Goal: Task Accomplishment & Management: Complete application form

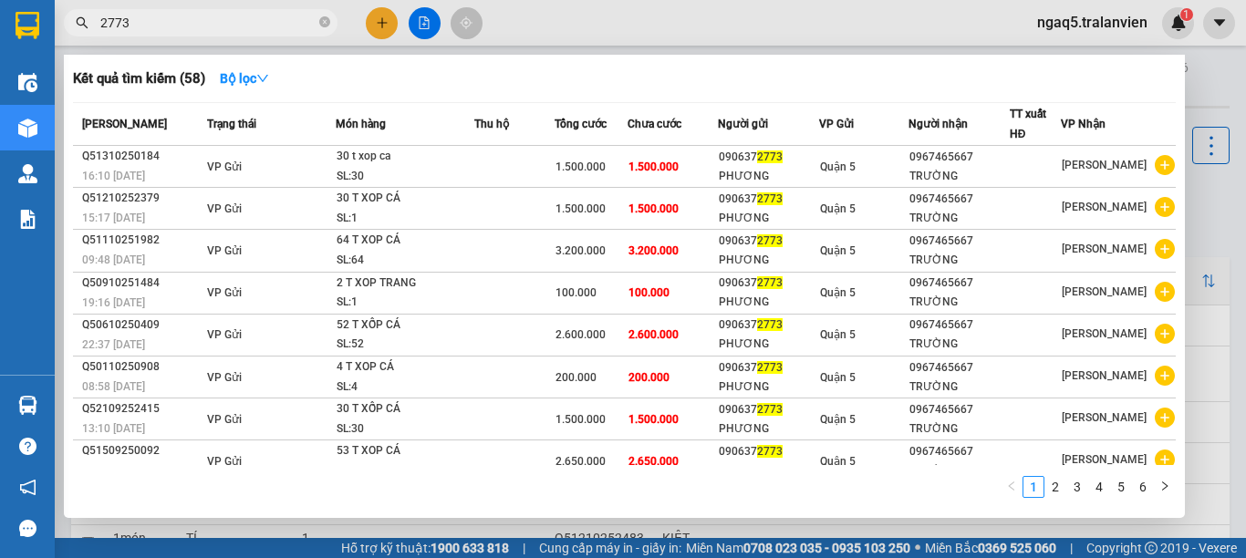
type input "2773"
click at [399, 24] on div at bounding box center [623, 279] width 1246 height 558
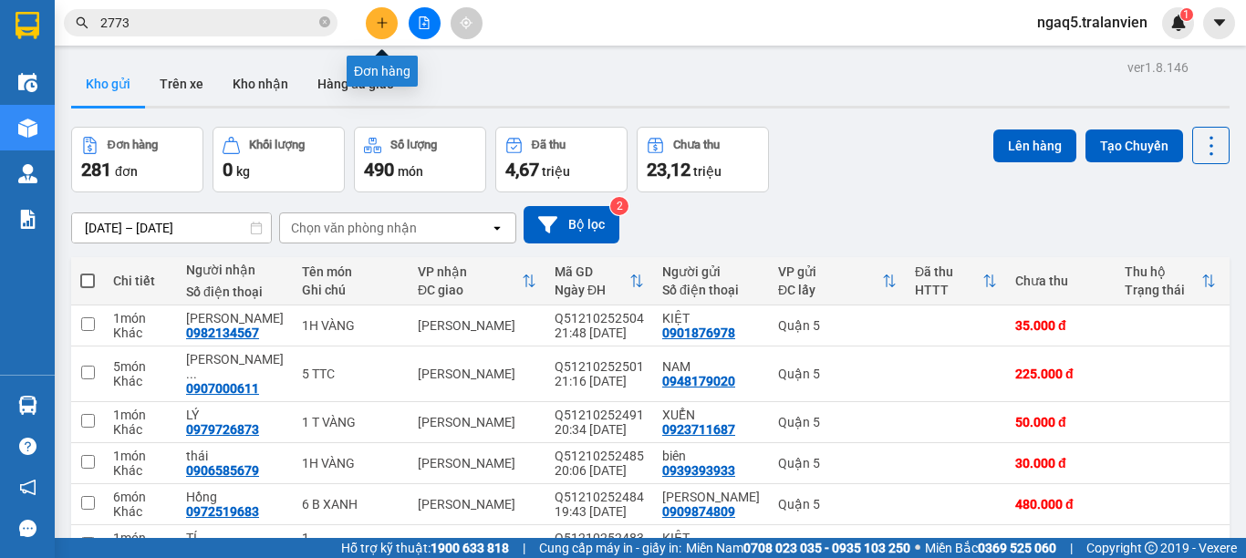
click at [373, 23] on button at bounding box center [382, 23] width 32 height 32
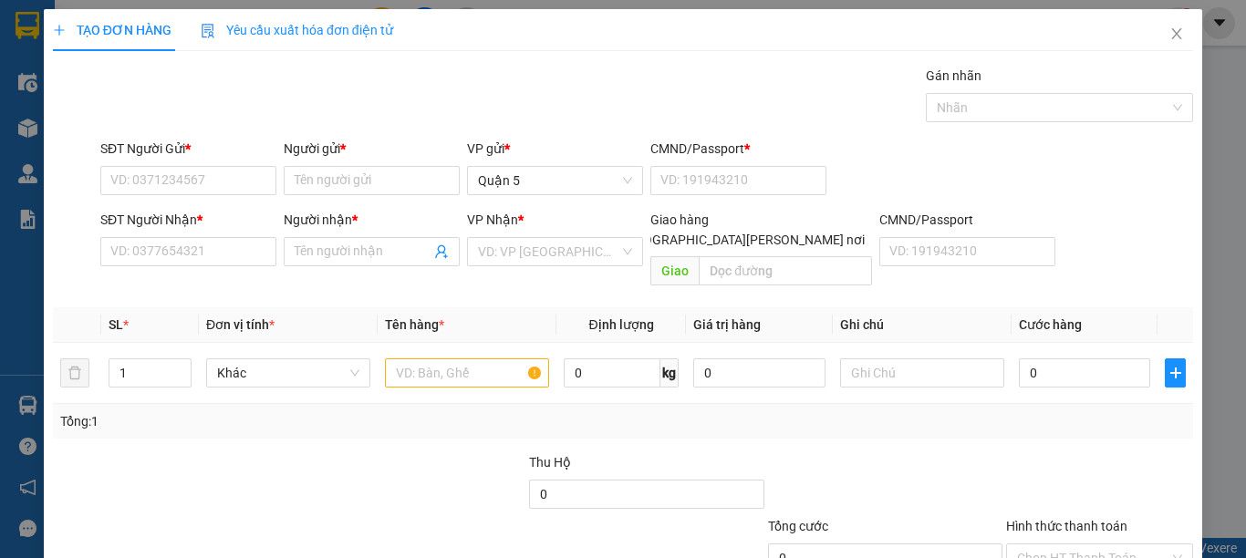
click at [216, 236] on div "SĐT Người Nhận *" at bounding box center [188, 223] width 176 height 27
click at [206, 245] on input "SĐT Người Nhận *" at bounding box center [188, 251] width 176 height 29
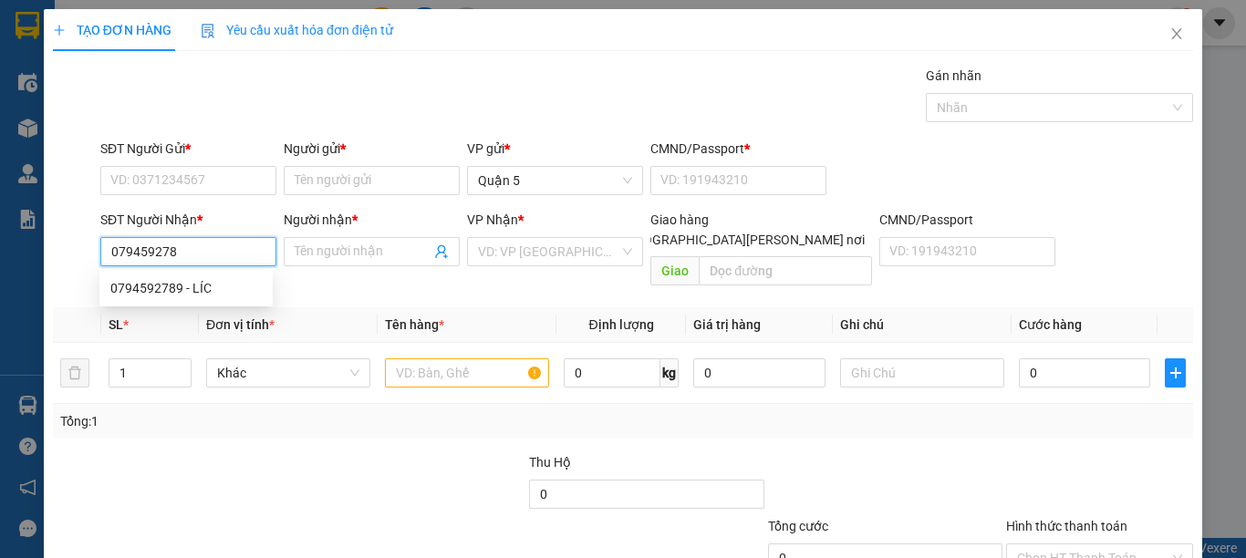
type input "0794592789"
click at [190, 284] on div "0794592789 - LÍC" at bounding box center [185, 288] width 151 height 20
type input "LÍC"
type input "0794592789"
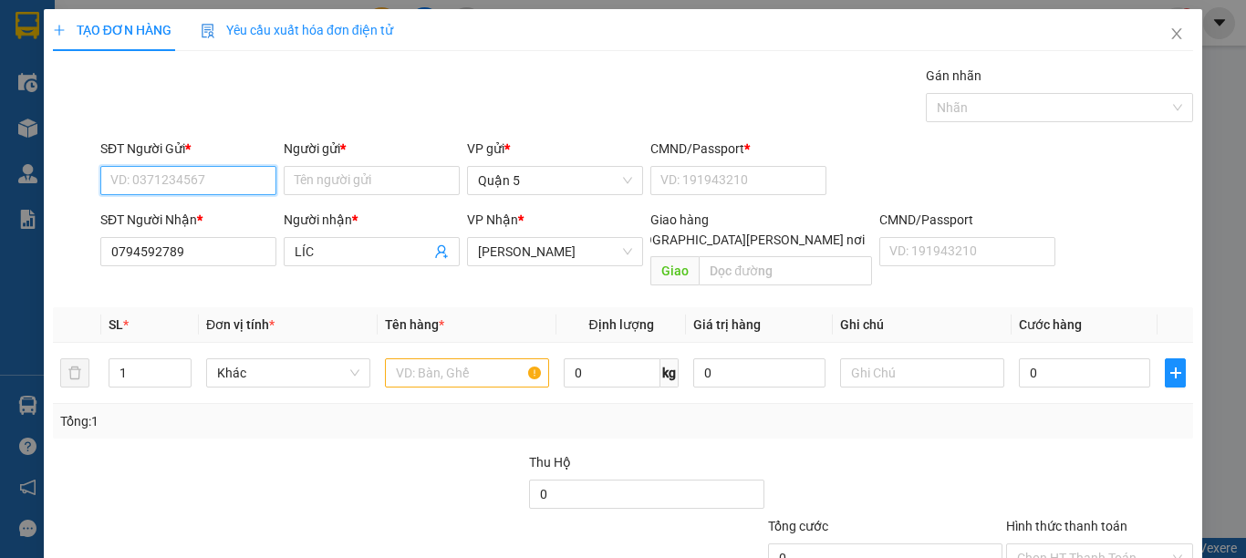
click at [221, 182] on input "SĐT Người Gửi *" at bounding box center [188, 180] width 176 height 29
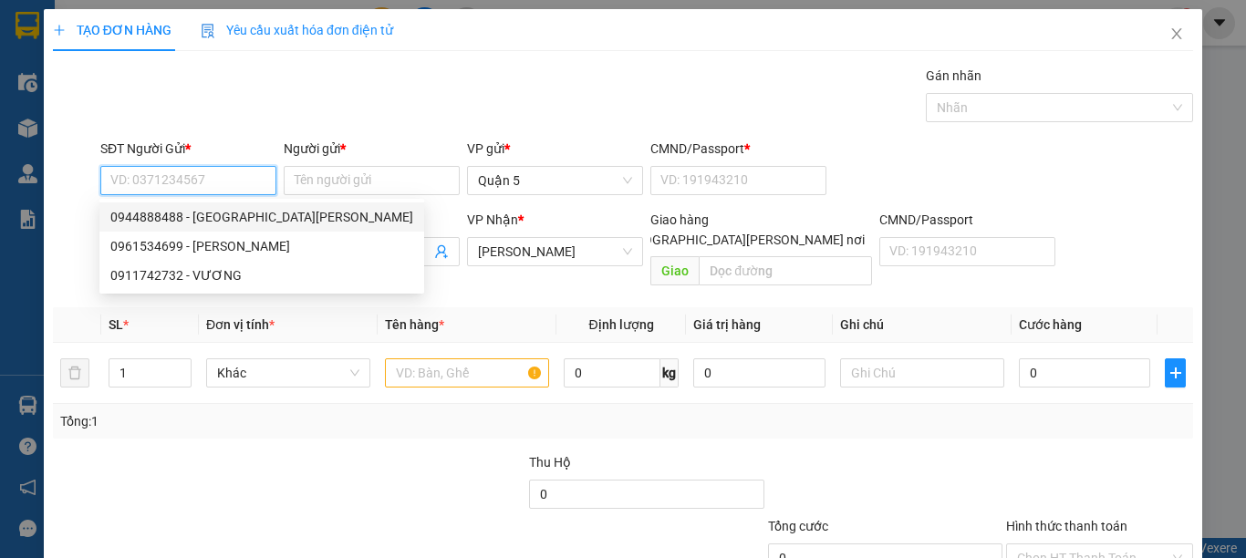
click at [207, 218] on div "0944888488 - [GEOGRAPHIC_DATA][PERSON_NAME]" at bounding box center [261, 217] width 303 height 20
type input "0944888488"
type input "ĐẠI DƯƠNG"
type input "072091007898"
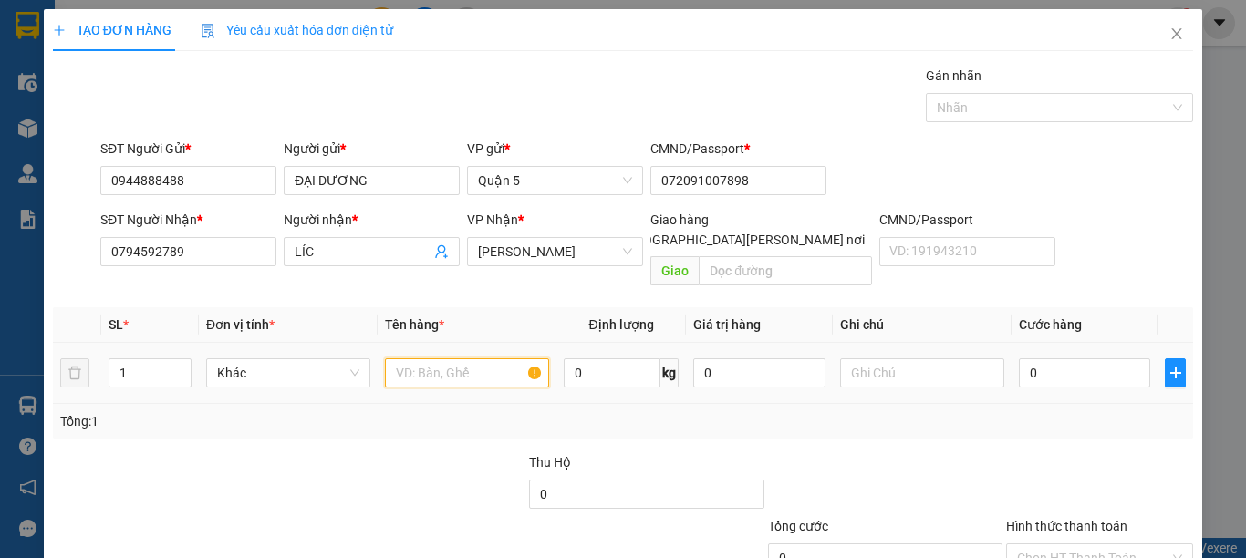
click at [409, 358] on input "text" at bounding box center [467, 372] width 164 height 29
type input "1c nilon"
click at [1056, 358] on input "0" at bounding box center [1084, 372] width 131 height 29
type input "3"
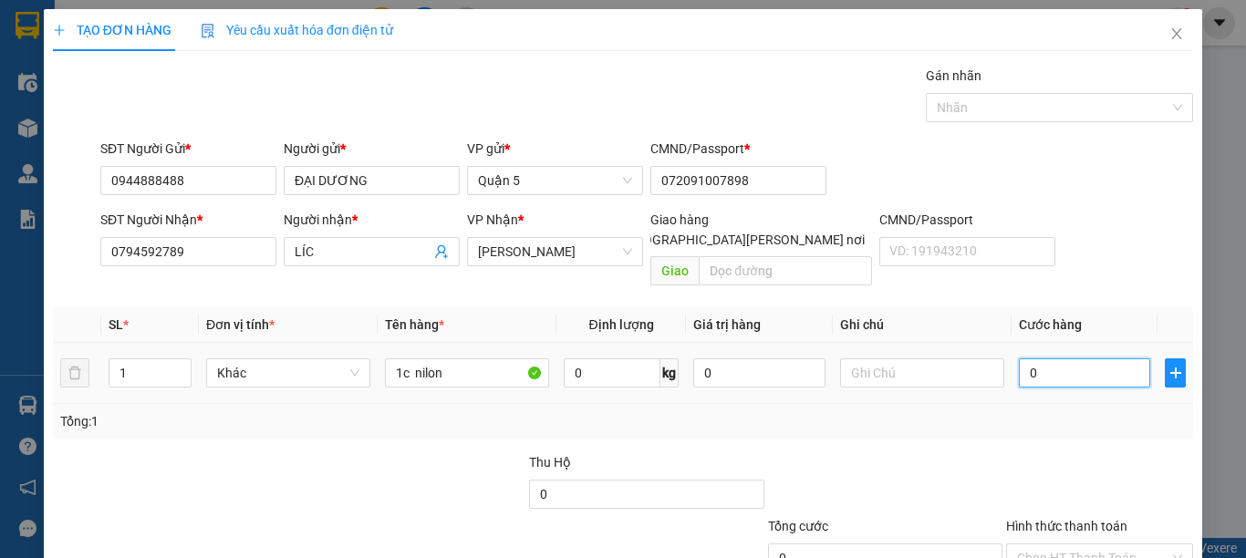
type input "3"
type input "30"
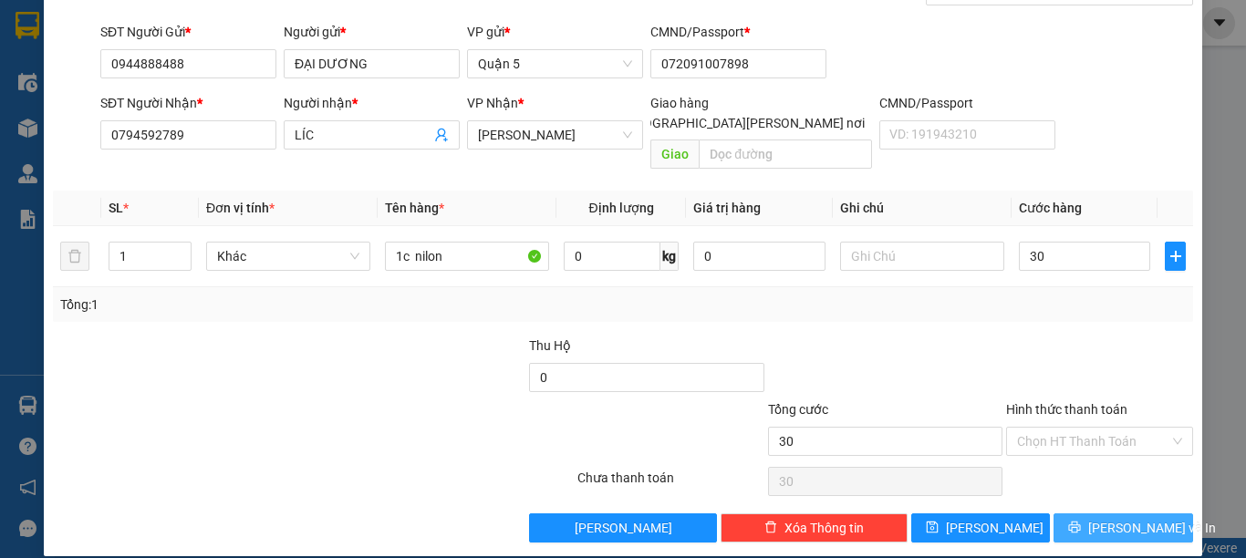
type input "30.000"
click at [1114, 518] on span "[PERSON_NAME] và In" at bounding box center [1152, 528] width 128 height 20
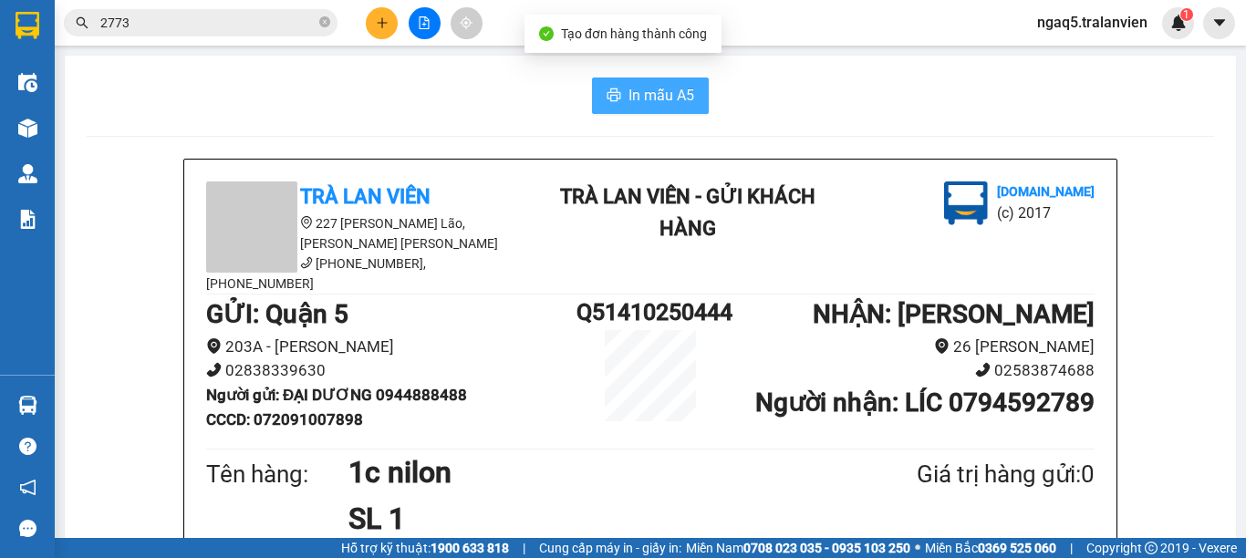
click at [652, 100] on span "In mẫu A5" at bounding box center [661, 95] width 66 height 23
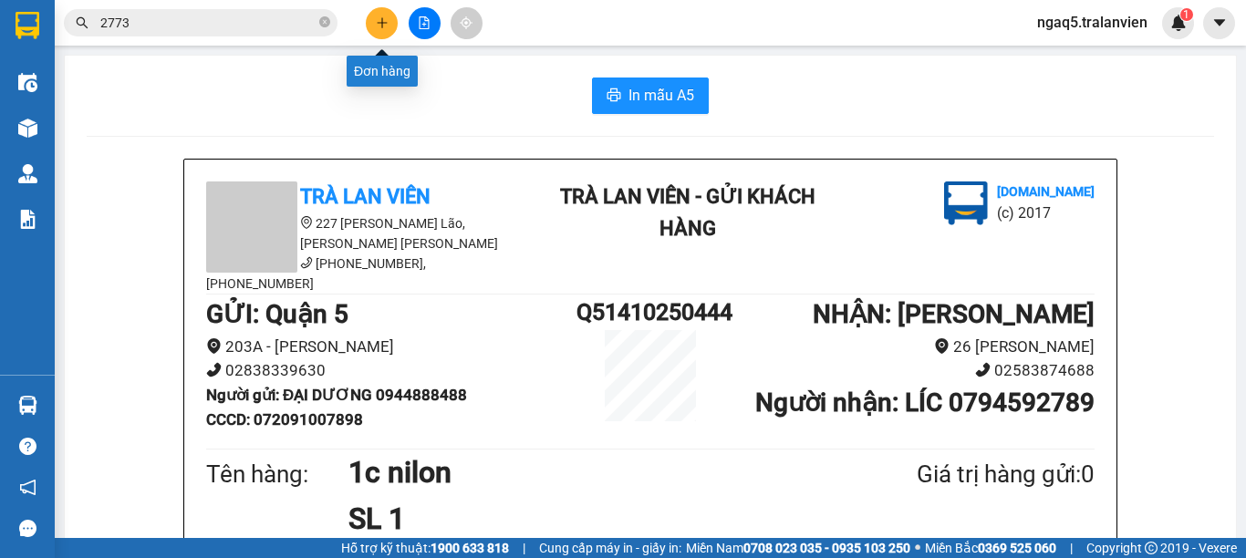
click at [380, 26] on icon "plus" at bounding box center [382, 22] width 13 height 13
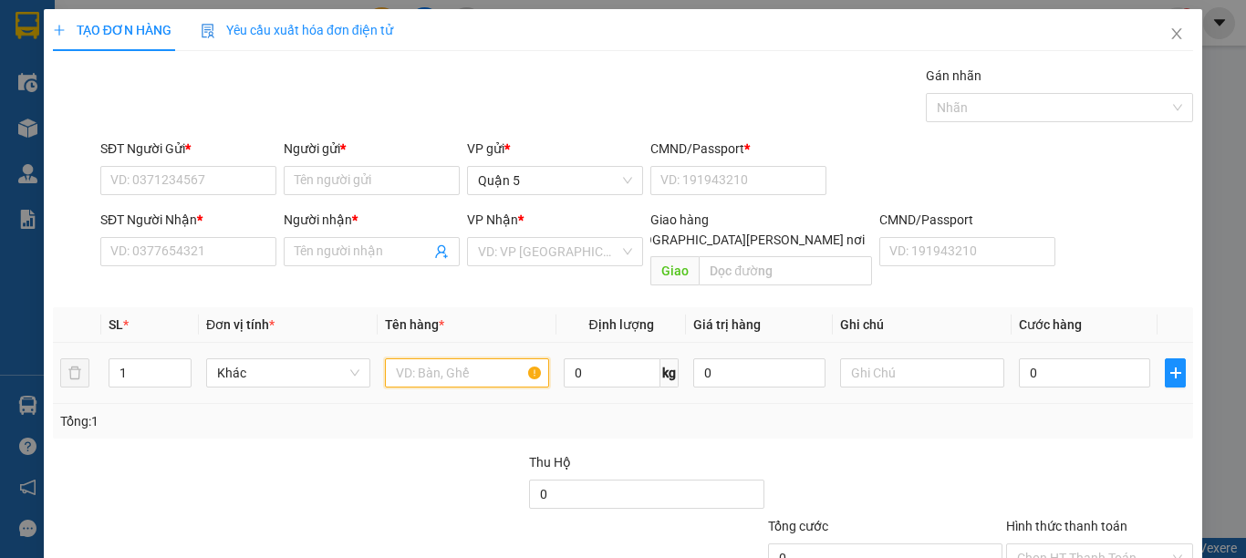
click at [454, 358] on input "text" at bounding box center [467, 372] width 164 height 29
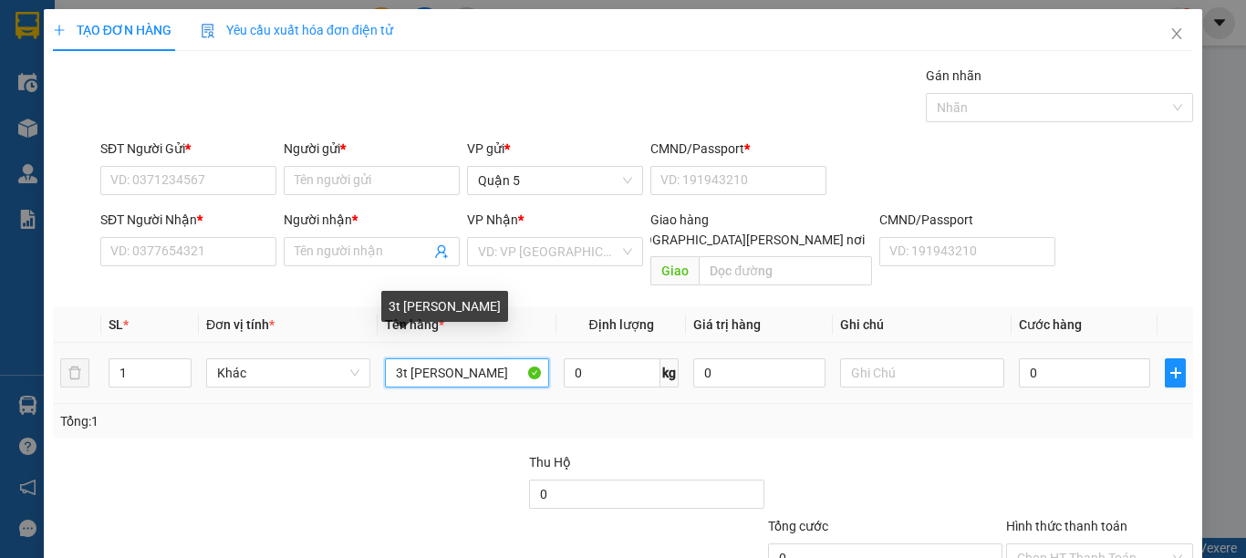
click at [482, 358] on input "3t [PERSON_NAME]" at bounding box center [467, 372] width 164 height 29
type input "1H VÀNG"
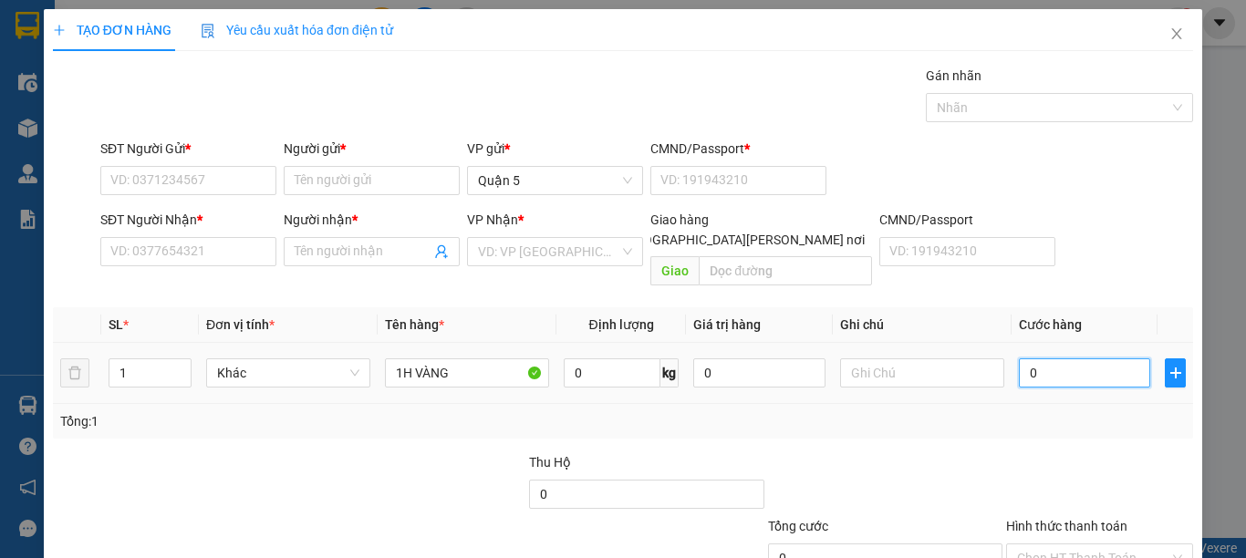
click at [1061, 358] on input "0" at bounding box center [1084, 372] width 131 height 29
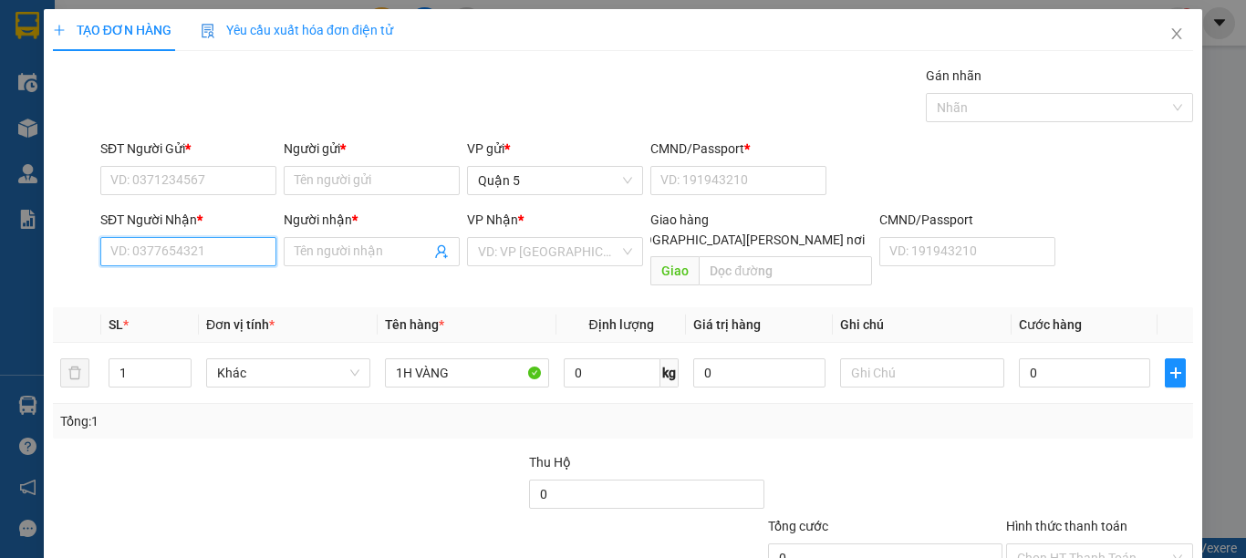
click at [224, 247] on input "SĐT Người Nhận *" at bounding box center [188, 251] width 176 height 29
click at [201, 285] on div "0905992062 - LOAN" at bounding box center [185, 288] width 151 height 20
type input "0905992062"
type input "LOAN"
type input "0905992062"
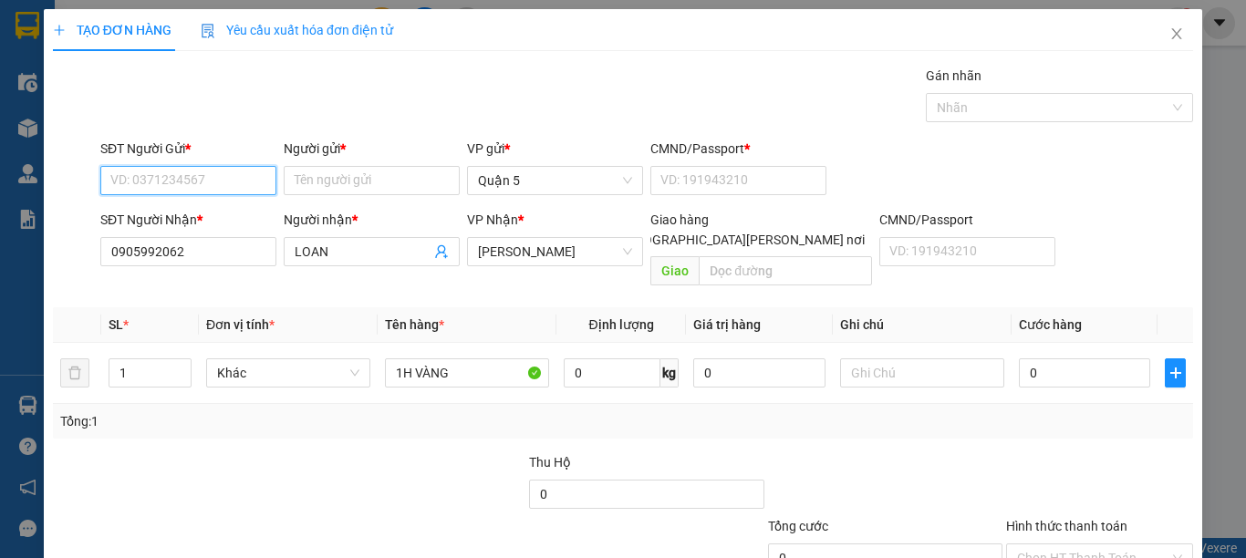
click at [214, 181] on input "SĐT Người Gửi *" at bounding box center [188, 180] width 176 height 29
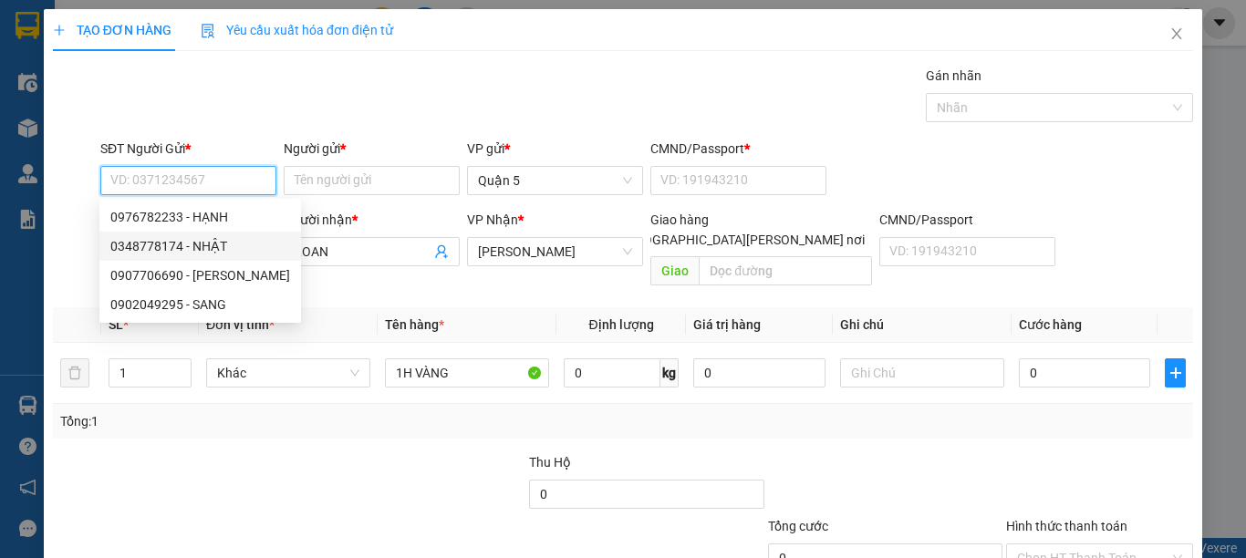
click at [215, 244] on div "0348778174 - NHẬT" at bounding box center [200, 246] width 180 height 20
type input "0348778174"
type input "NHẬT"
type input "1"
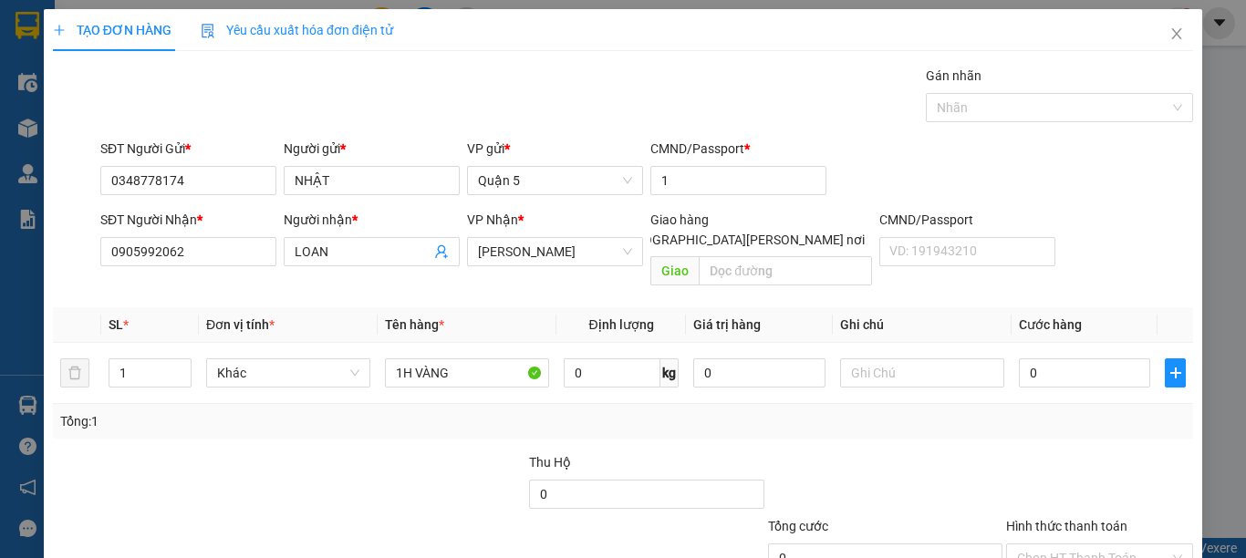
click at [614, 233] on input "[GEOGRAPHIC_DATA][PERSON_NAME] nơi" at bounding box center [607, 239] width 13 height 13
checkbox input "true"
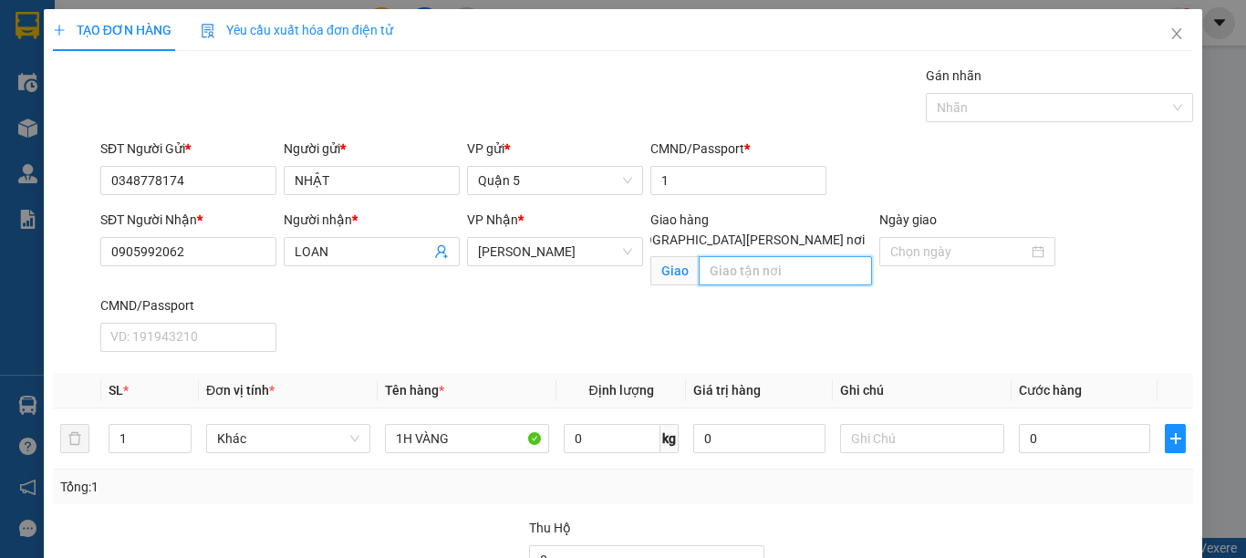
click at [778, 256] on input "text" at bounding box center [785, 270] width 173 height 29
click at [775, 256] on input "39 HỒNG [PERSON_NAME]" at bounding box center [785, 270] width 173 height 29
type input "39 [PERSON_NAME] , [PERSON_NAME]"
drag, startPoint x: 910, startPoint y: 251, endPoint x: 885, endPoint y: 266, distance: 29.9
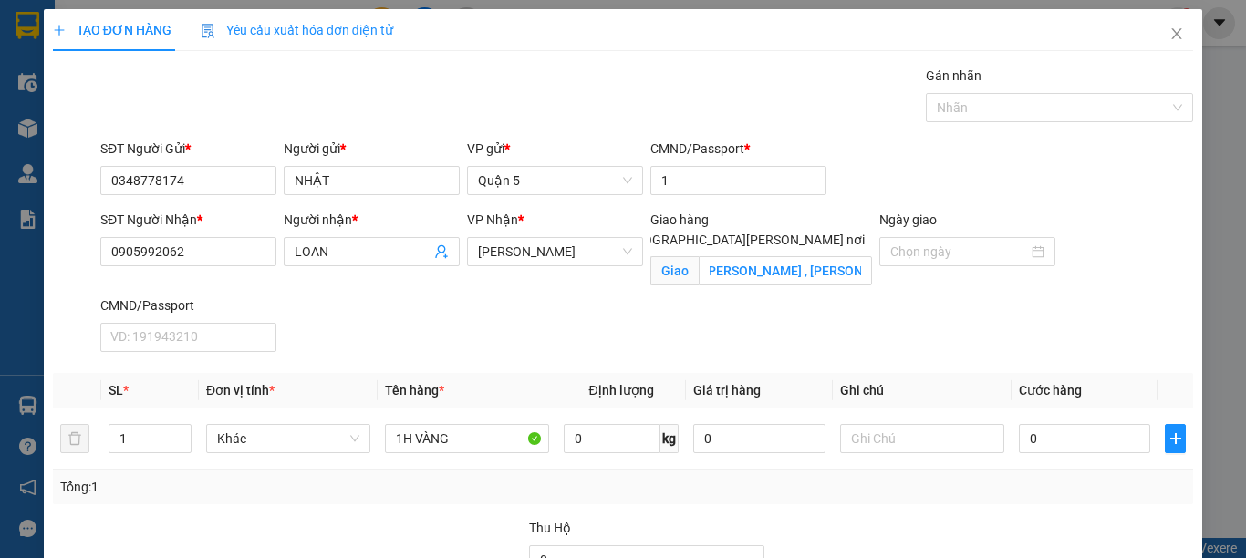
click at [910, 251] on input "Ngày giao" at bounding box center [959, 252] width 138 height 20
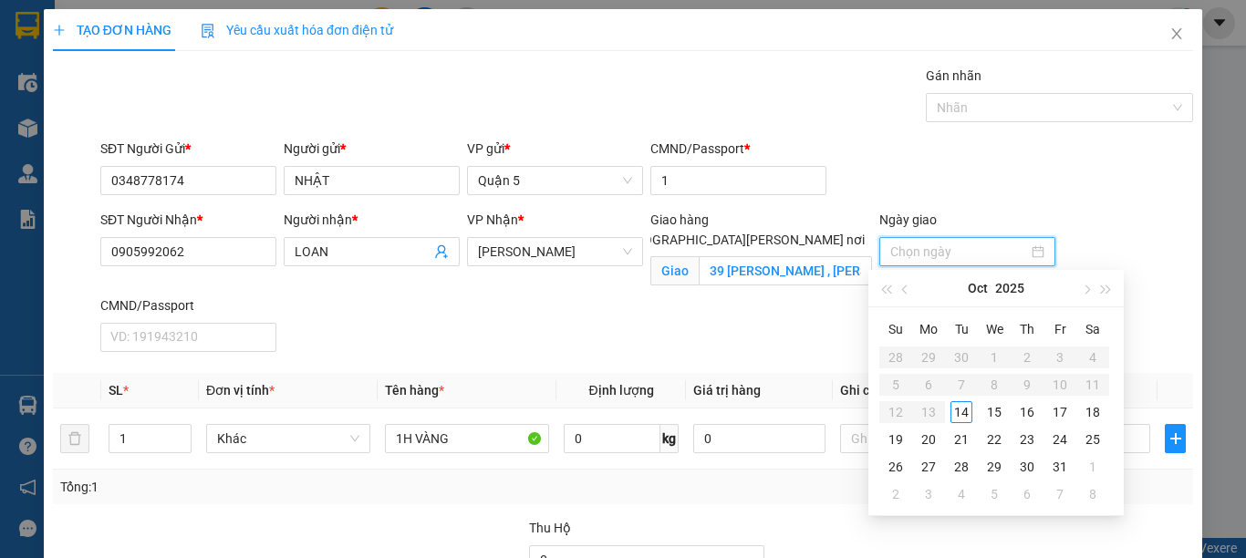
click at [786, 317] on div "SĐT Người [PERSON_NAME] * 0905992062 Người [PERSON_NAME] * LOAN [PERSON_NAME] *…" at bounding box center [647, 285] width 1100 height 150
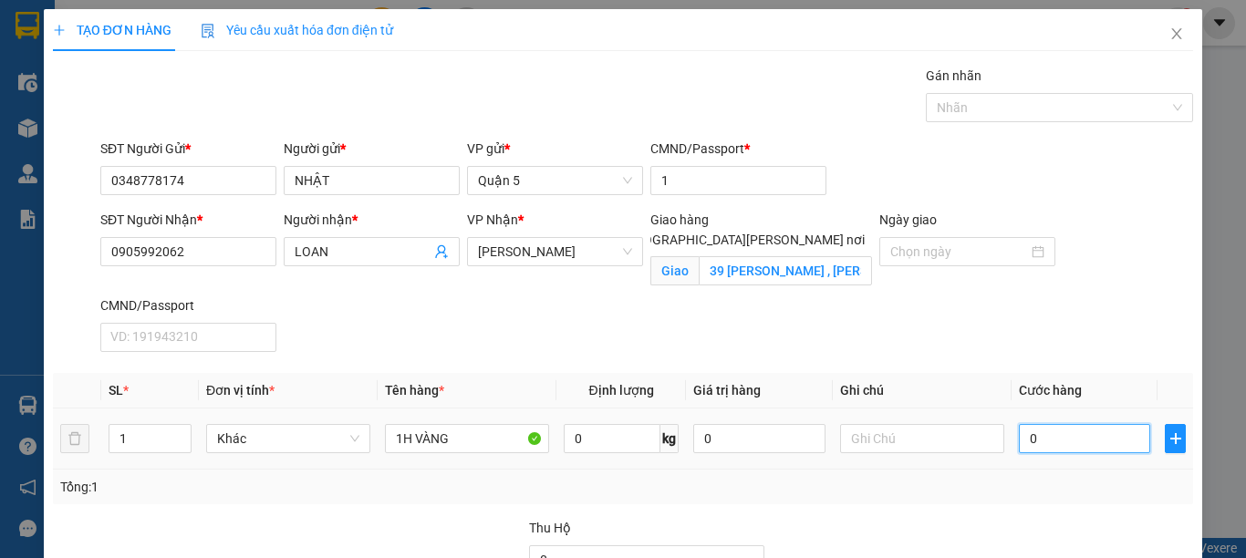
click at [1052, 437] on input "0" at bounding box center [1084, 438] width 131 height 29
click at [614, 233] on input "[GEOGRAPHIC_DATA][PERSON_NAME] nơi" at bounding box center [607, 239] width 13 height 13
checkbox input "false"
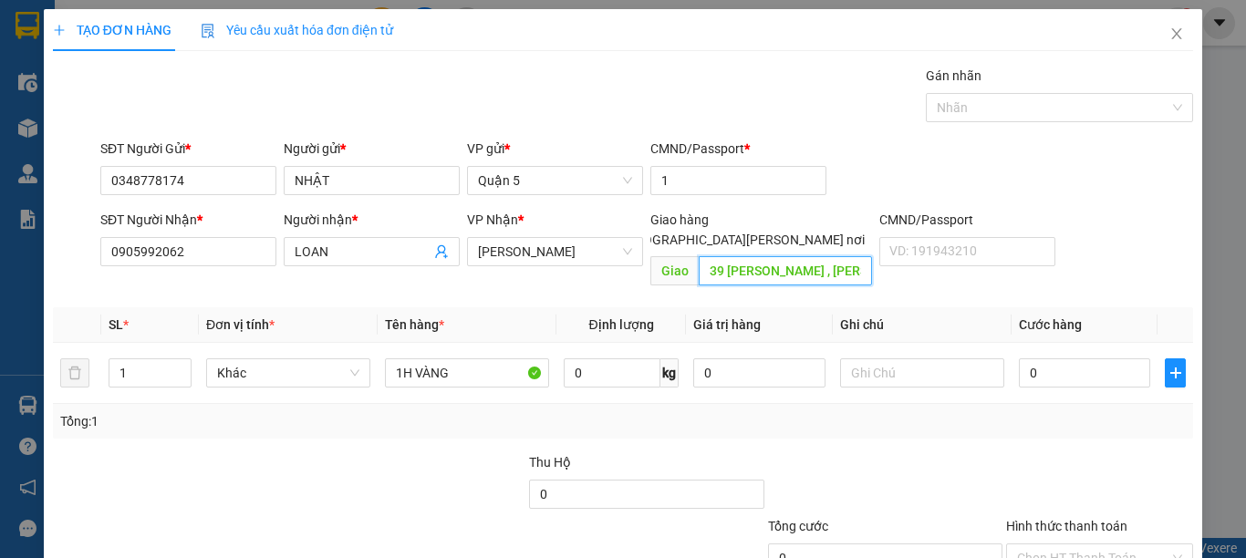
click at [804, 256] on input "39 [PERSON_NAME] , [PERSON_NAME]" at bounding box center [785, 270] width 173 height 29
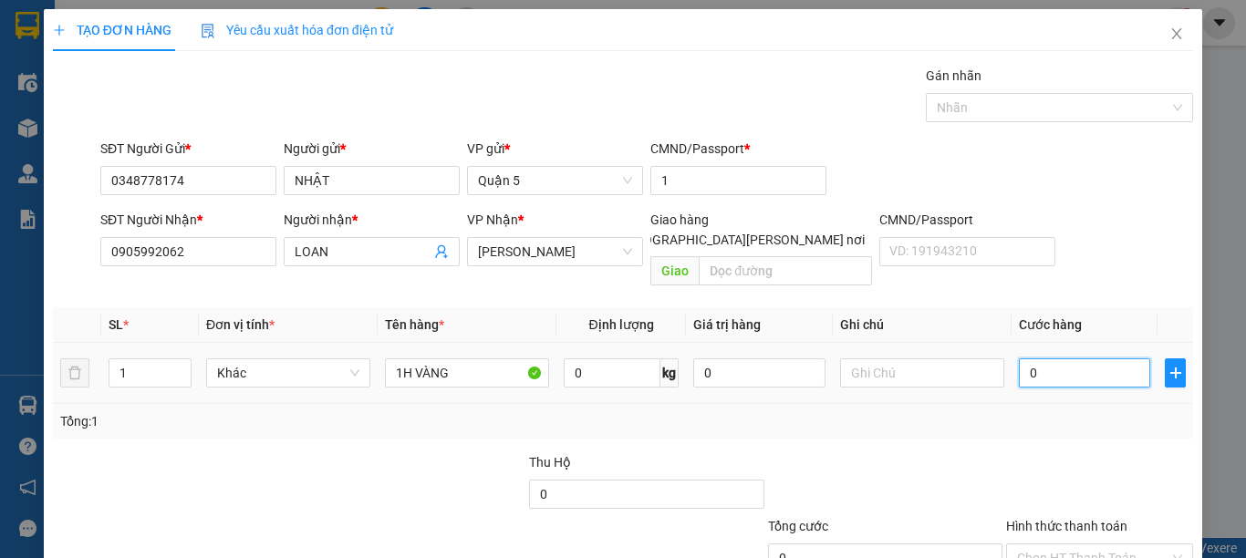
click at [1047, 358] on input "0" at bounding box center [1084, 372] width 131 height 29
type input "3"
type input "30"
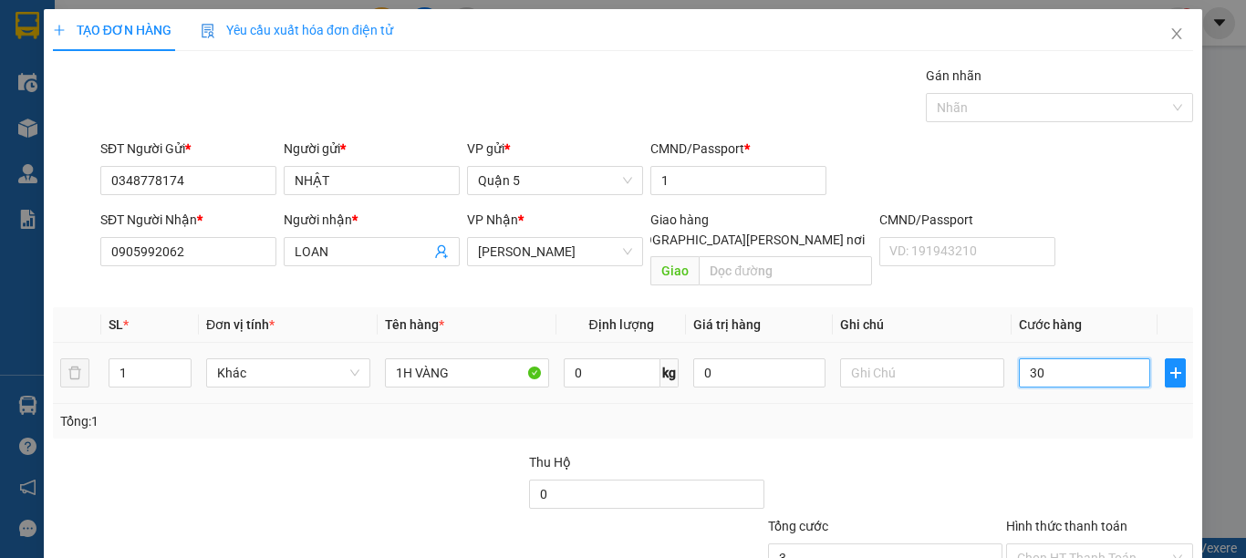
type input "30"
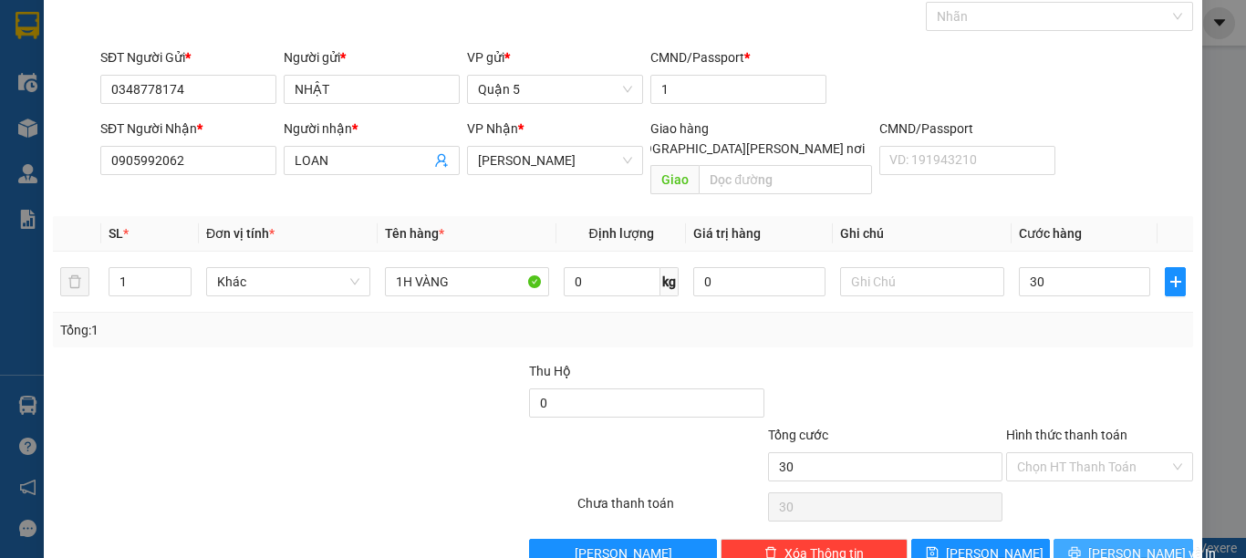
type input "30.000"
click at [1115, 544] on span "[PERSON_NAME] và In" at bounding box center [1152, 554] width 128 height 20
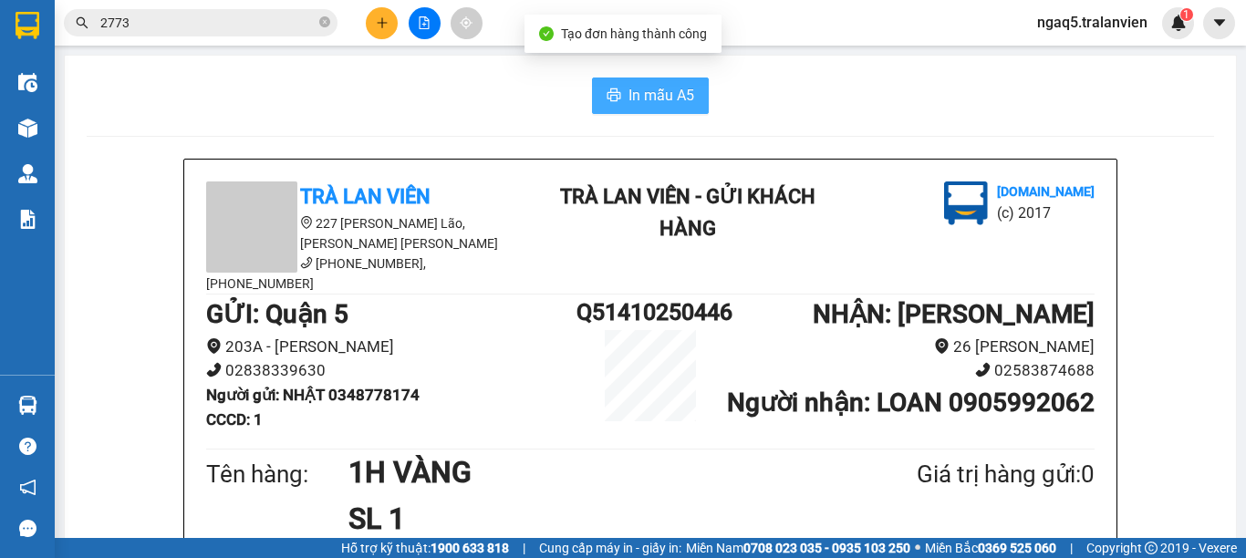
click at [629, 101] on span "In mẫu A5" at bounding box center [661, 95] width 66 height 23
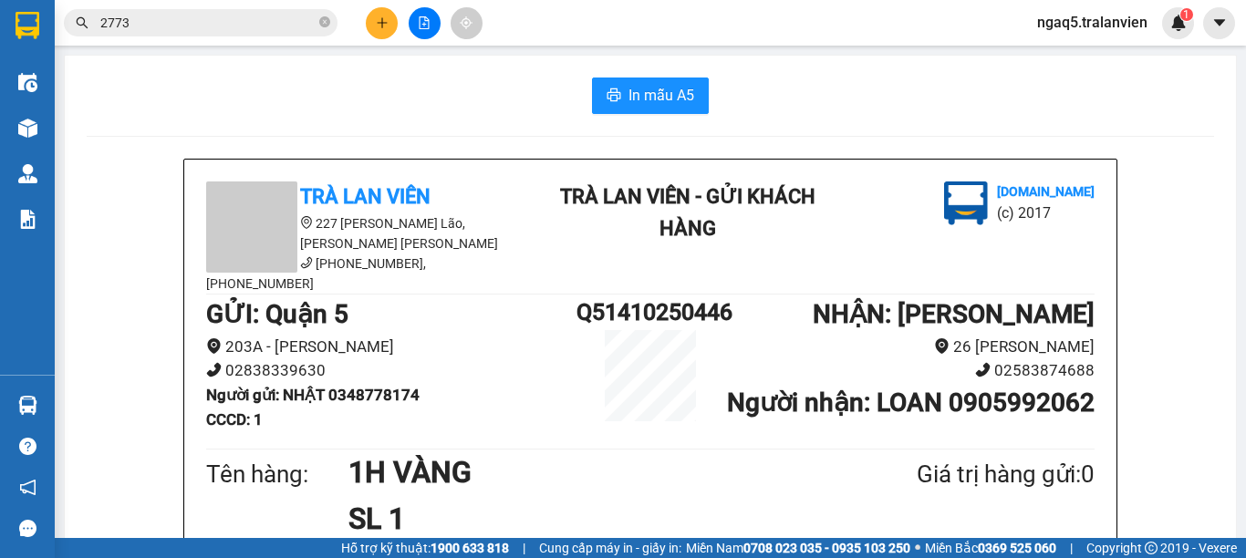
click at [280, 93] on div "In mẫu A5" at bounding box center [650, 96] width 1127 height 36
click at [379, 21] on icon "plus" at bounding box center [382, 22] width 13 height 13
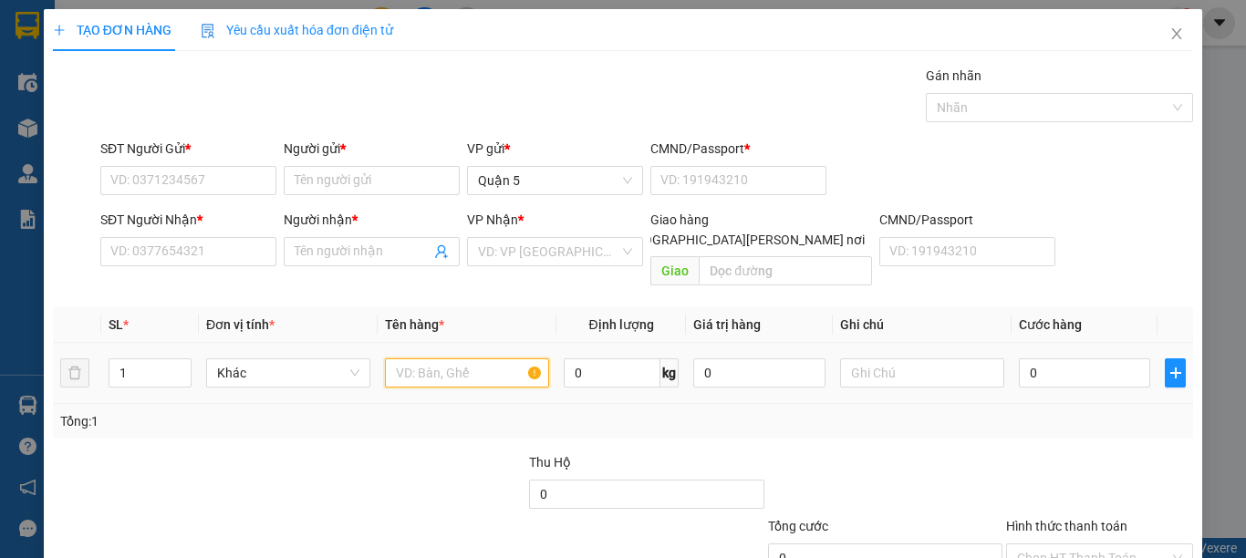
click at [443, 358] on input "text" at bounding box center [467, 372] width 164 height 29
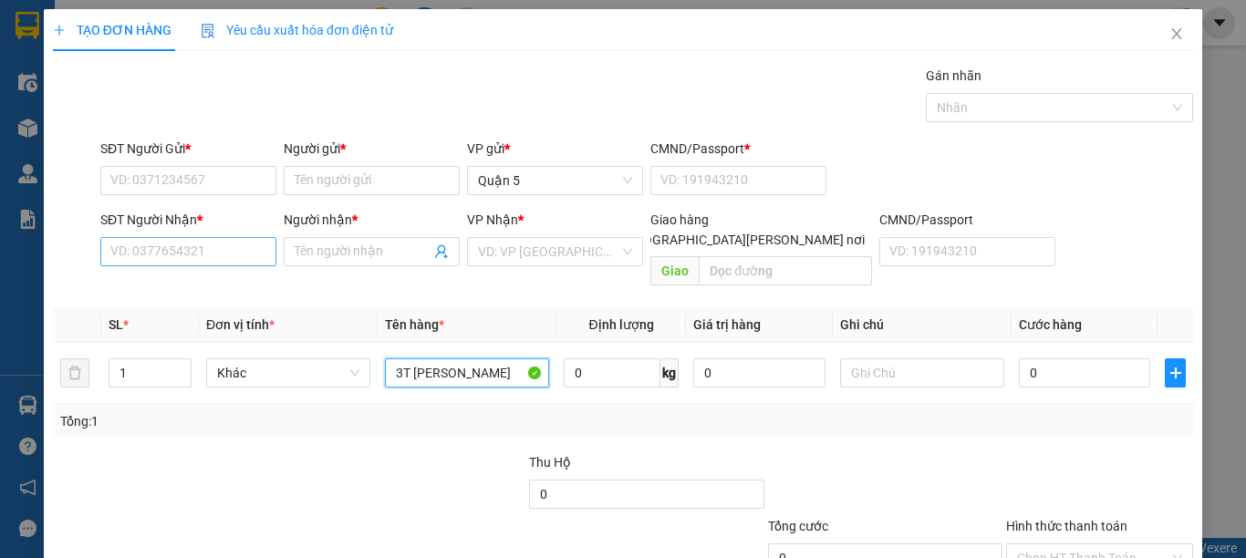
type input "3T [PERSON_NAME]"
click at [194, 255] on input "SĐT Người Nhận *" at bounding box center [188, 251] width 176 height 29
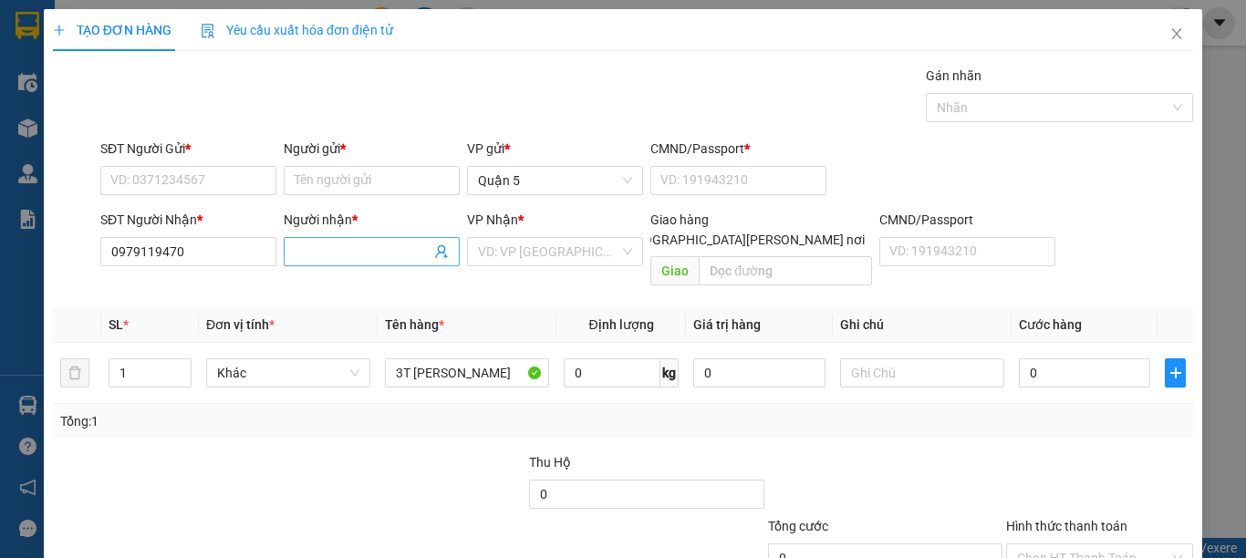
click at [328, 247] on input "Người nhận *" at bounding box center [363, 252] width 136 height 20
drag, startPoint x: 221, startPoint y: 252, endPoint x: 148, endPoint y: 360, distance: 130.8
click at [221, 254] on input "0979119470" at bounding box center [188, 251] width 176 height 29
click at [153, 315] on div "SL *" at bounding box center [150, 325] width 83 height 20
click at [218, 253] on input "0979119470" at bounding box center [188, 251] width 176 height 29
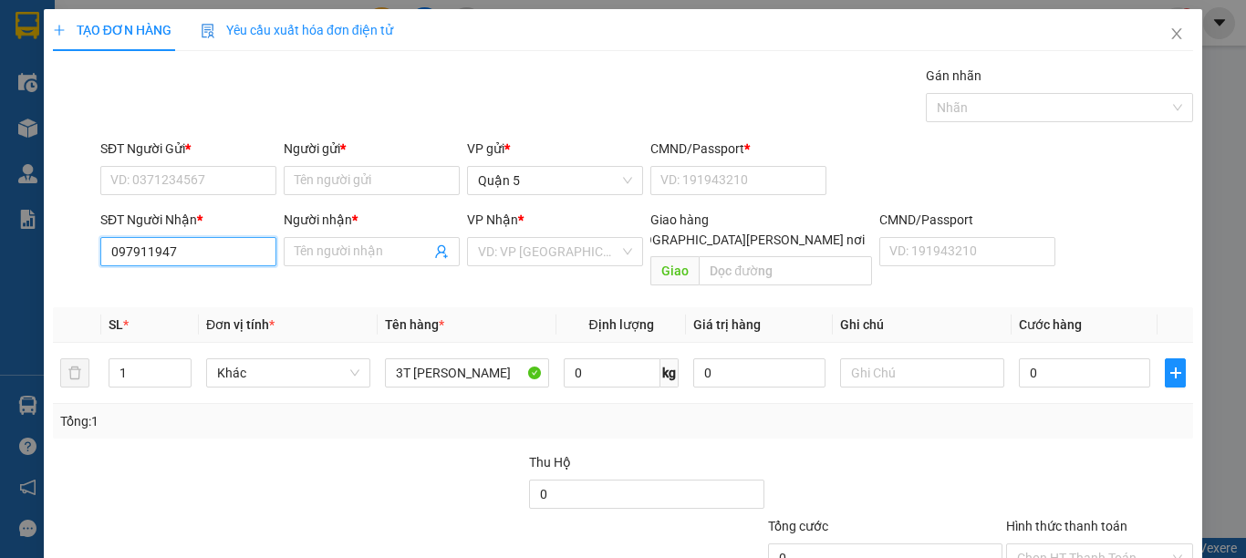
type input "0979119470"
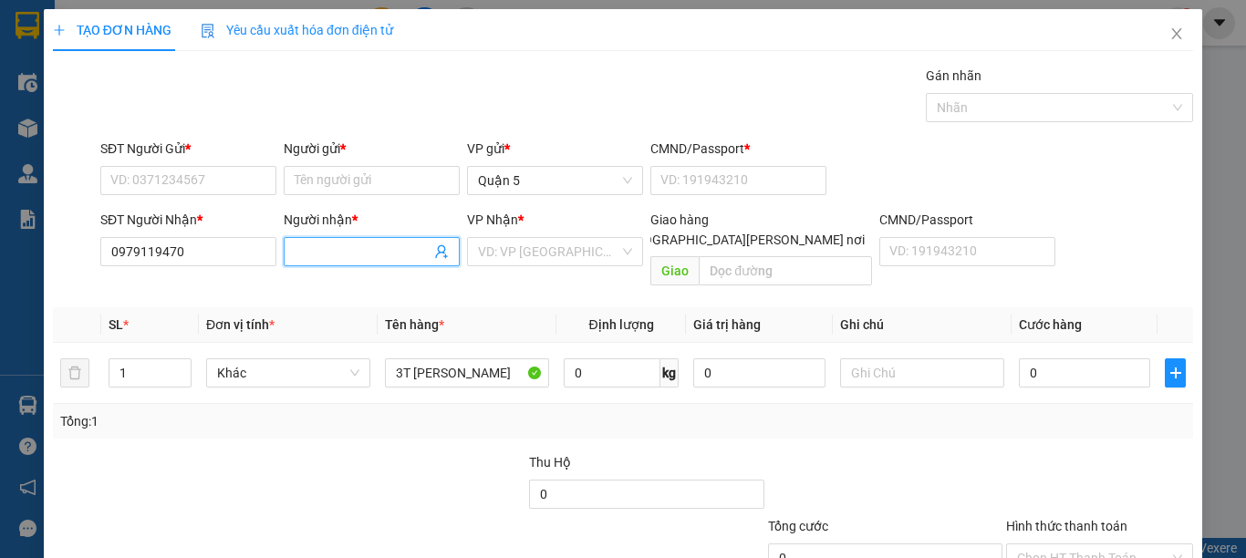
click at [329, 248] on input "Người nhận *" at bounding box center [363, 252] width 136 height 20
type input "PHẤN"
click at [559, 244] on input "search" at bounding box center [548, 251] width 141 height 27
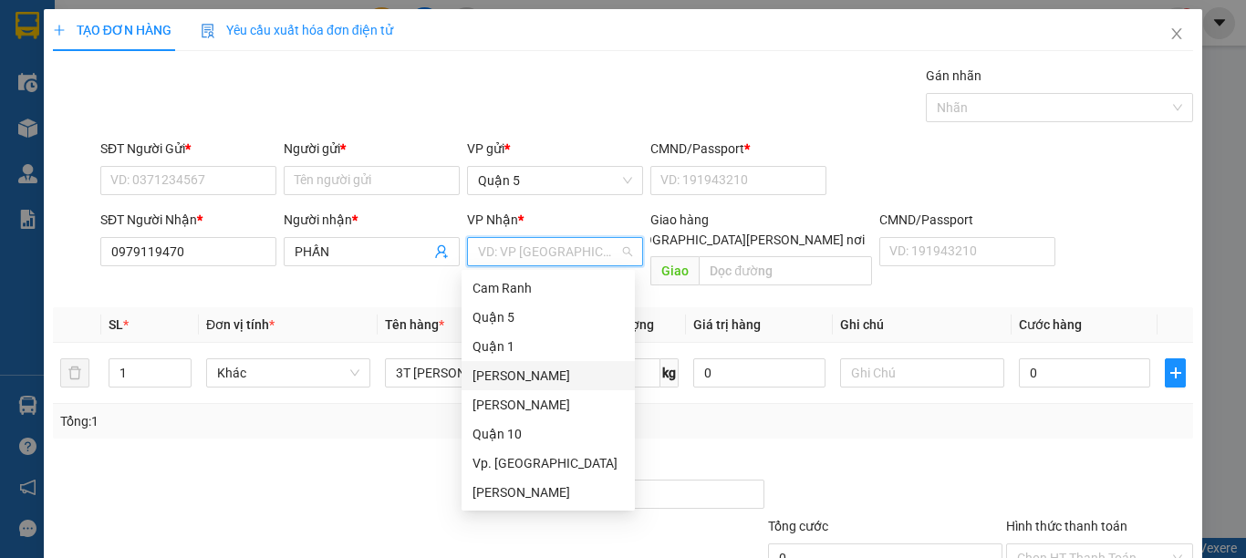
click at [529, 368] on div "[PERSON_NAME]" at bounding box center [547, 376] width 151 height 20
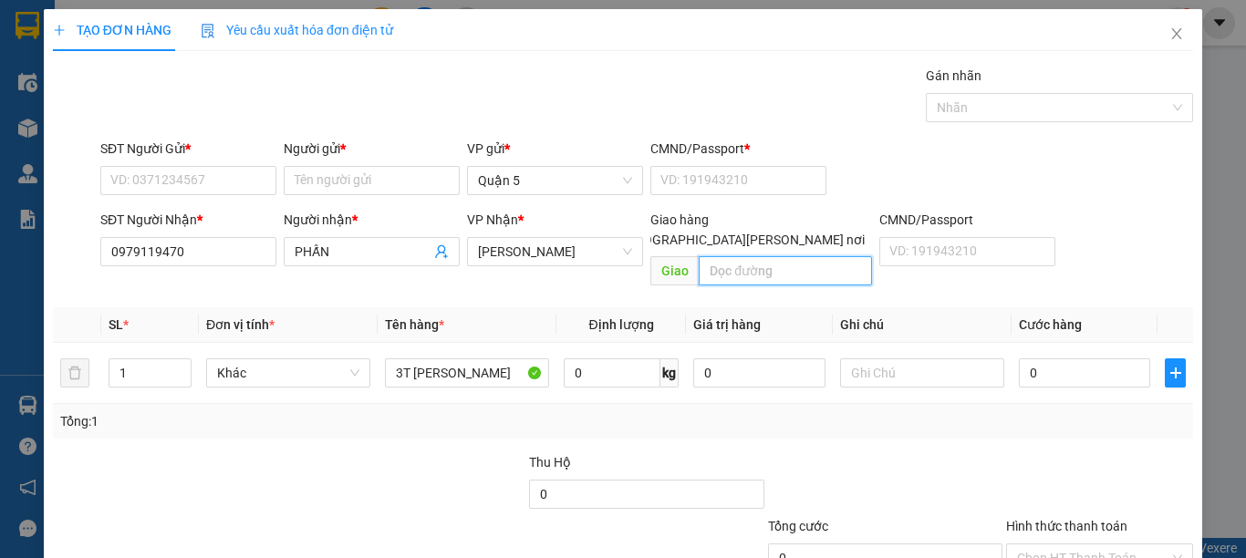
click at [734, 257] on input "text" at bounding box center [785, 270] width 173 height 29
click at [614, 233] on input "[GEOGRAPHIC_DATA][PERSON_NAME] nơi" at bounding box center [607, 239] width 13 height 13
checkbox input "true"
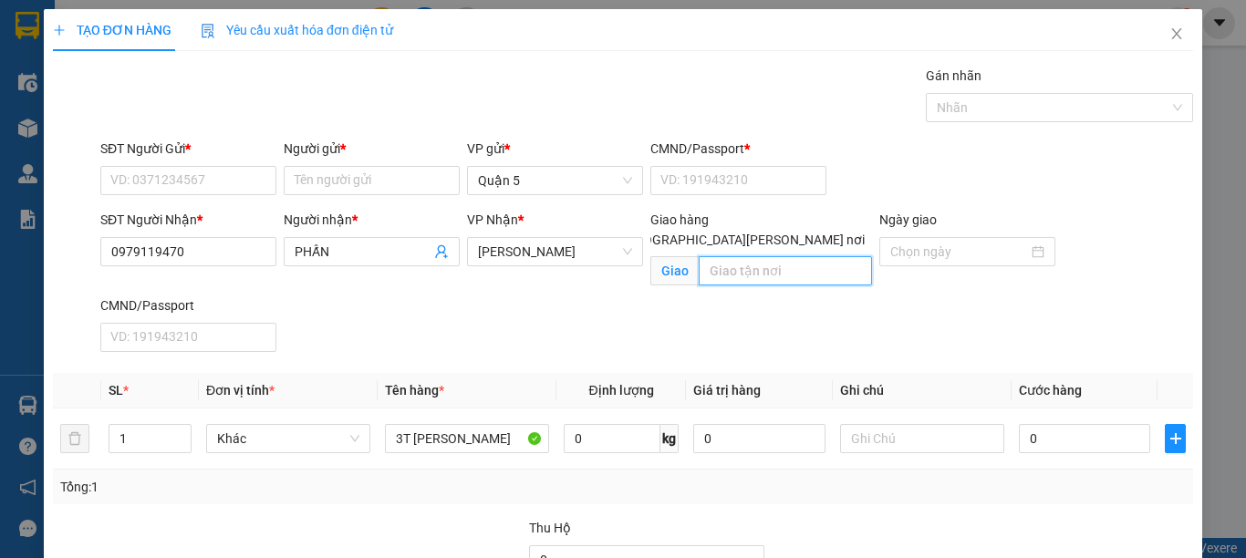
click at [768, 256] on input "text" at bounding box center [785, 270] width 173 height 29
type input "BẾN ĐÒ [PERSON_NAME] [PERSON_NAME] ,[PERSON_NAME]"
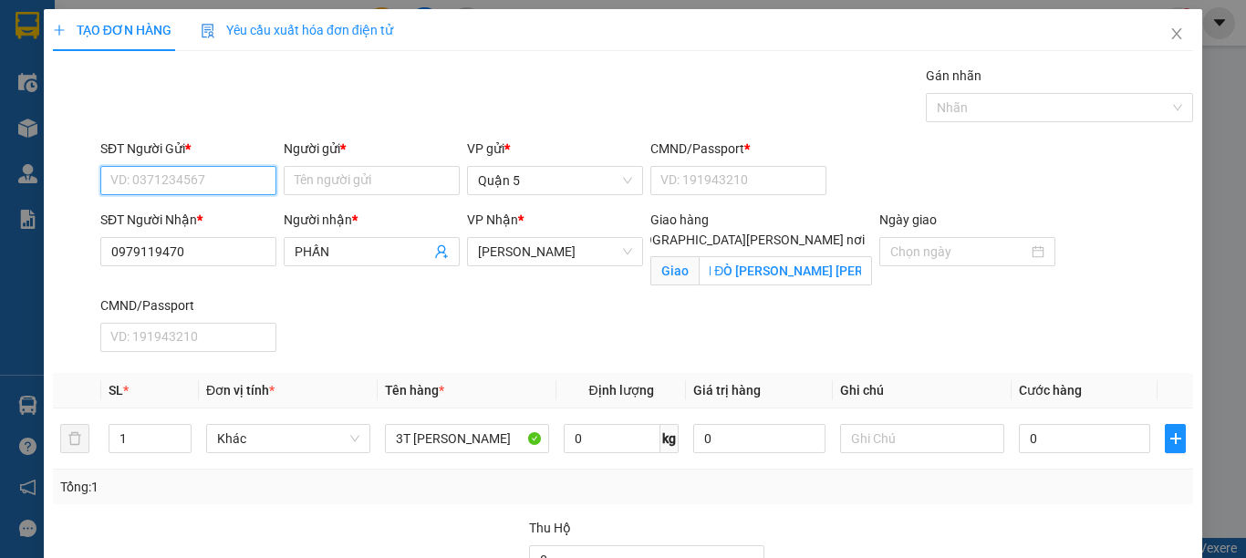
click at [210, 185] on input "SĐT Người Gửi *" at bounding box center [188, 180] width 176 height 29
type input "0938309699"
click at [220, 211] on div "0938309699 - [PERSON_NAME]" at bounding box center [200, 217] width 180 height 20
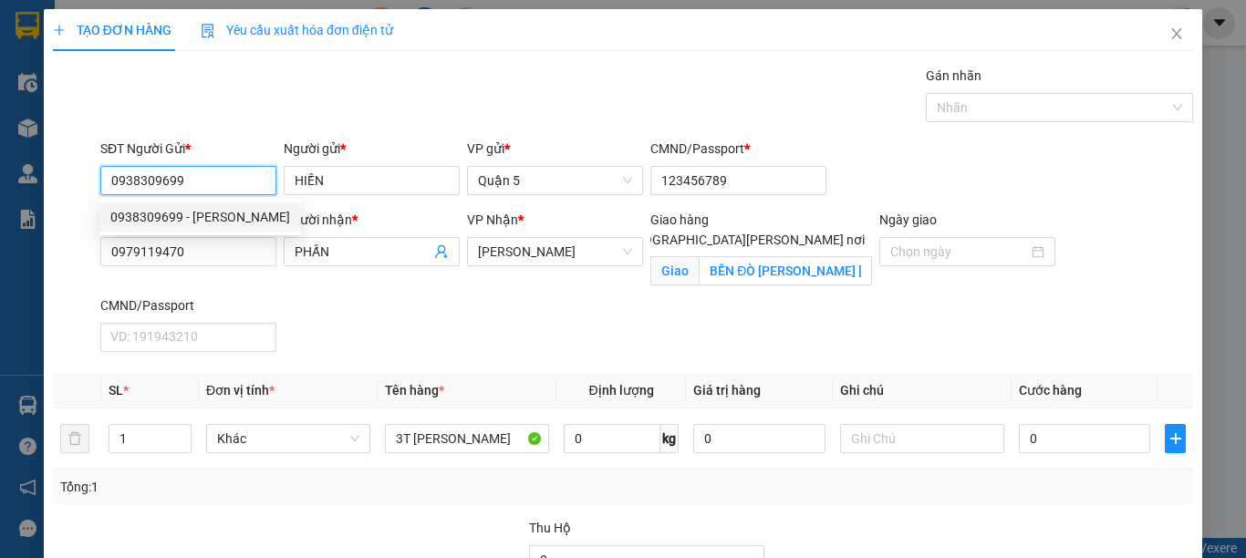
type input "HIỀN"
type input "123456789"
type input "0938309699"
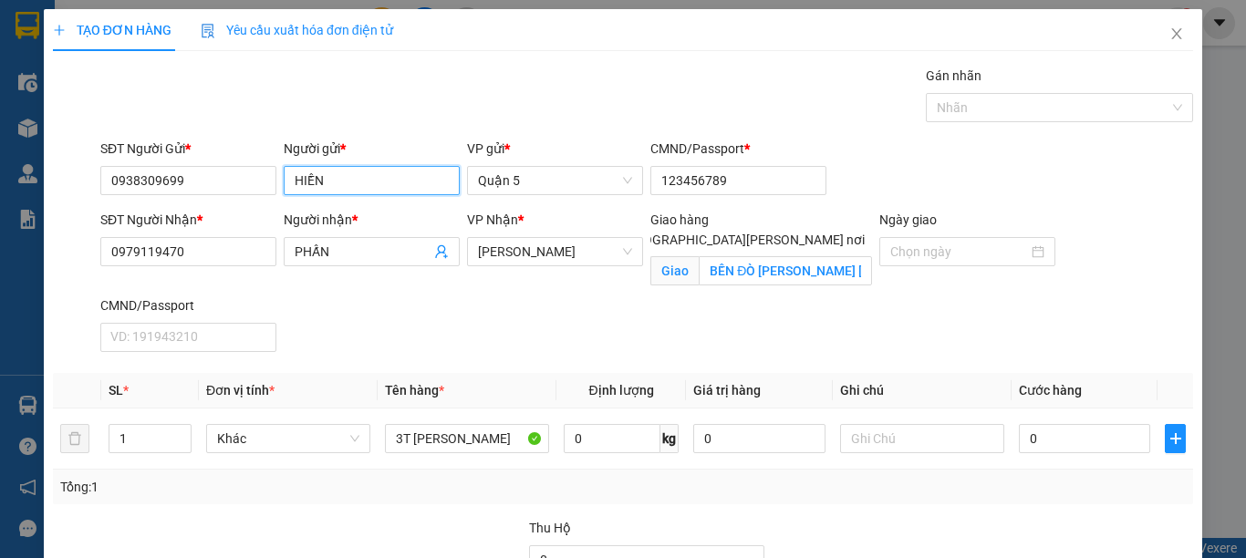
click at [375, 185] on input "HIỀN" at bounding box center [372, 180] width 176 height 29
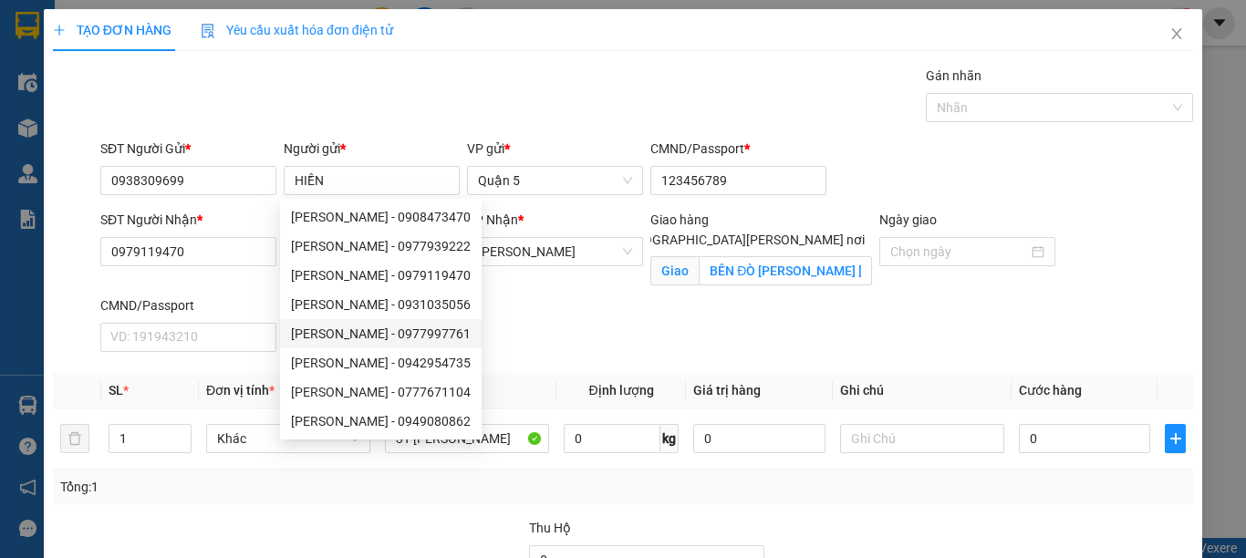
click at [887, 497] on div "Tổng: 1" at bounding box center [623, 487] width 1140 height 35
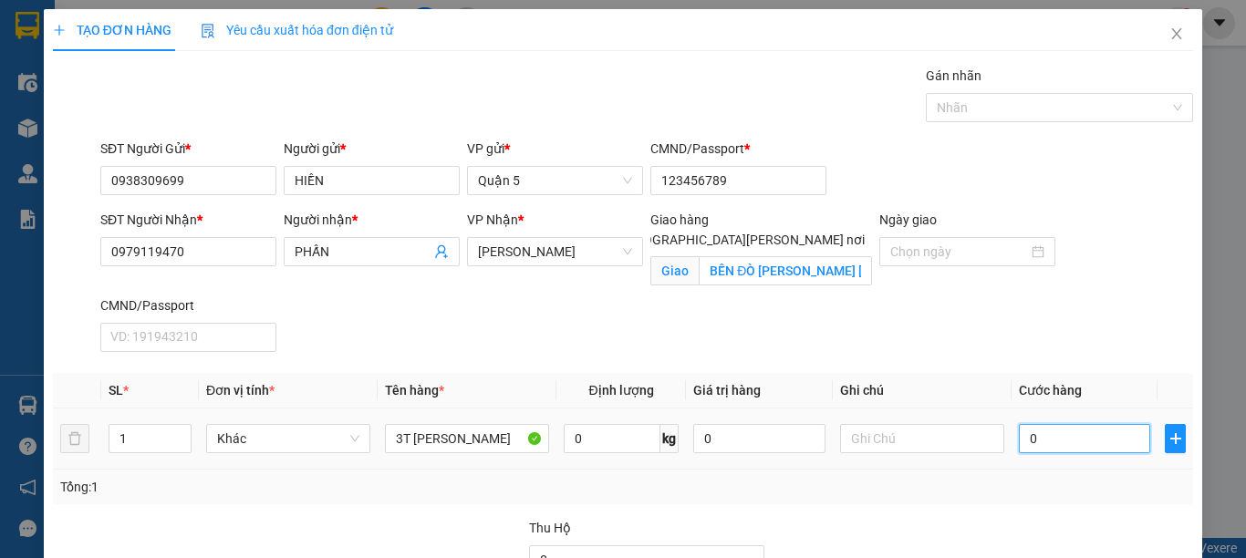
click at [1040, 438] on input "0" at bounding box center [1084, 438] width 131 height 29
type input "3"
type input "30"
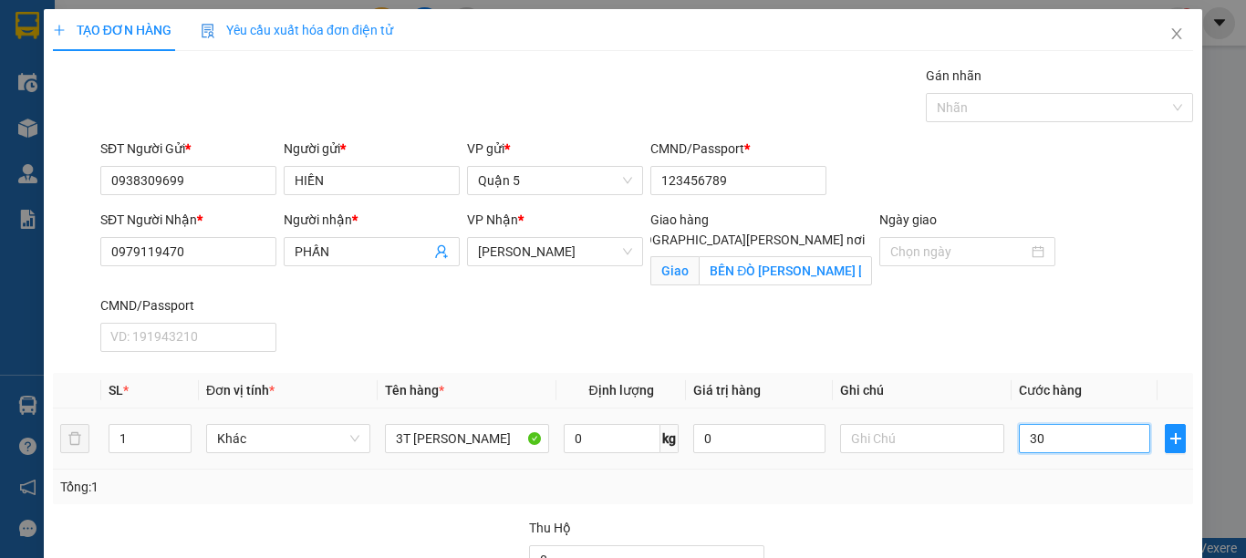
type input "30"
type input "3"
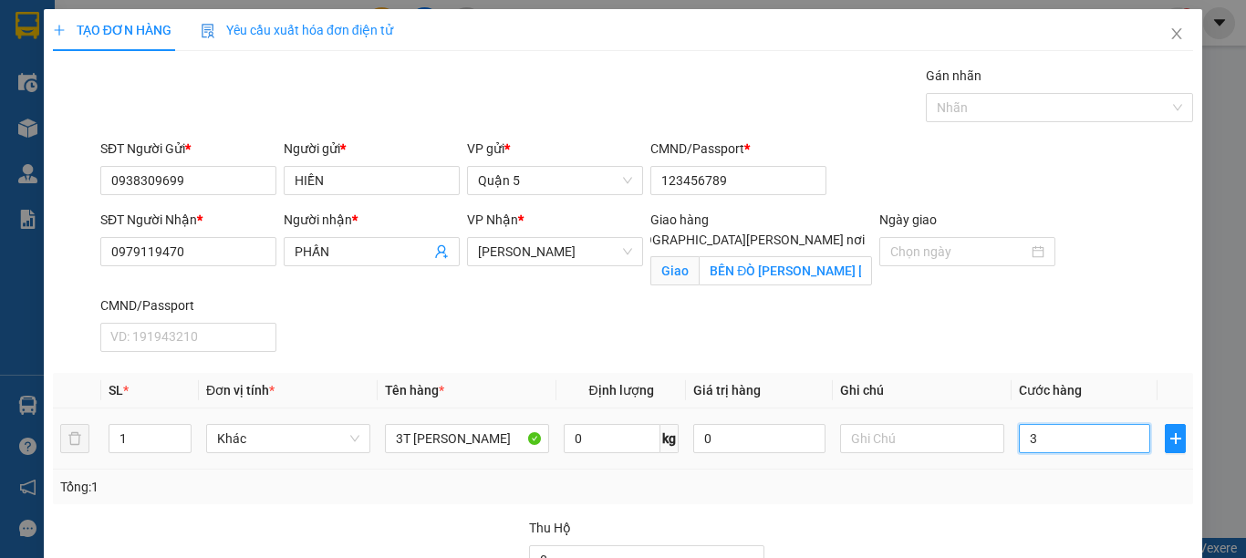
type input "33"
type input "330"
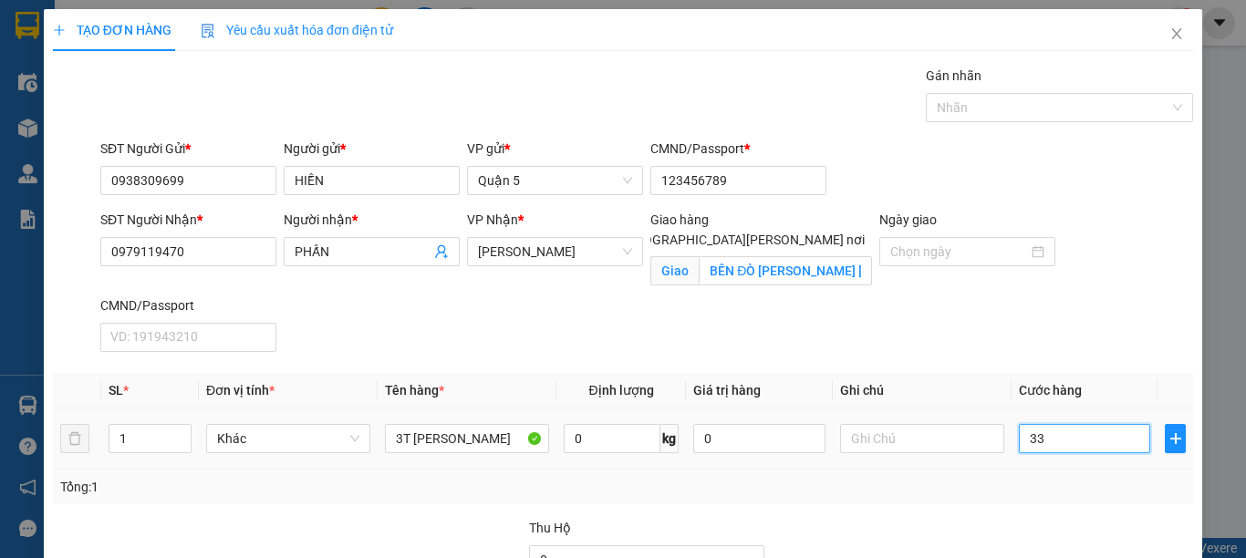
type input "330"
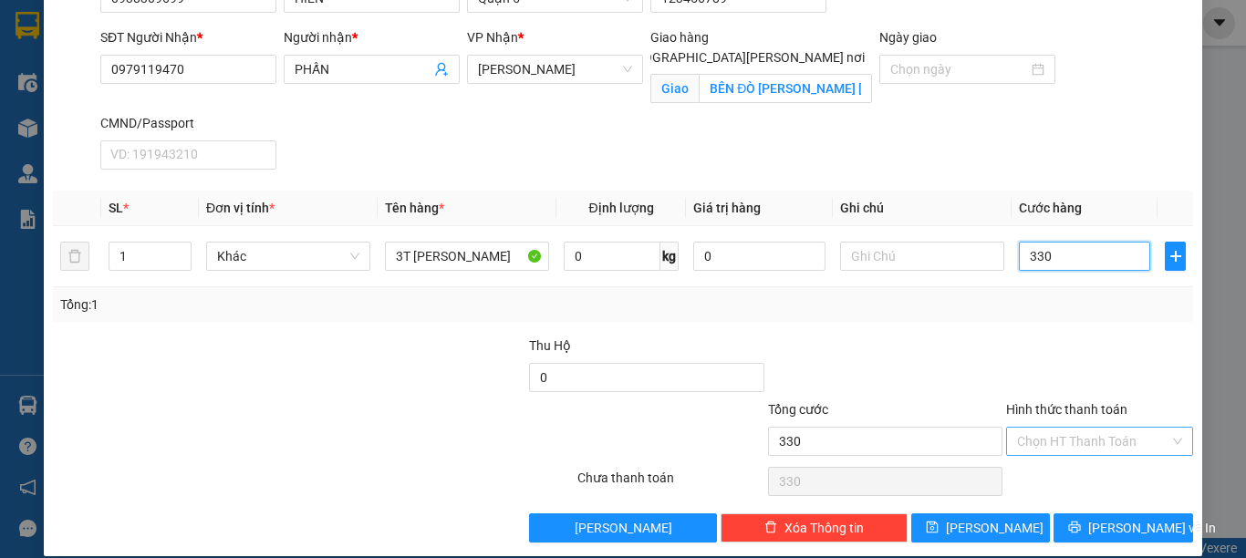
scroll to position [202, 0]
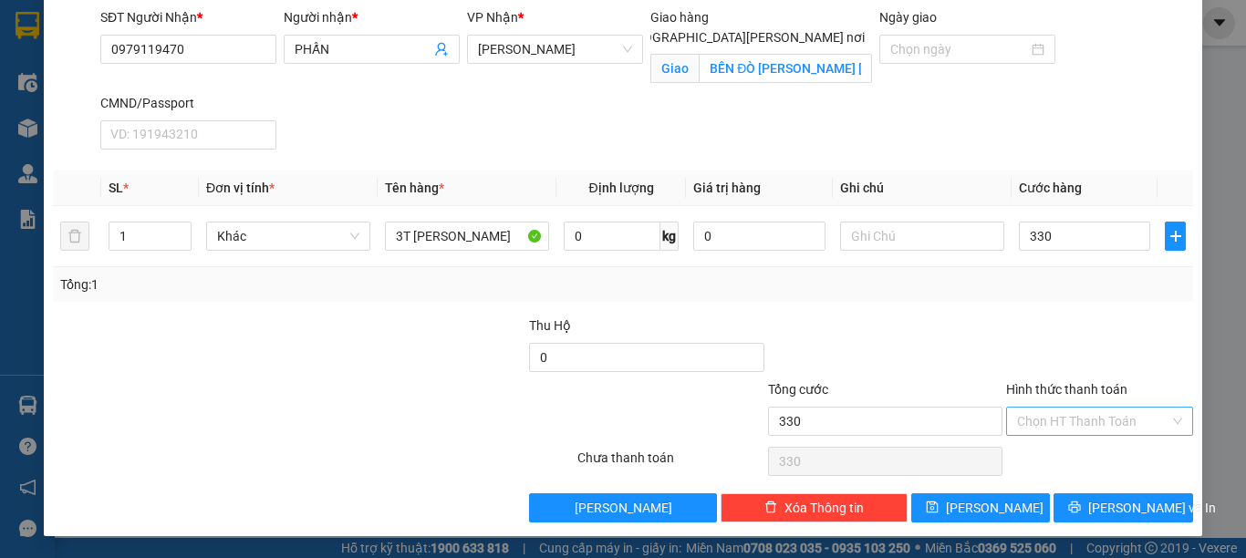
click at [1048, 421] on input "Hình thức thanh toán" at bounding box center [1093, 421] width 152 height 27
type input "330.000"
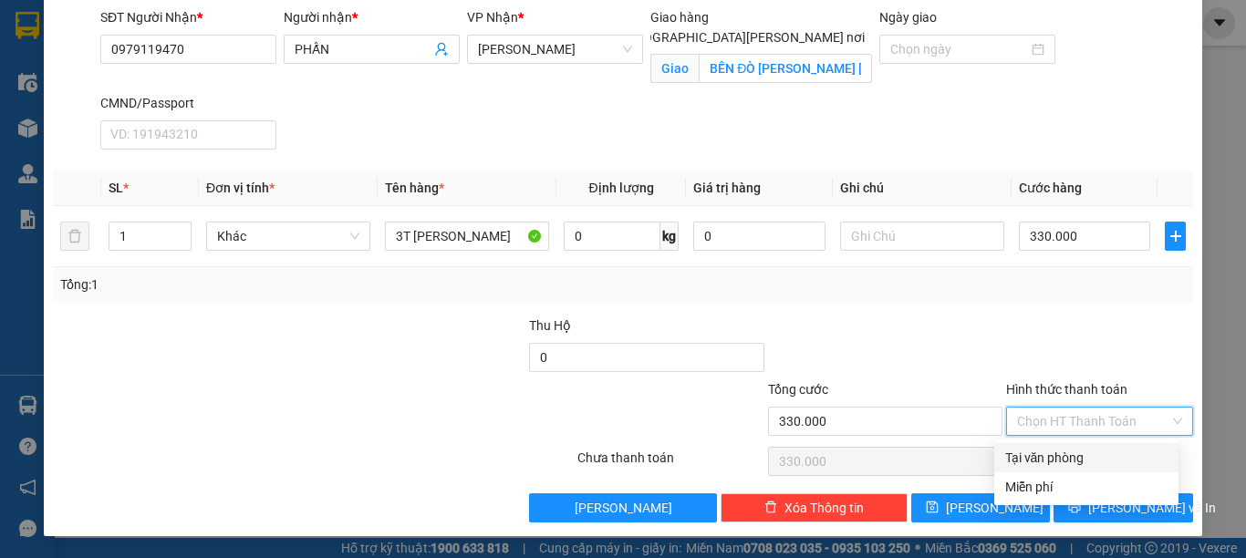
click at [1052, 456] on div "Tại văn phòng" at bounding box center [1086, 458] width 162 height 20
type input "0"
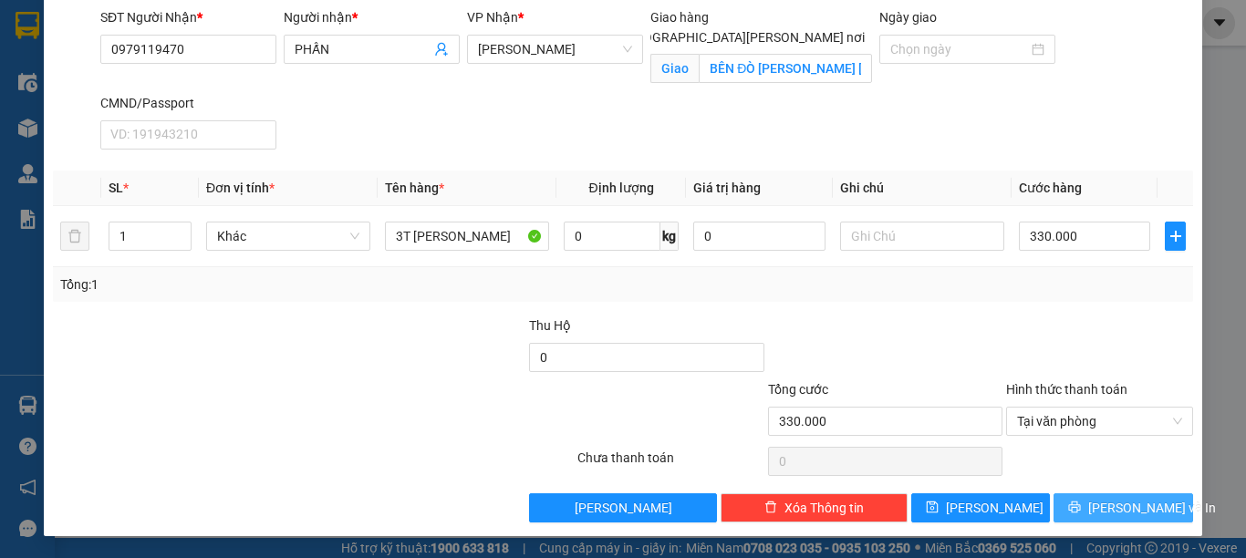
click at [1126, 522] on div "TẠO ĐƠN HÀNG Yêu cầu xuất [PERSON_NAME] điện tử Transit Pickup Surcharge Ids Tr…" at bounding box center [623, 172] width 1158 height 730
click at [1102, 505] on span "[PERSON_NAME] và In" at bounding box center [1152, 508] width 128 height 20
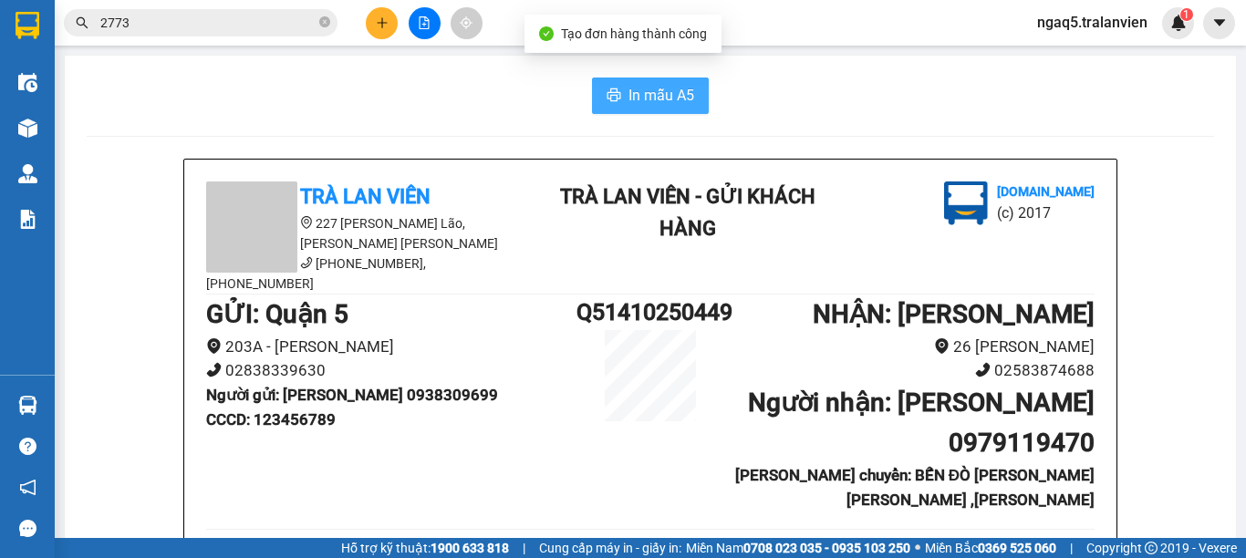
click at [676, 99] on span "In mẫu A5" at bounding box center [661, 95] width 66 height 23
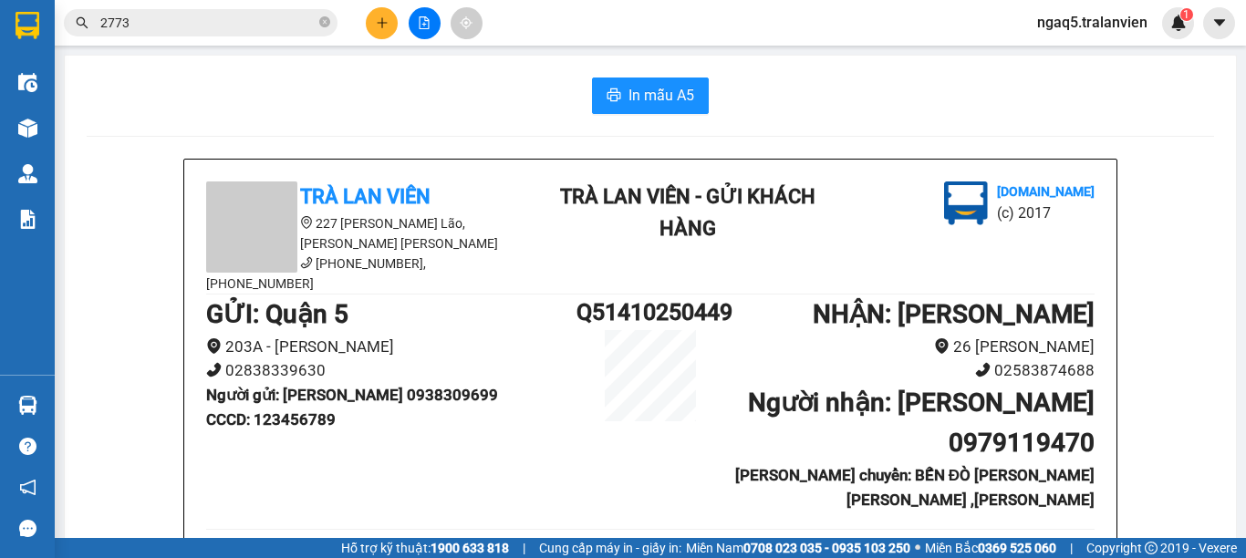
click at [333, 81] on div "In mẫu A5" at bounding box center [650, 96] width 1127 height 36
click at [225, 16] on input "2773" at bounding box center [207, 23] width 215 height 20
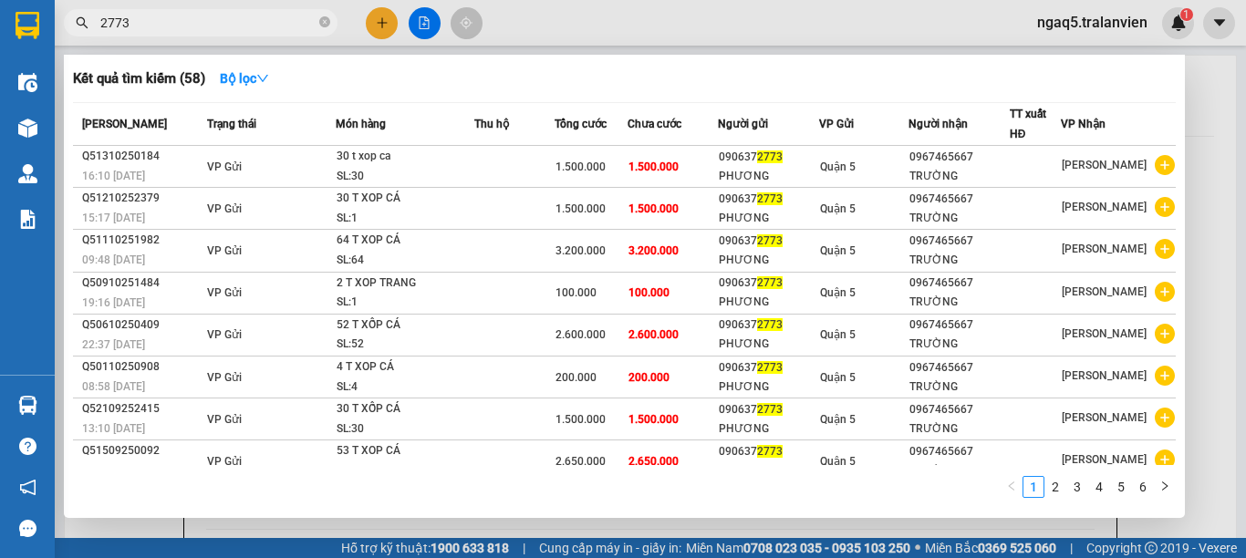
click at [227, 17] on input "2773" at bounding box center [207, 23] width 215 height 20
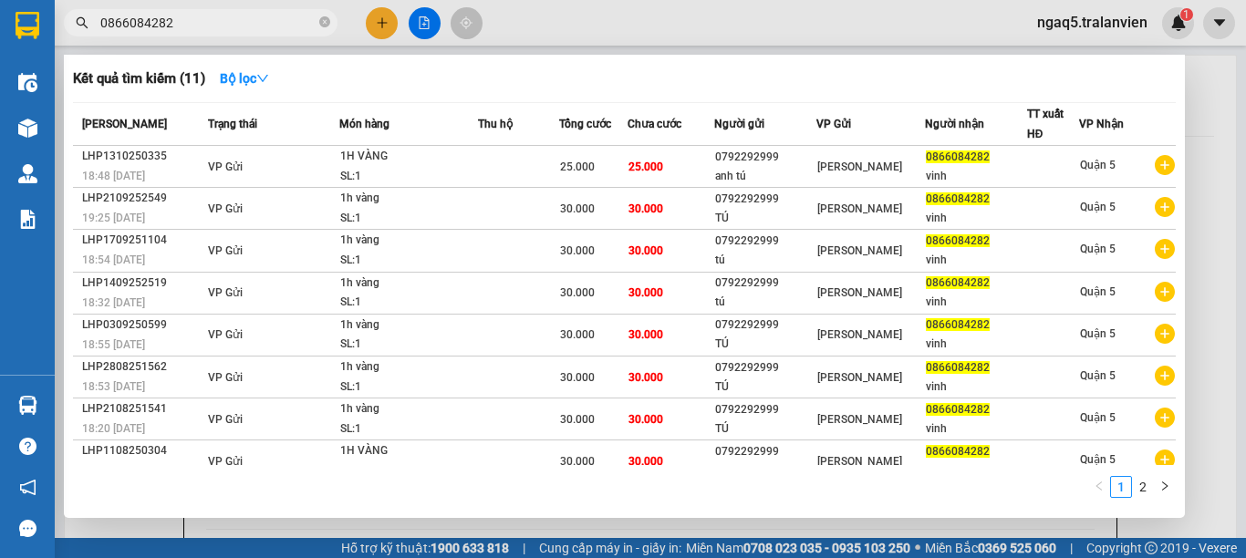
type input "0866084282"
click at [373, 18] on div at bounding box center [623, 279] width 1246 height 558
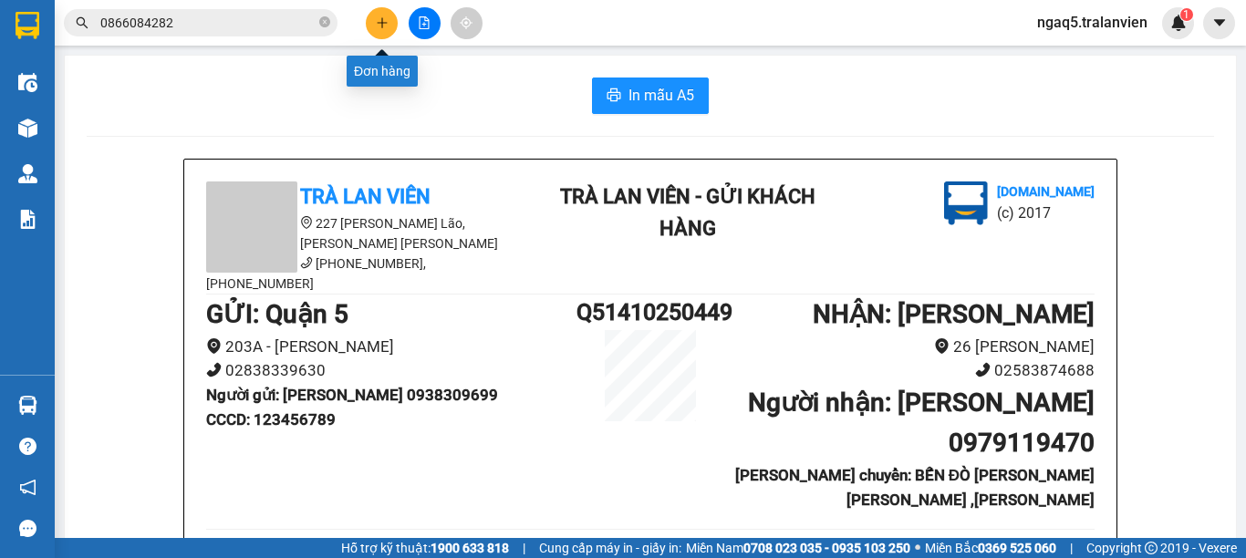
click at [380, 28] on icon "plus" at bounding box center [382, 22] width 13 height 13
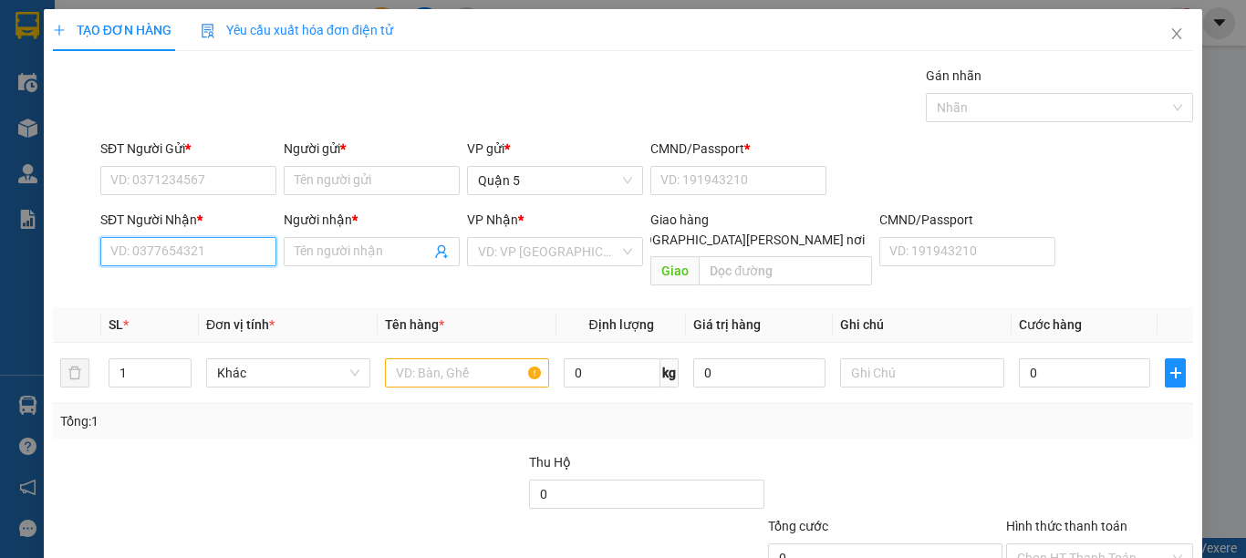
click at [213, 262] on input "SĐT Người Nhận *" at bounding box center [188, 251] width 176 height 29
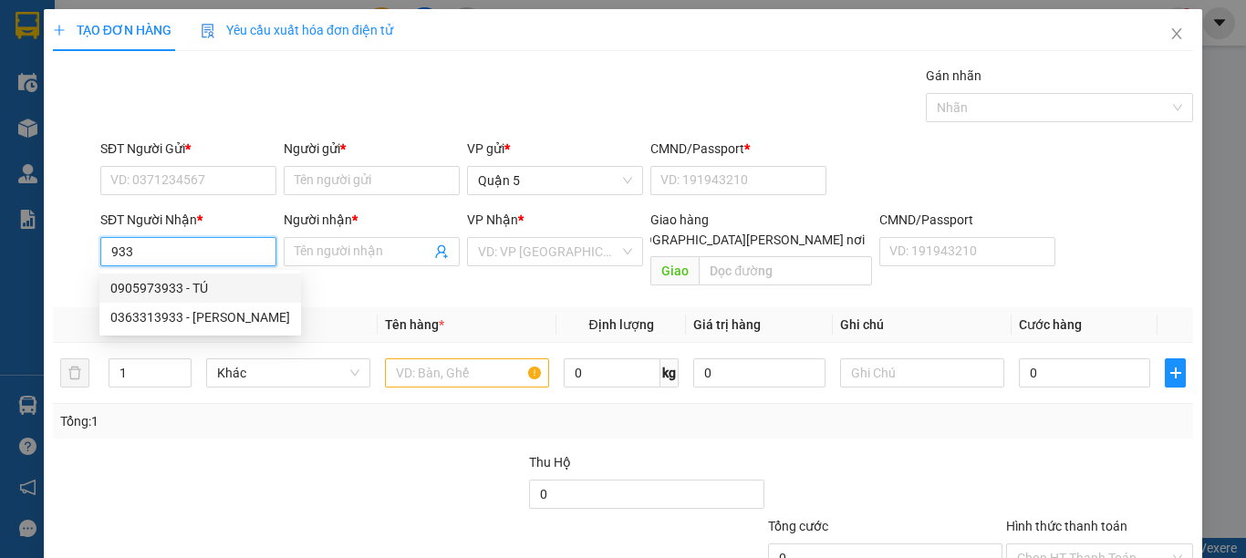
click at [175, 287] on div "0905973933 - TÚ" at bounding box center [200, 288] width 180 height 20
type input "0905973933"
type input "TÚ"
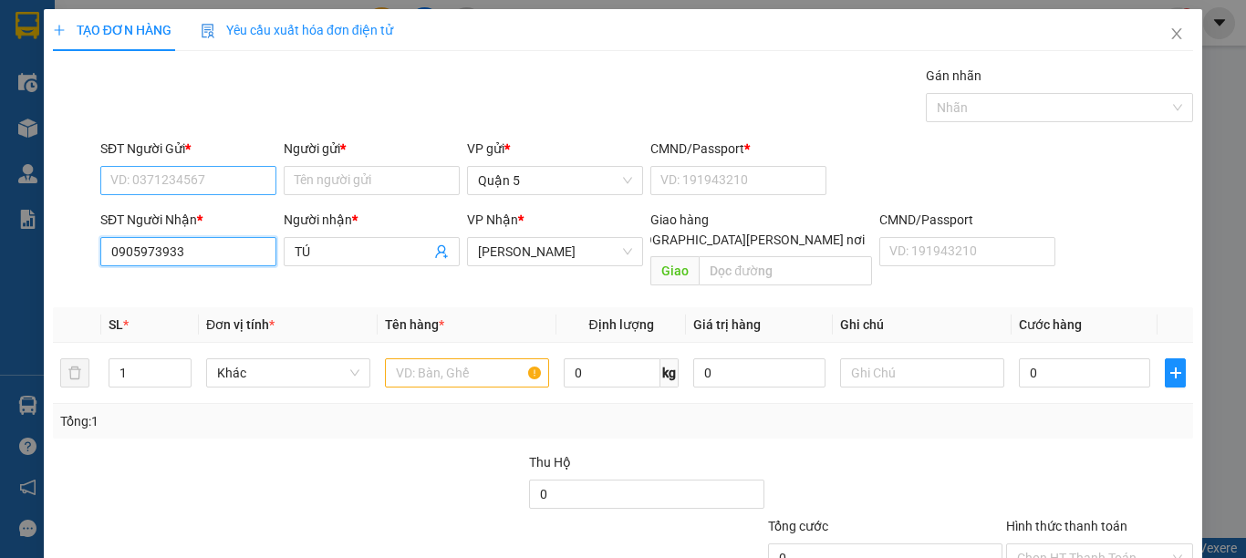
type input "0905973933"
click at [198, 186] on input "SĐT Người Gửi *" at bounding box center [188, 180] width 176 height 29
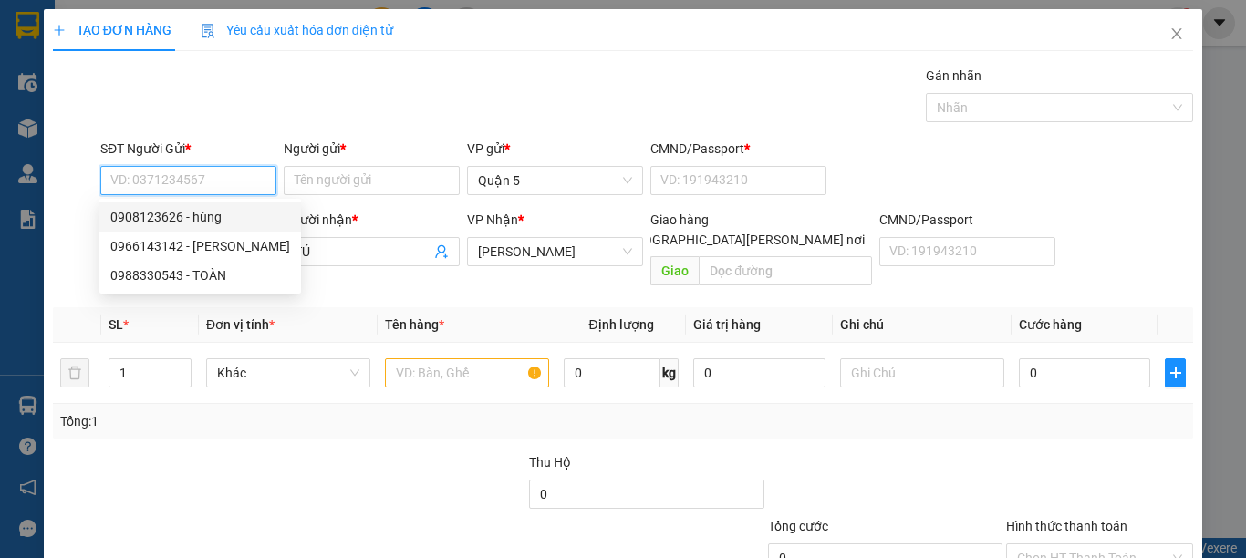
click at [134, 214] on div "0908123626 - hùng" at bounding box center [200, 217] width 180 height 20
type input "0908123626"
type input "hùng"
type input "021919264"
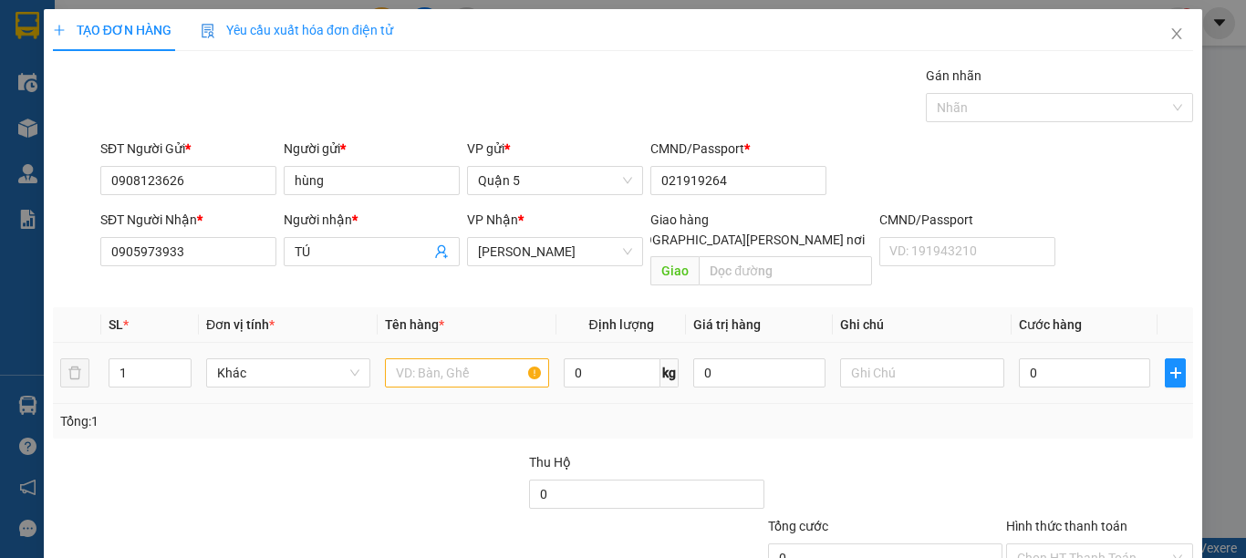
click at [490, 367] on div at bounding box center [467, 373] width 164 height 36
click at [485, 358] on input "text" at bounding box center [467, 372] width 164 height 29
type input "1B XANH"
click at [1035, 358] on input "0" at bounding box center [1084, 372] width 131 height 29
type input "9"
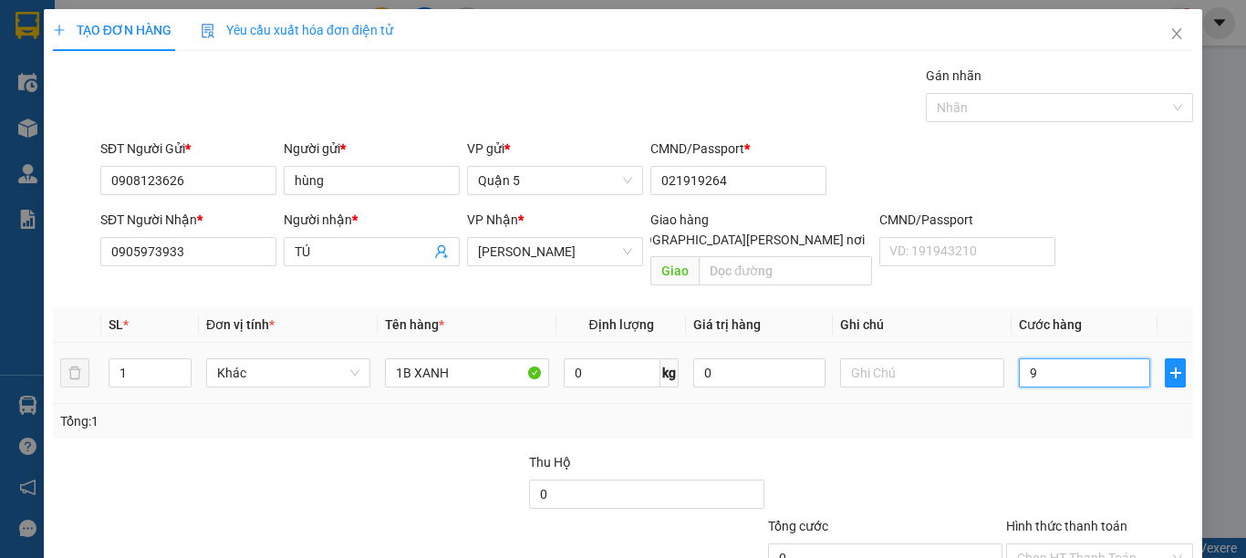
type input "9"
type input "90"
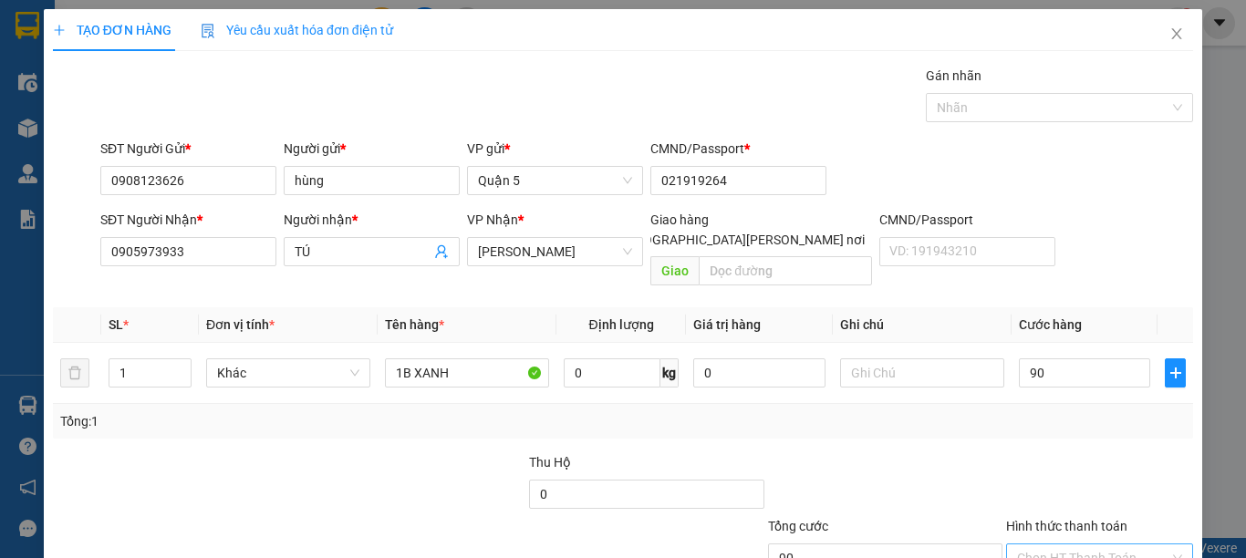
type input "90.000"
click at [1094, 545] on input "Hình thức thanh toán" at bounding box center [1093, 558] width 152 height 27
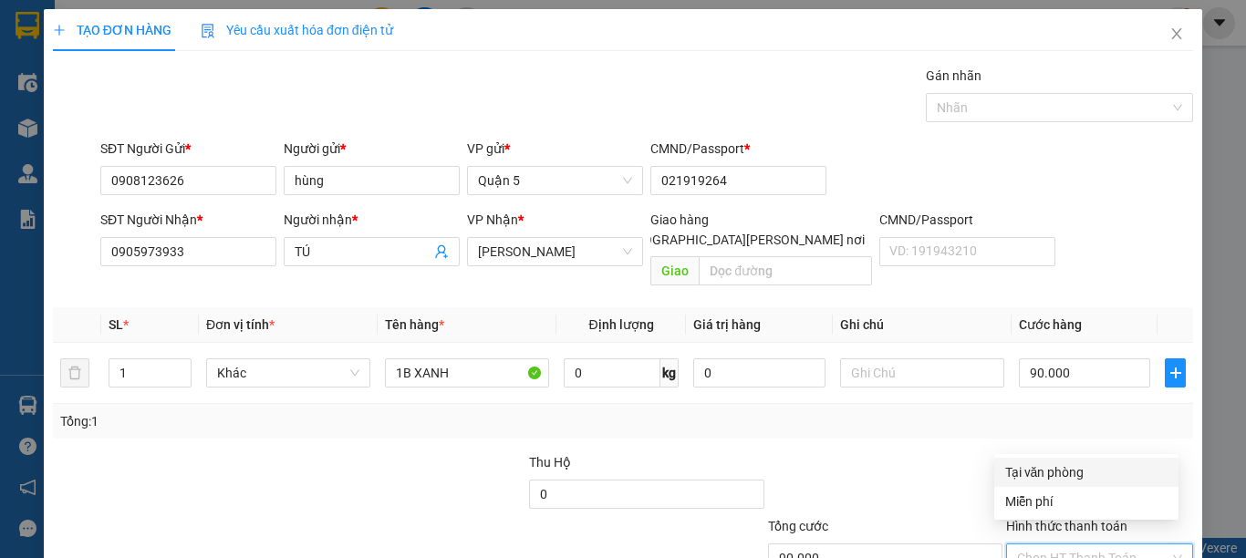
click at [1074, 472] on div "Tại văn phòng" at bounding box center [1086, 472] width 162 height 20
type input "0"
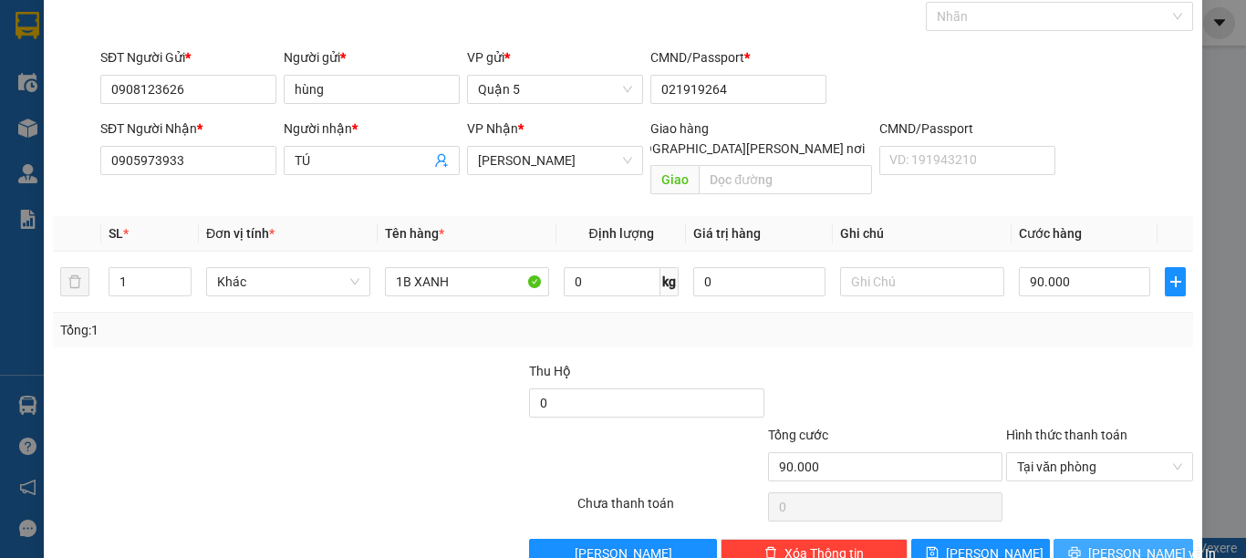
click at [1106, 544] on span "[PERSON_NAME] và In" at bounding box center [1152, 554] width 128 height 20
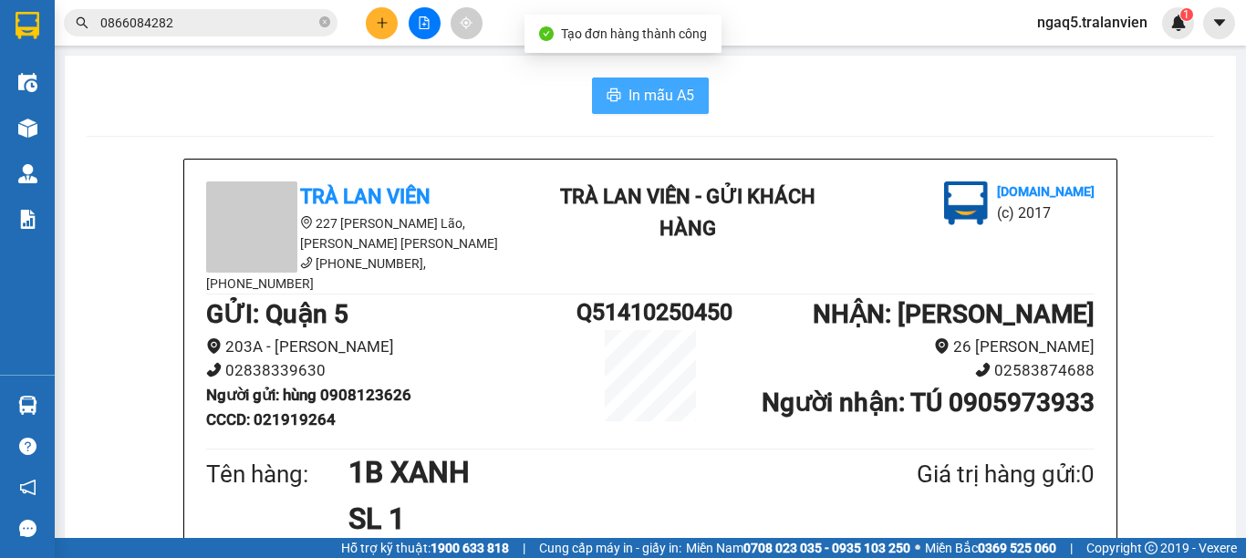
click at [655, 95] on span "In mẫu A5" at bounding box center [661, 95] width 66 height 23
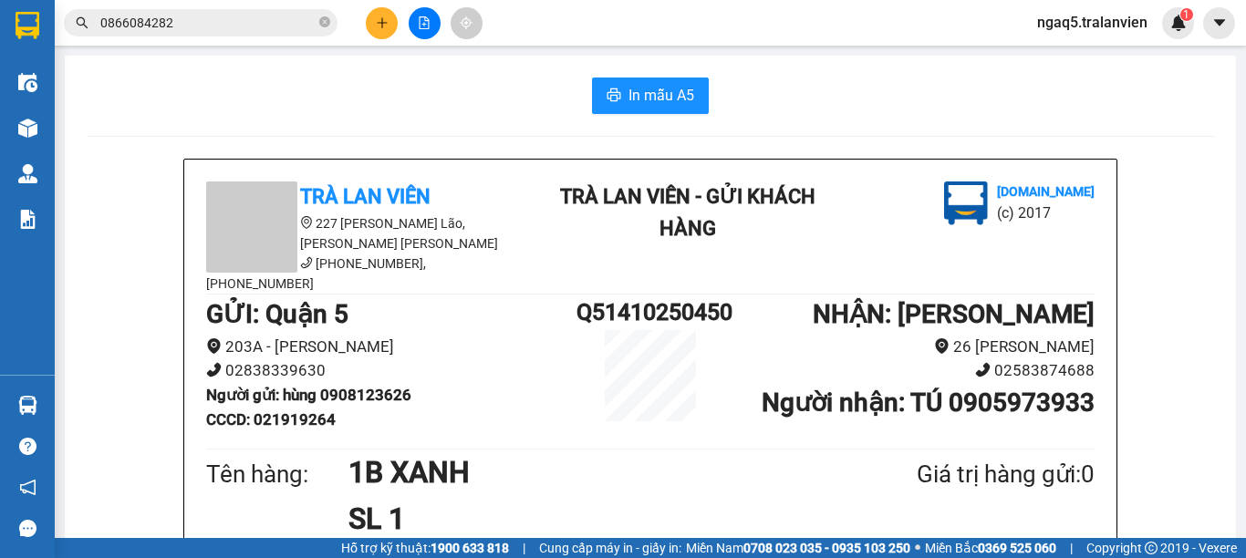
click at [218, 22] on input "0866084282" at bounding box center [207, 23] width 215 height 20
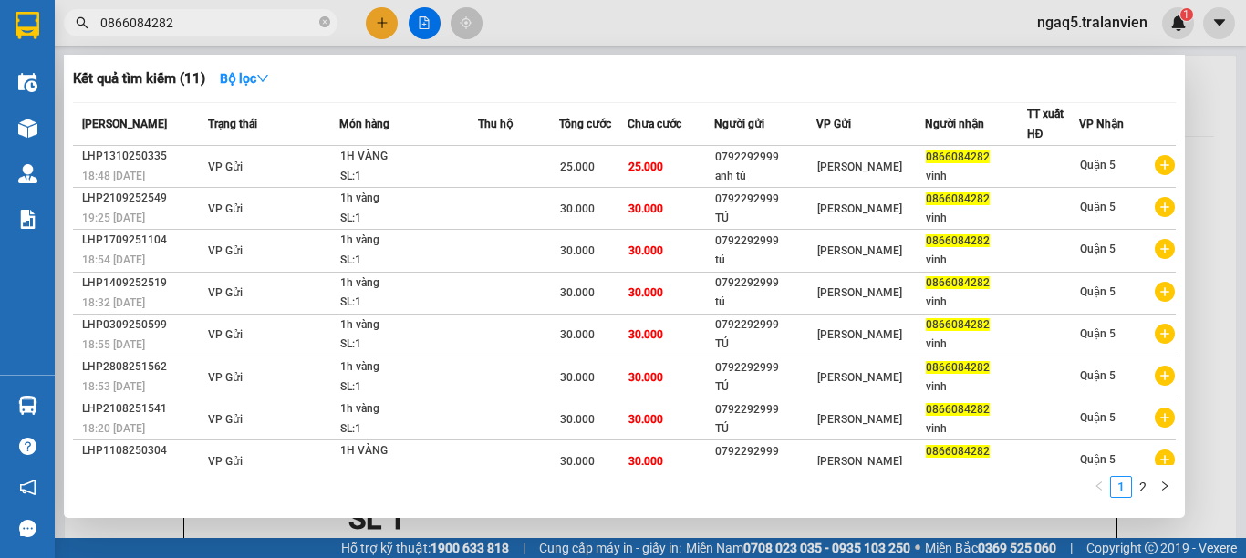
click at [263, 24] on input "0866084282" at bounding box center [207, 23] width 215 height 20
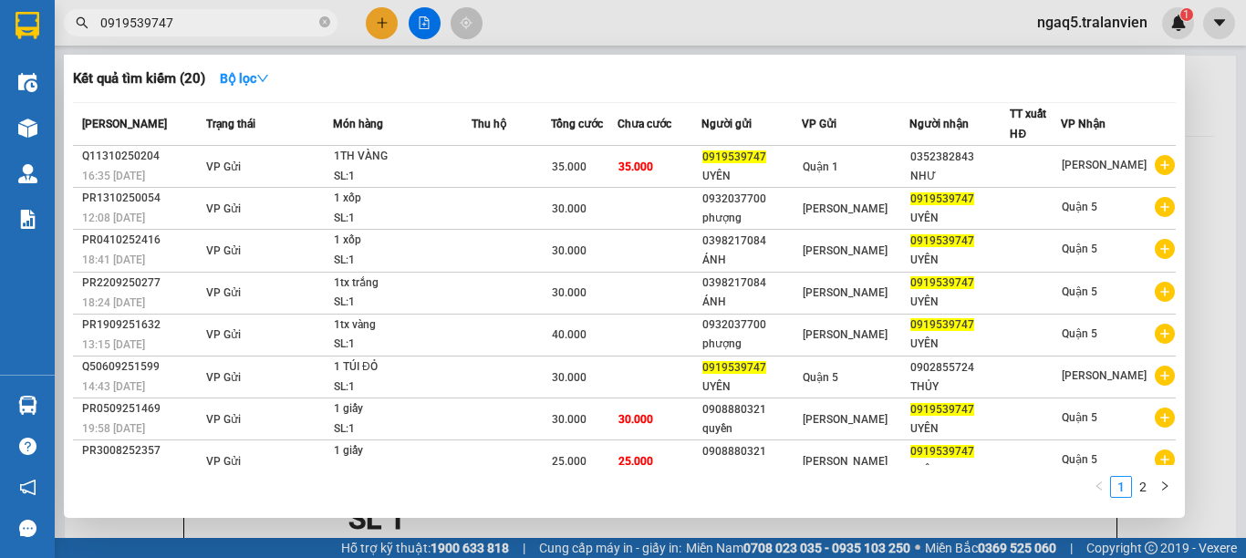
click at [272, 26] on input "0919539747" at bounding box center [207, 23] width 215 height 20
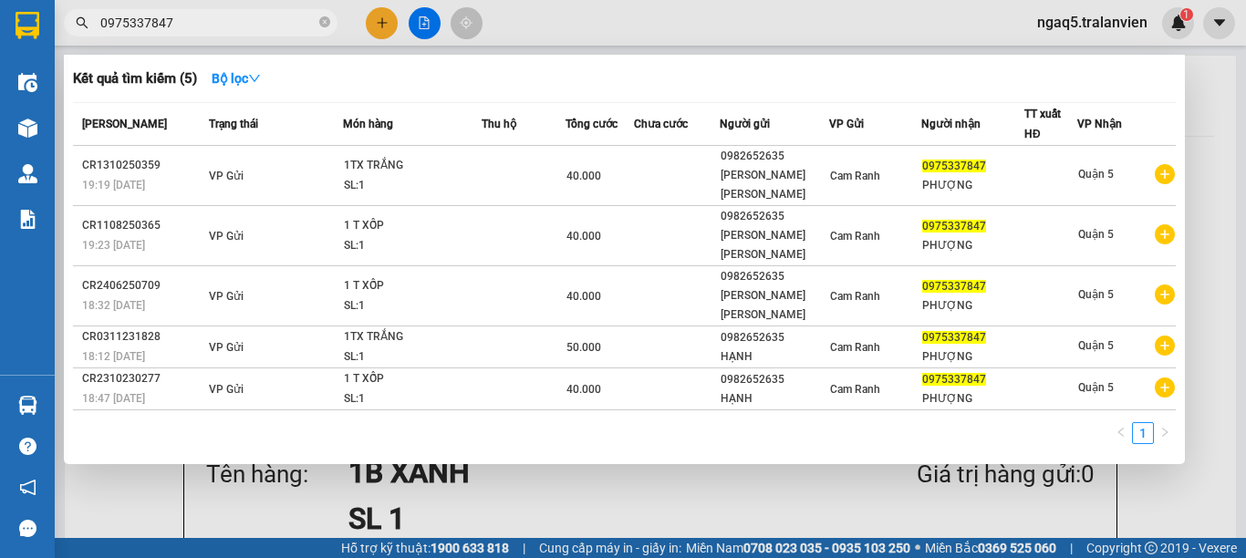
click at [276, 26] on input "0975337847" at bounding box center [207, 23] width 215 height 20
click at [276, 25] on input "0975337847" at bounding box center [207, 23] width 215 height 20
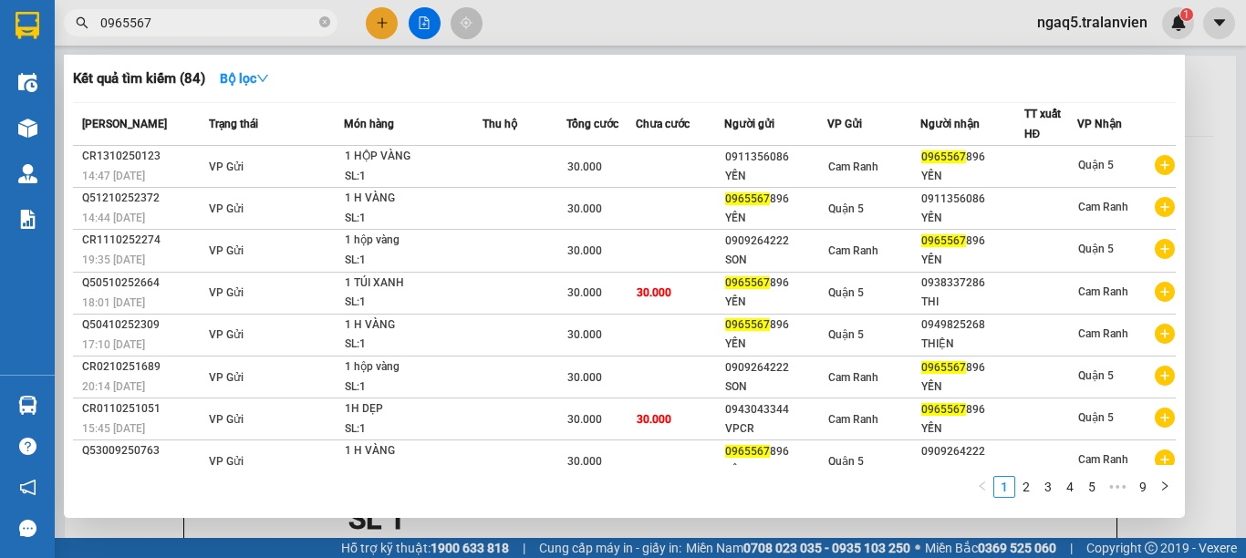
click at [223, 28] on input "0965567" at bounding box center [207, 23] width 215 height 20
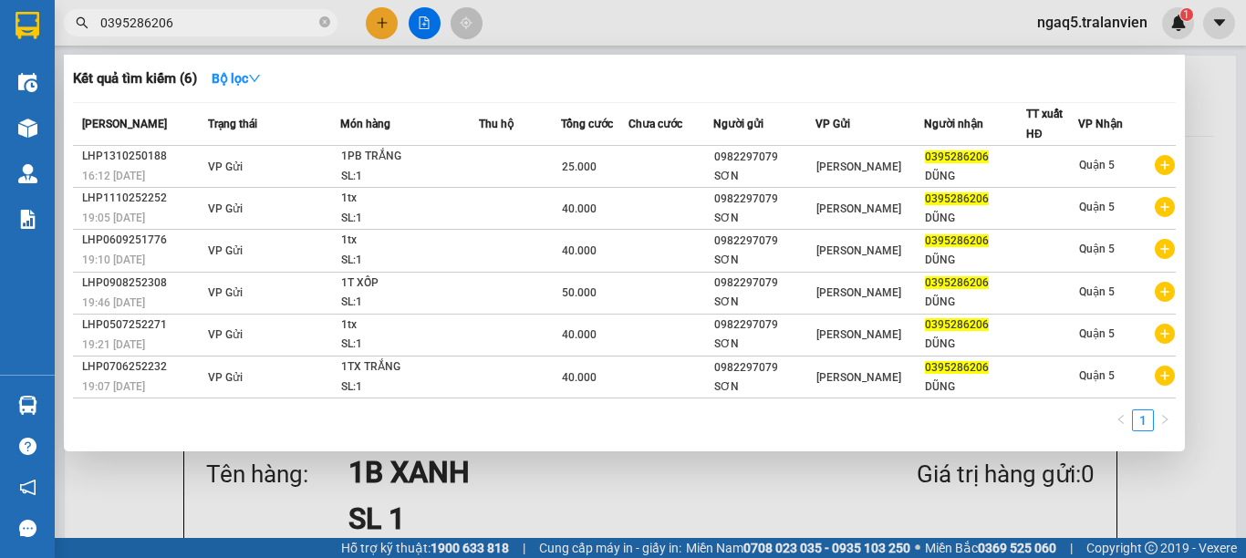
click at [381, 17] on div at bounding box center [623, 279] width 1246 height 558
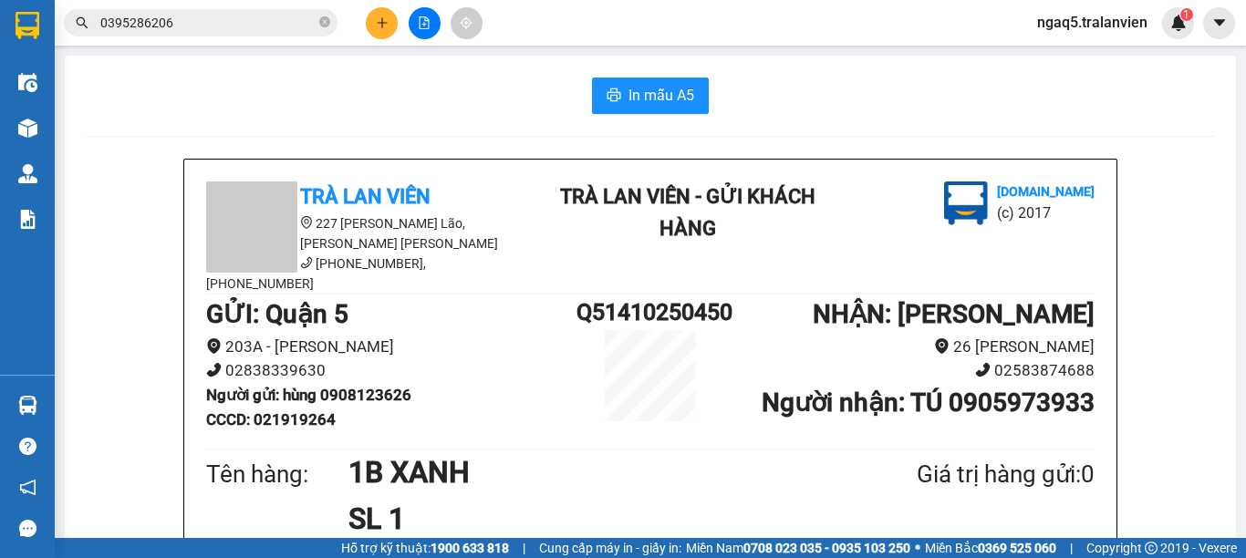
click at [382, 17] on icon "plus" at bounding box center [382, 22] width 13 height 13
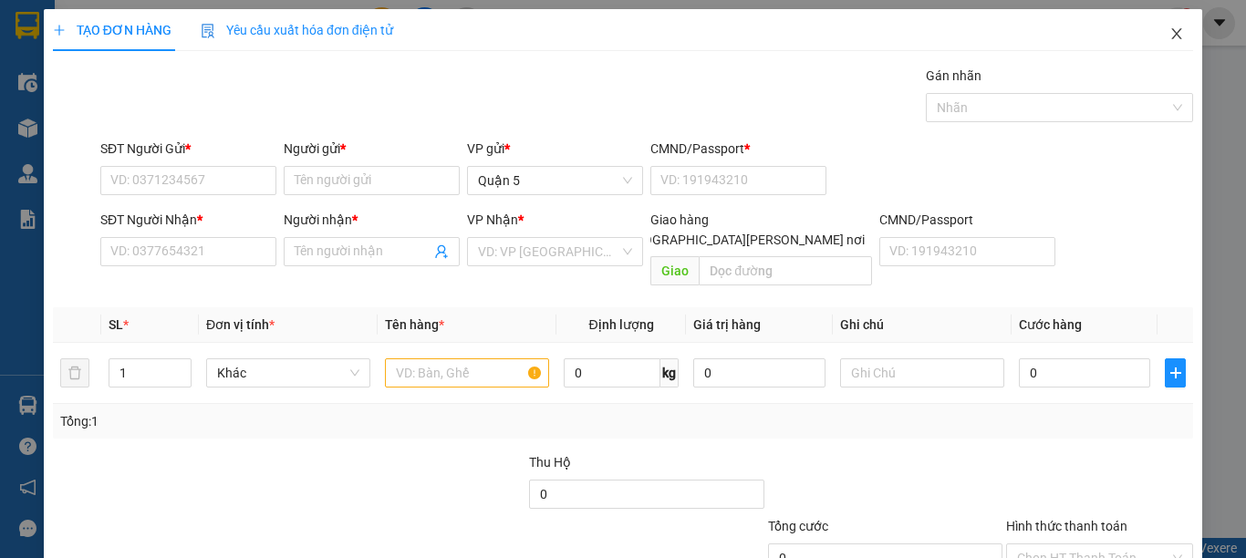
click at [1169, 28] on icon "close" at bounding box center [1176, 33] width 15 height 15
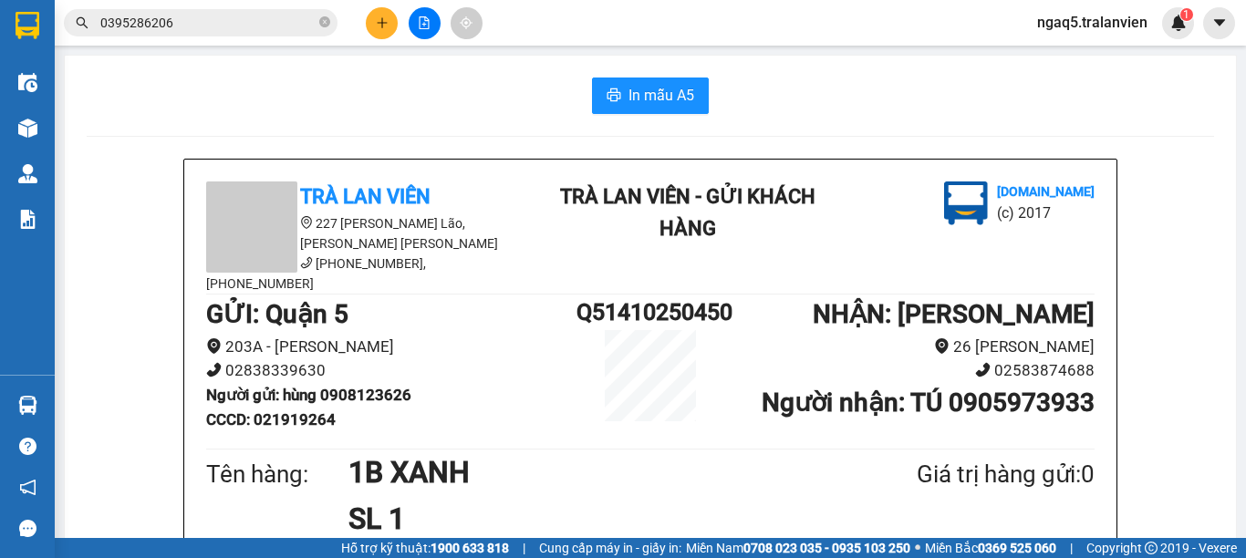
click at [250, 25] on input "0395286206" at bounding box center [207, 23] width 215 height 20
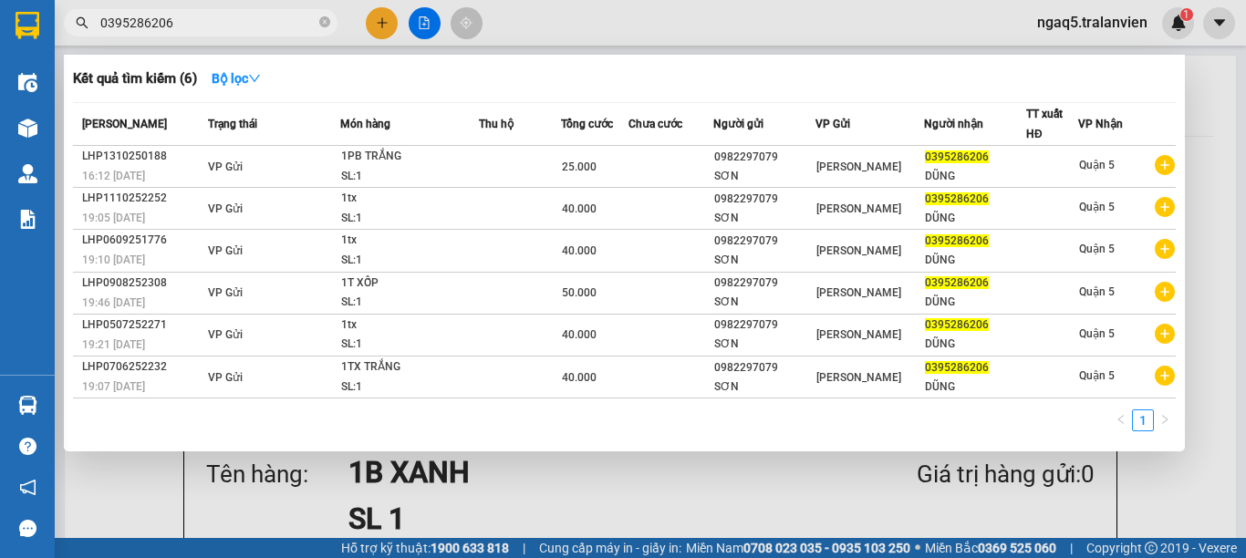
click at [263, 26] on input "0395286206" at bounding box center [207, 23] width 215 height 20
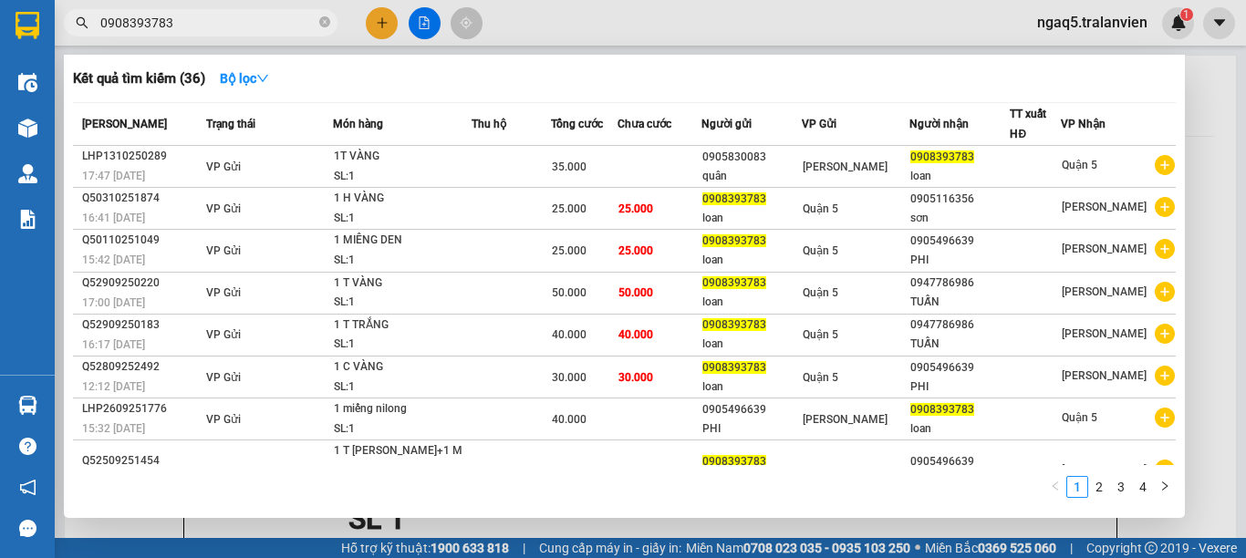
click at [290, 25] on input "0908393783" at bounding box center [207, 23] width 215 height 20
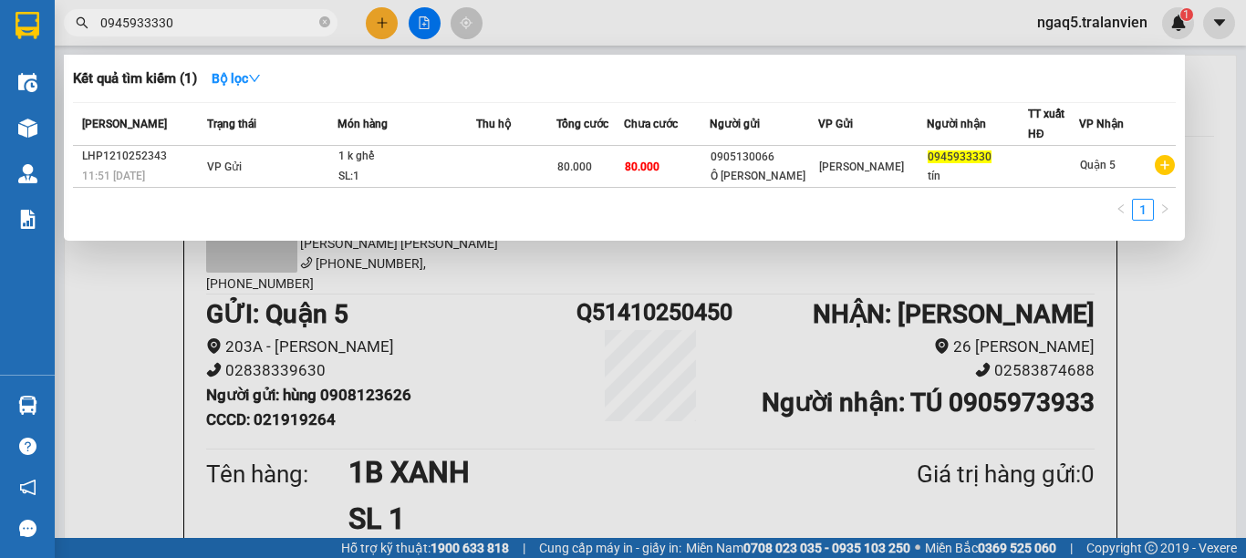
click at [533, 34] on div at bounding box center [623, 279] width 1246 height 558
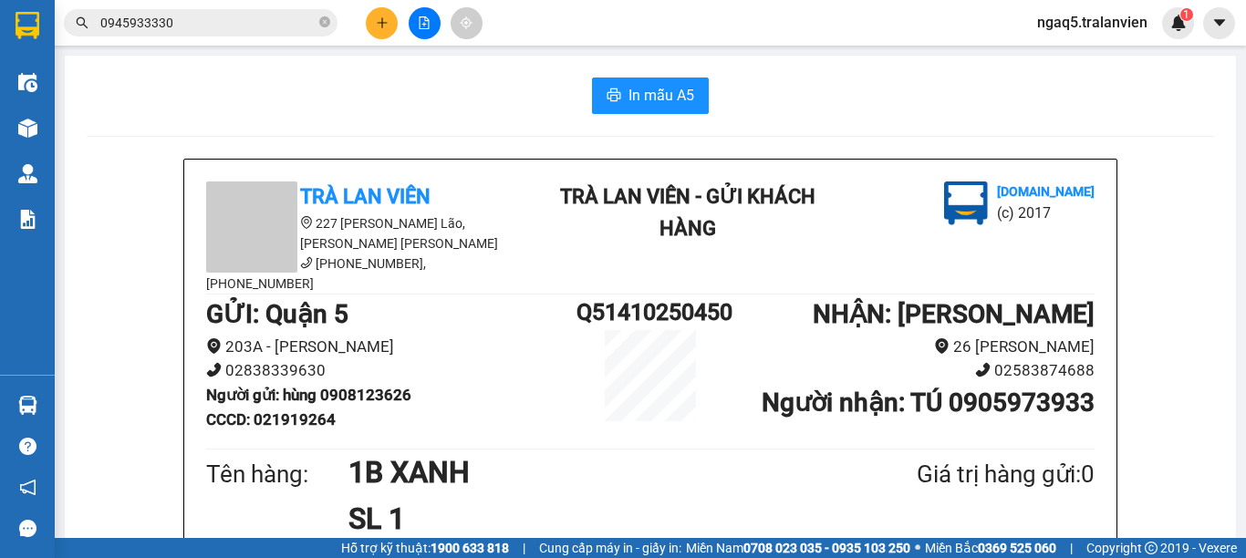
click at [267, 17] on input "0945933330" at bounding box center [207, 23] width 215 height 20
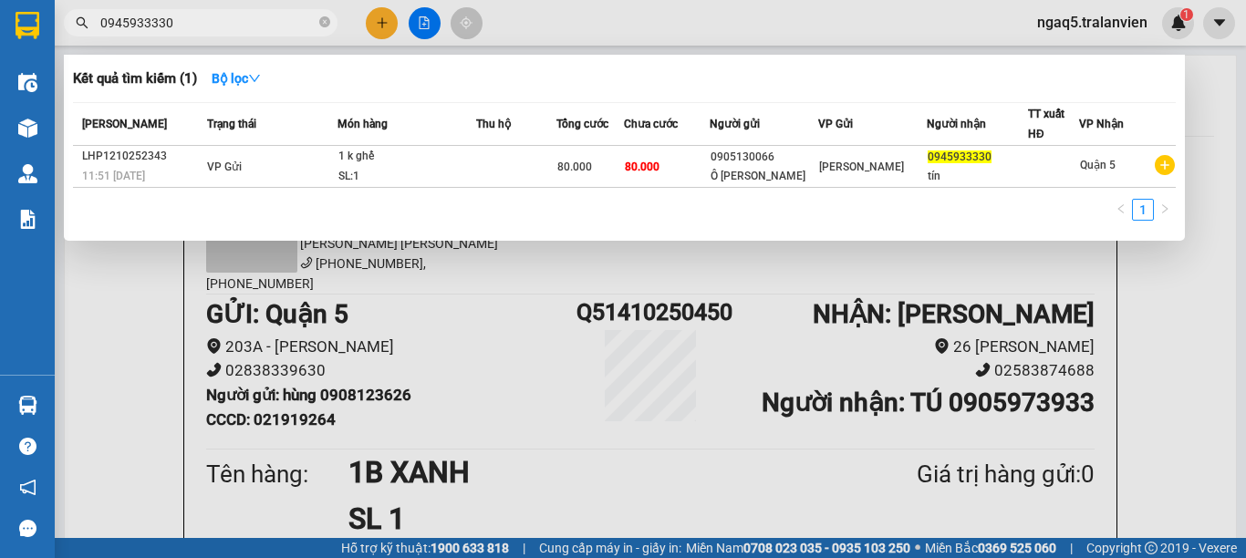
click at [268, 17] on input "0945933330" at bounding box center [207, 23] width 215 height 20
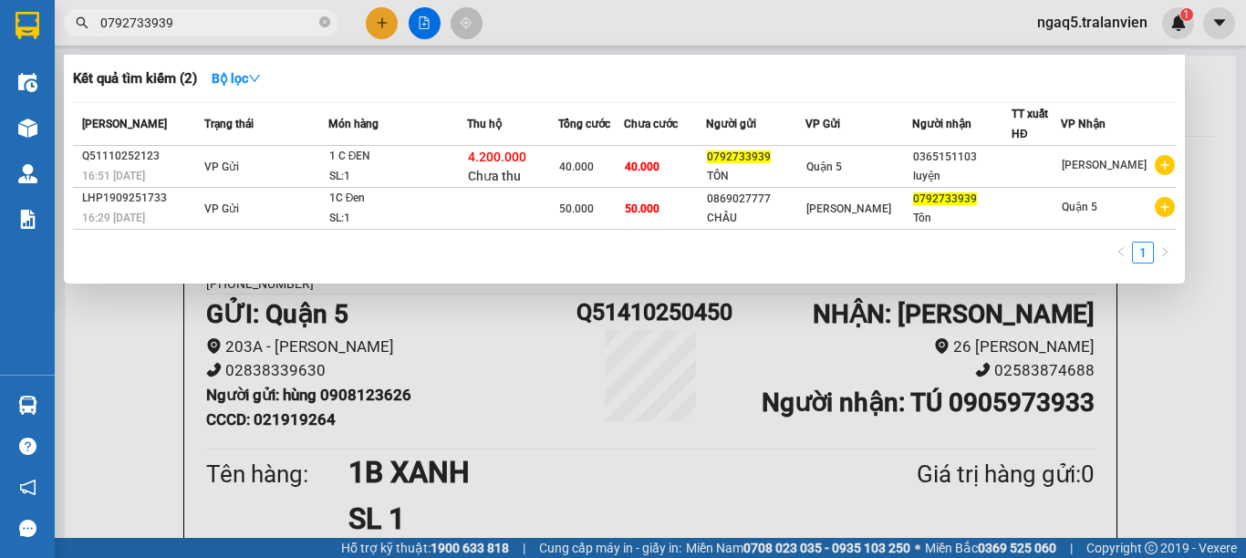
type input "0792733939"
click at [379, 31] on div at bounding box center [623, 279] width 1246 height 558
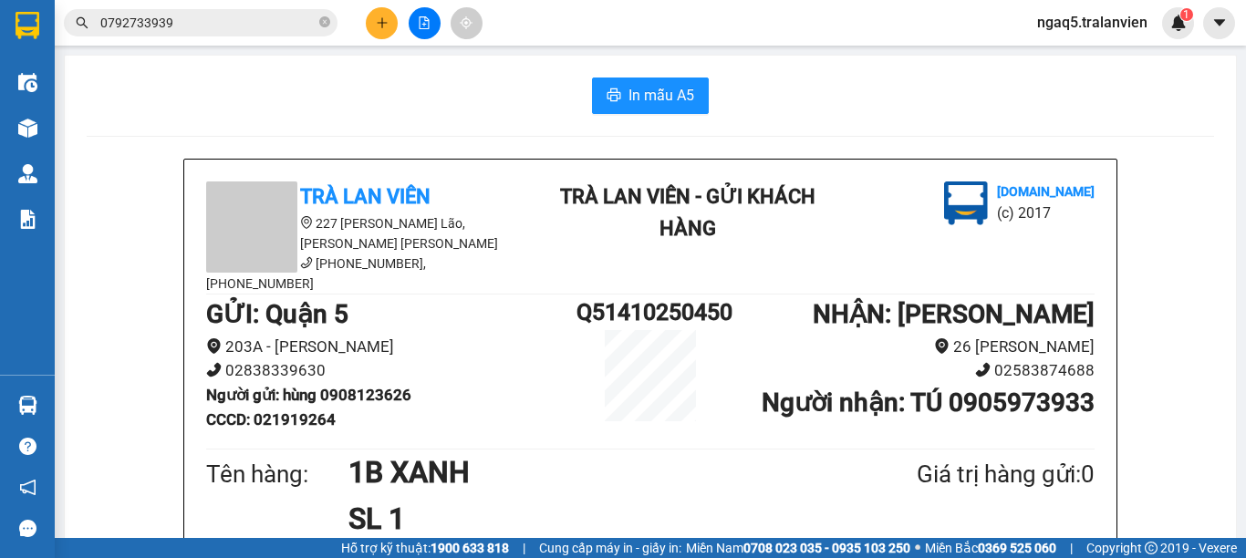
click at [382, 18] on icon "plus" at bounding box center [381, 22] width 1 height 10
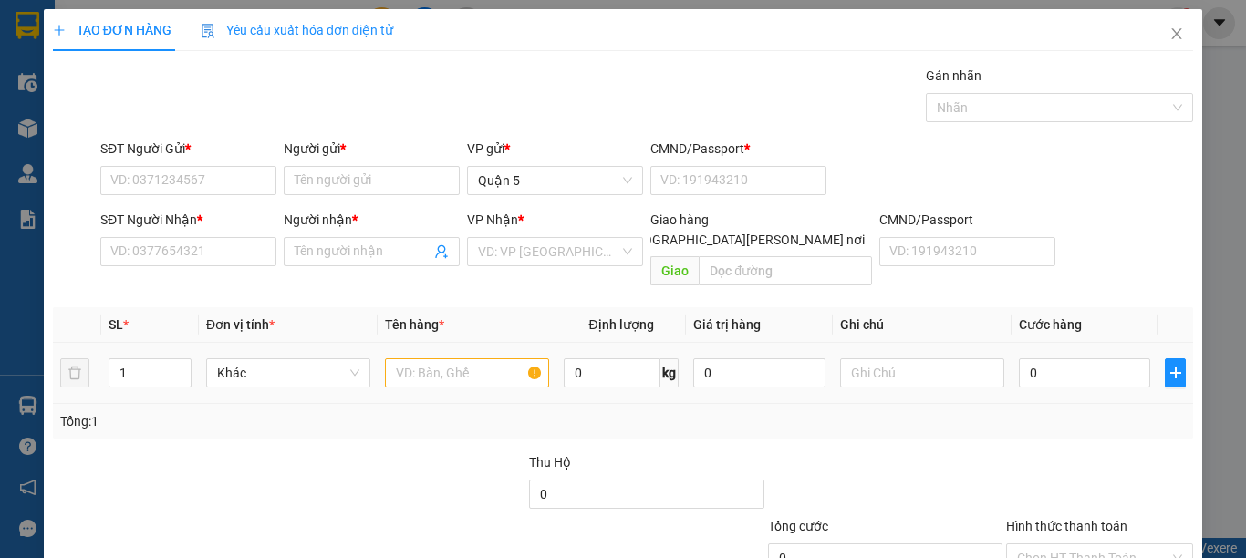
click at [449, 355] on div at bounding box center [467, 373] width 164 height 36
click at [451, 358] on input "text" at bounding box center [467, 372] width 164 height 29
type input "1T VÀNG"
click at [1038, 358] on input "0" at bounding box center [1084, 372] width 131 height 29
type input "4"
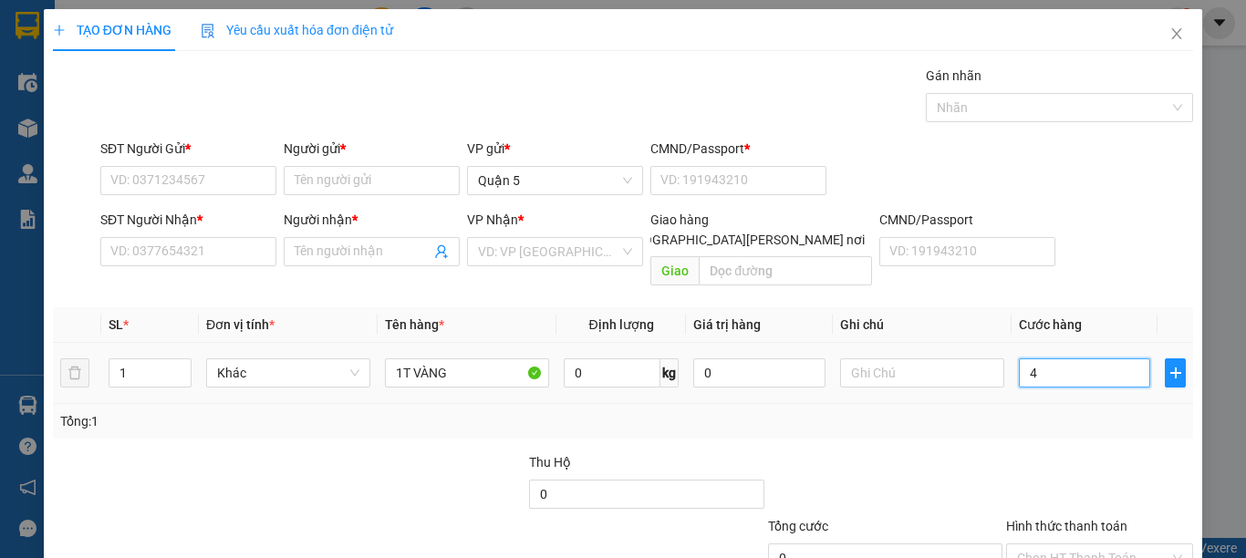
type input "4"
type input "40"
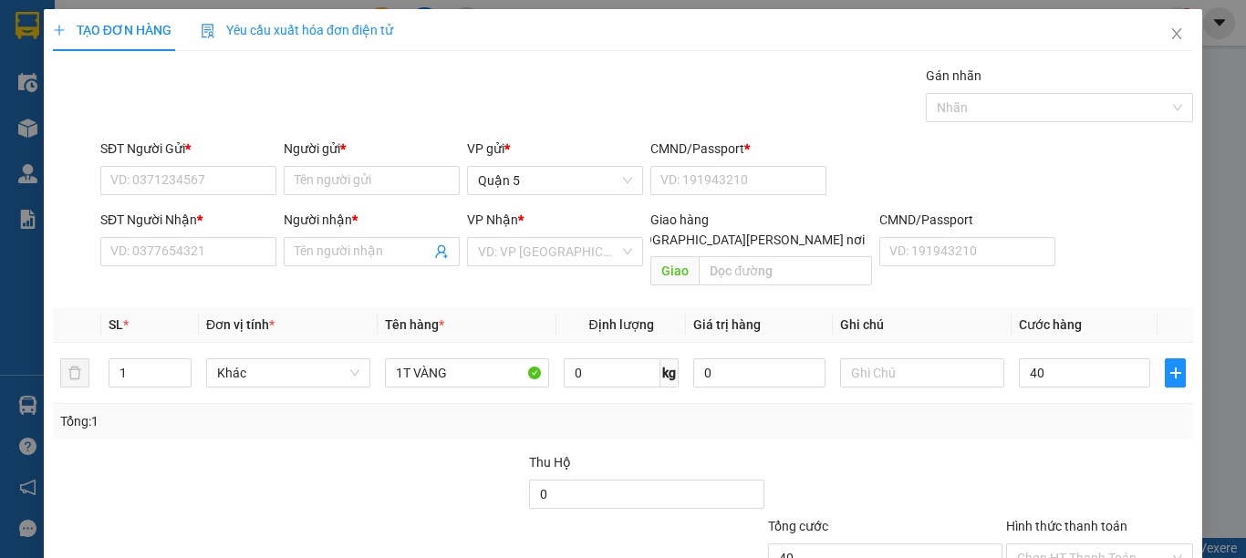
type input "40.000"
drag, startPoint x: 193, startPoint y: 236, endPoint x: 196, endPoint y: 250, distance: 14.0
click at [193, 237] on div "SĐT Người Nhận * VD: 0377654321" at bounding box center [188, 242] width 176 height 64
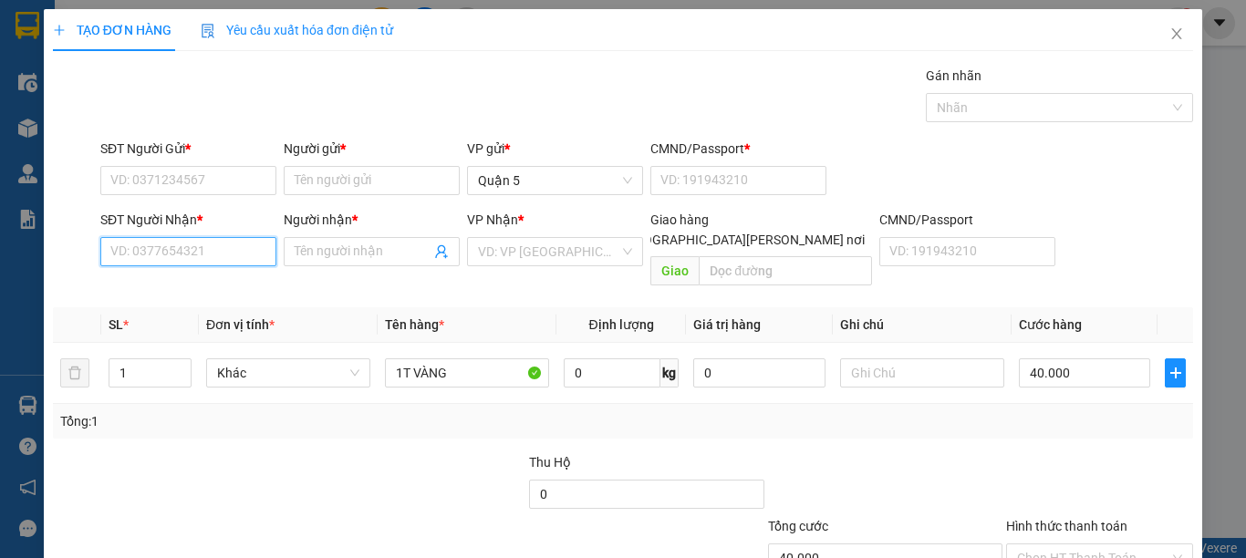
click at [196, 251] on input "SĐT Người Nhận *" at bounding box center [188, 251] width 176 height 29
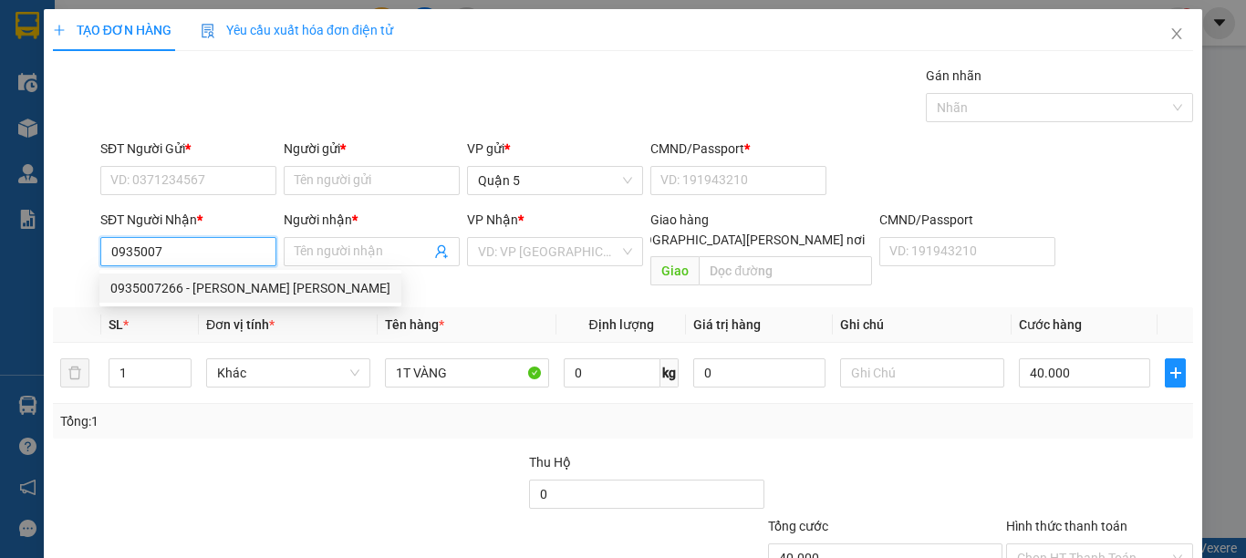
click at [150, 289] on div "0935007266 - [PERSON_NAME] [PERSON_NAME]" at bounding box center [250, 288] width 280 height 20
type input "0935007266"
type input "[PERSON_NAME] [PERSON_NAME]"
checkbox input "true"
type input "231 ĐƯỜNG 2/4 [PERSON_NAME][GEOGRAPHIC_DATA]"
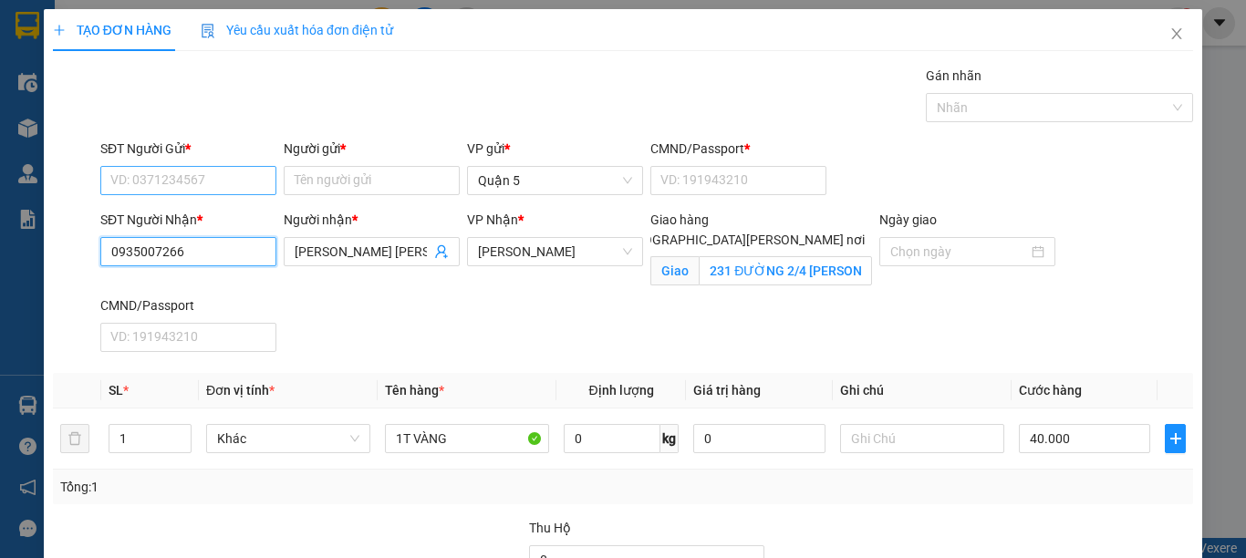
type input "0935007266"
click at [155, 190] on input "SĐT Người Gửi *" at bounding box center [188, 180] width 176 height 29
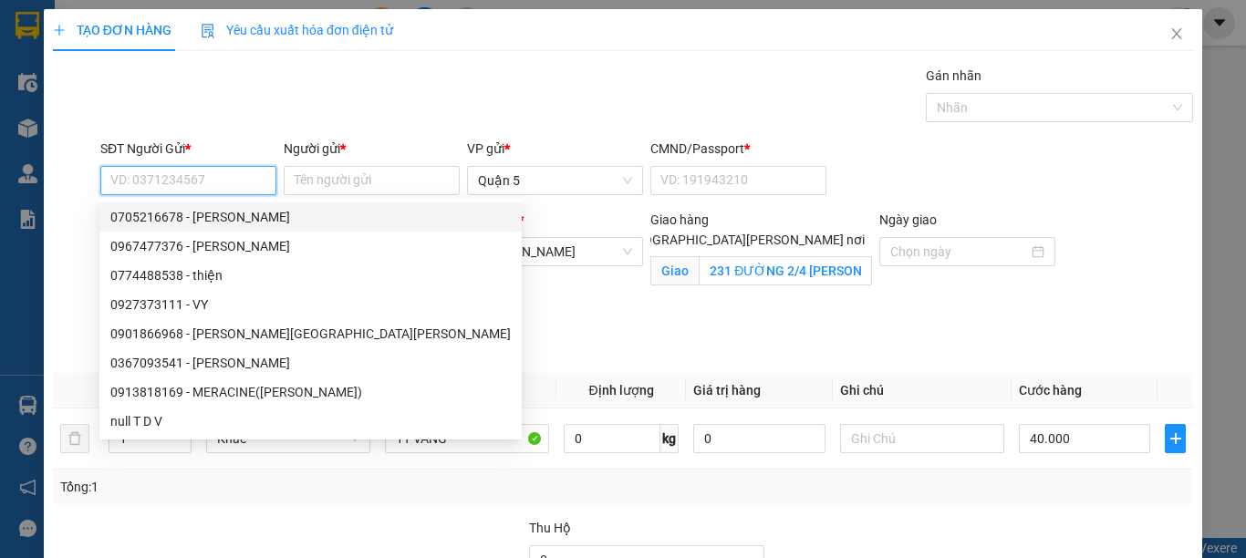
click at [179, 217] on div "0705216678 - [PERSON_NAME]" at bounding box center [310, 217] width 400 height 20
type input "0705216678"
type input "[PERSON_NAME]"
type input "038084043753"
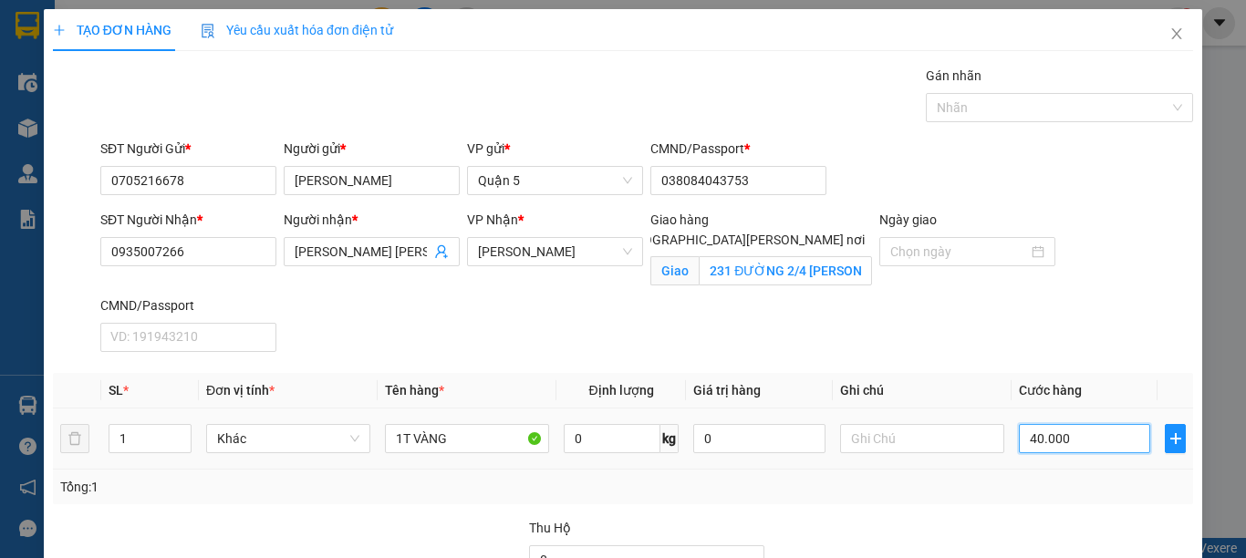
click at [1084, 438] on input "40.000" at bounding box center [1084, 438] width 131 height 29
type input "8"
type input "80"
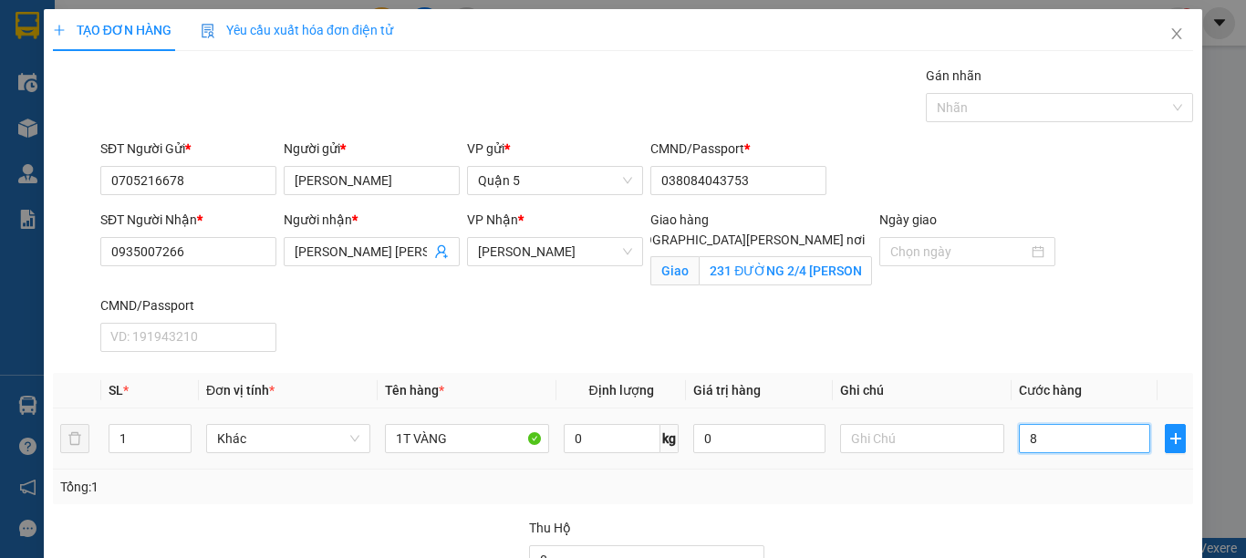
type input "80"
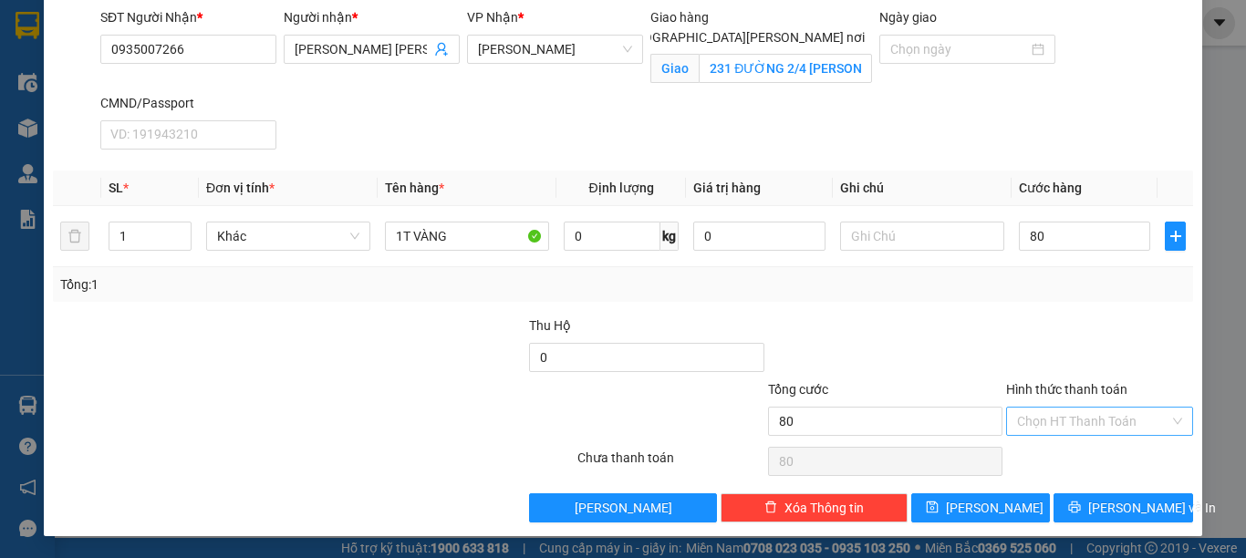
type input "80.000"
click at [1086, 432] on input "Hình thức thanh toán" at bounding box center [1093, 421] width 152 height 27
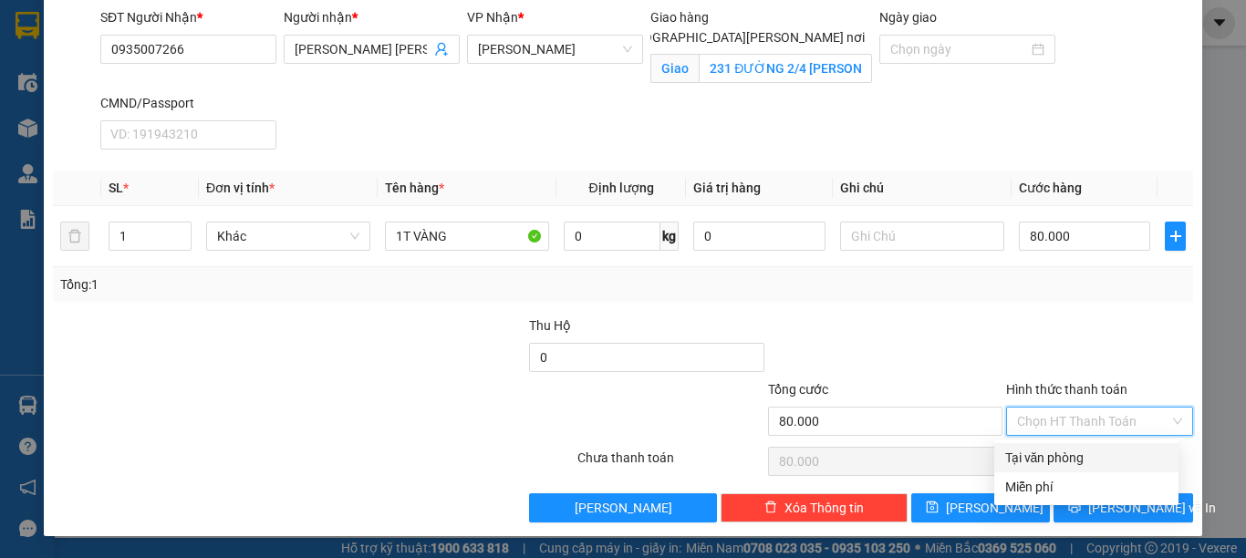
click at [1041, 464] on div "Tại văn phòng" at bounding box center [1086, 458] width 162 height 20
type input "0"
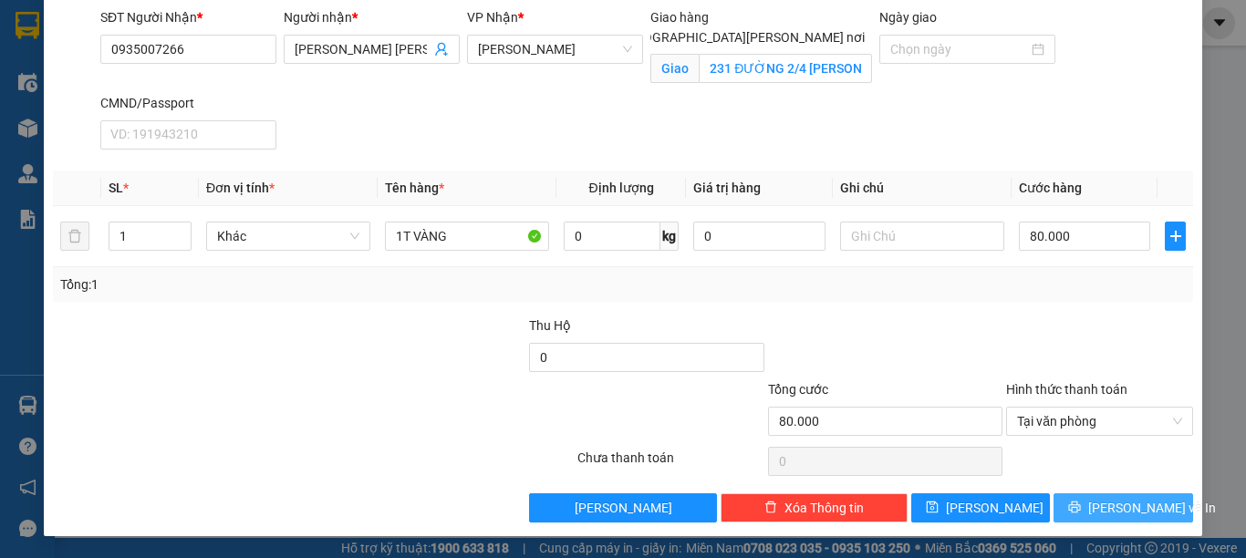
click at [1122, 495] on button "[PERSON_NAME] và In" at bounding box center [1123, 507] width 140 height 29
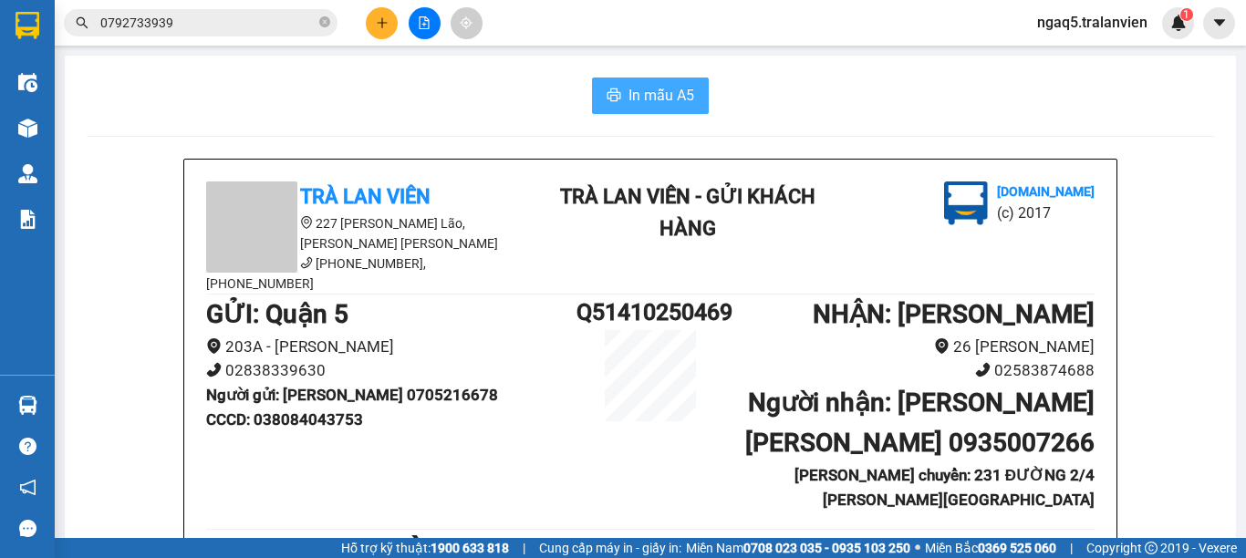
click at [646, 95] on span "In mẫu A5" at bounding box center [661, 95] width 66 height 23
click at [223, 26] on input "0792733939" at bounding box center [207, 23] width 215 height 20
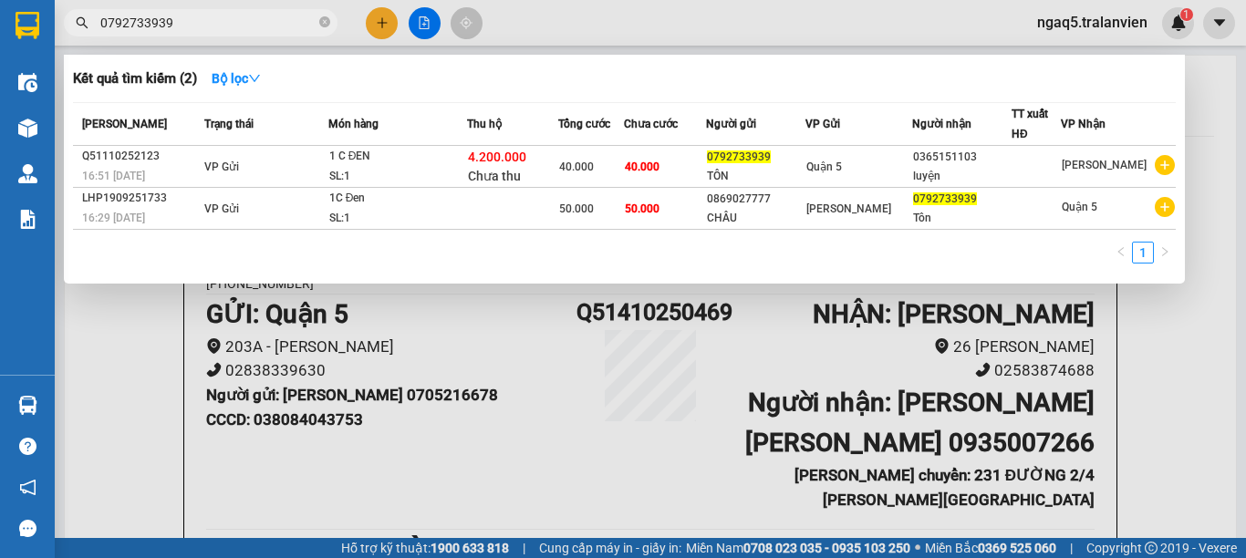
click at [223, 26] on input "0792733939" at bounding box center [207, 23] width 215 height 20
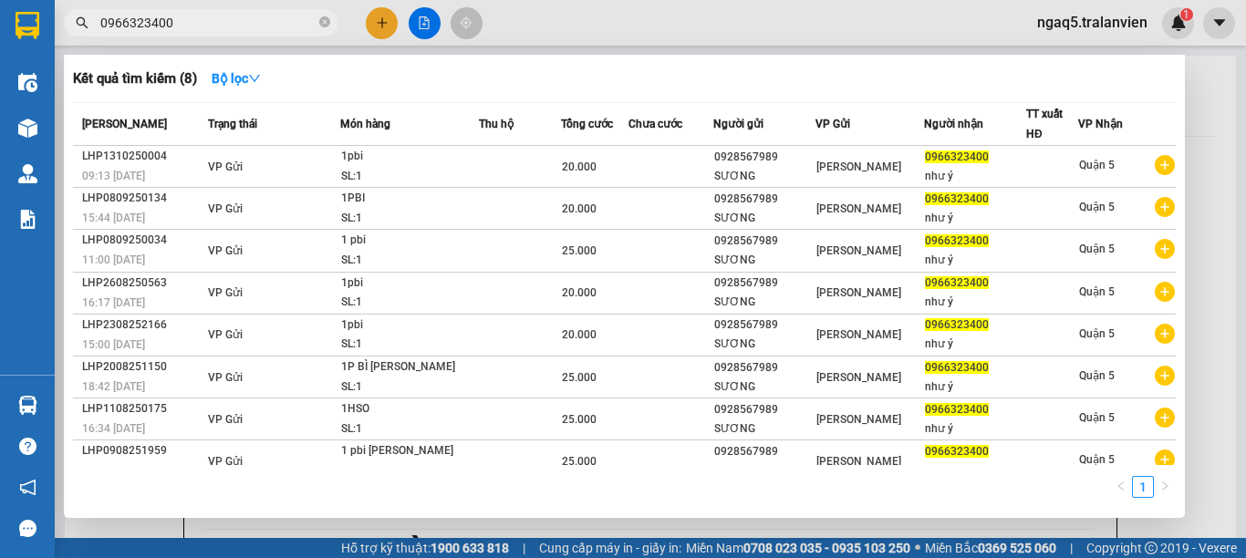
type input "0966323400"
click at [392, 20] on div at bounding box center [623, 279] width 1246 height 558
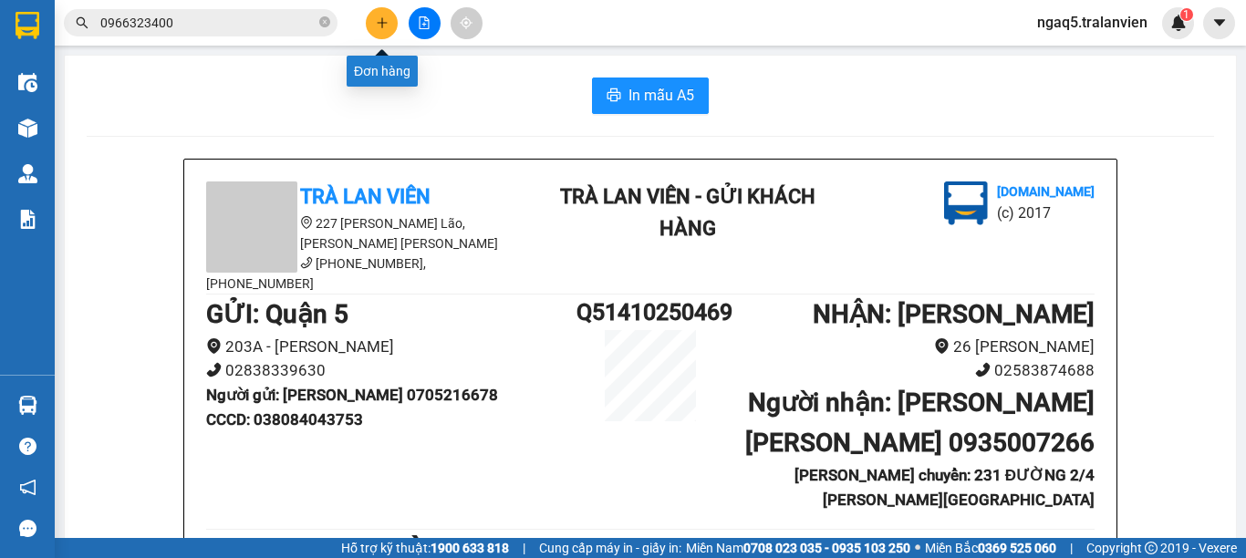
click at [379, 21] on icon "plus" at bounding box center [382, 22] width 13 height 13
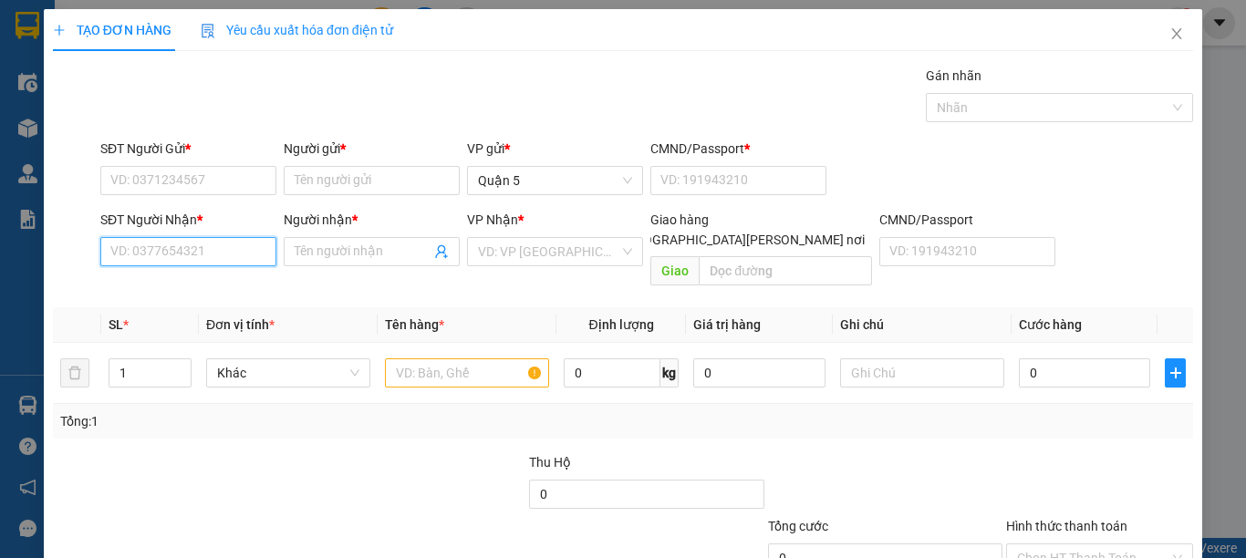
click at [195, 251] on input "SĐT Người Nhận *" at bounding box center [188, 251] width 176 height 29
click at [408, 358] on input "text" at bounding box center [467, 372] width 164 height 29
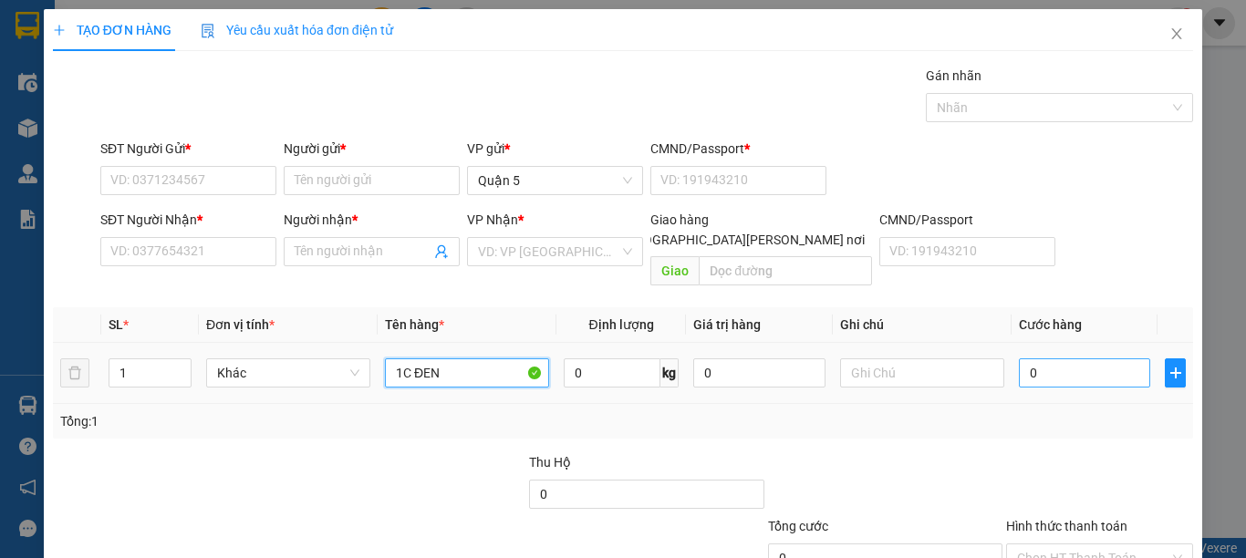
type input "1C ĐEN"
click at [1091, 358] on input "0" at bounding box center [1084, 372] width 131 height 29
type input "5"
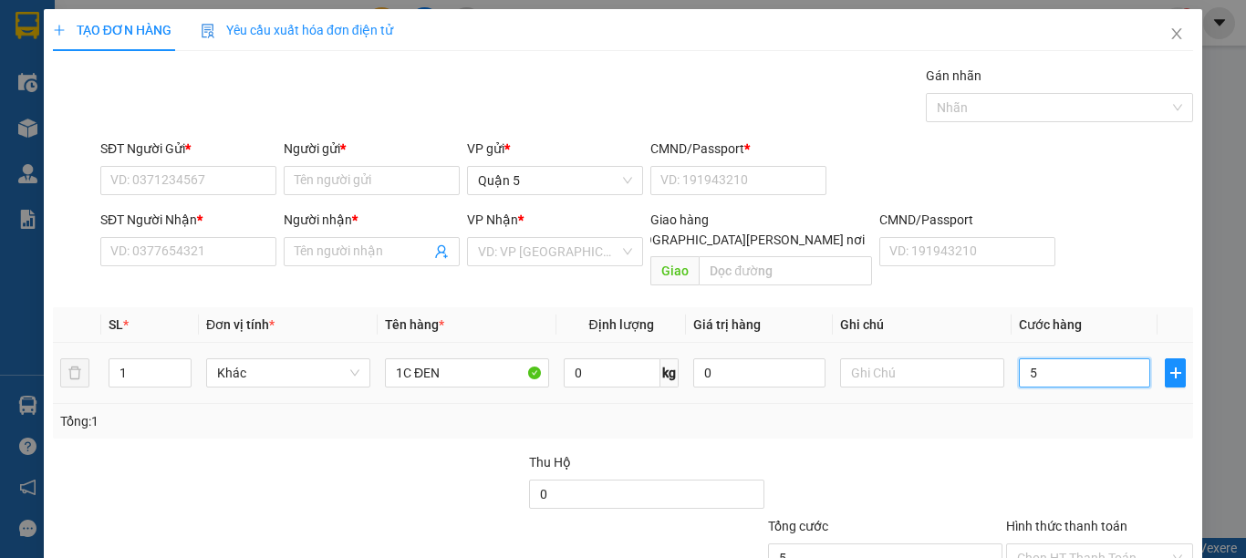
type input "50"
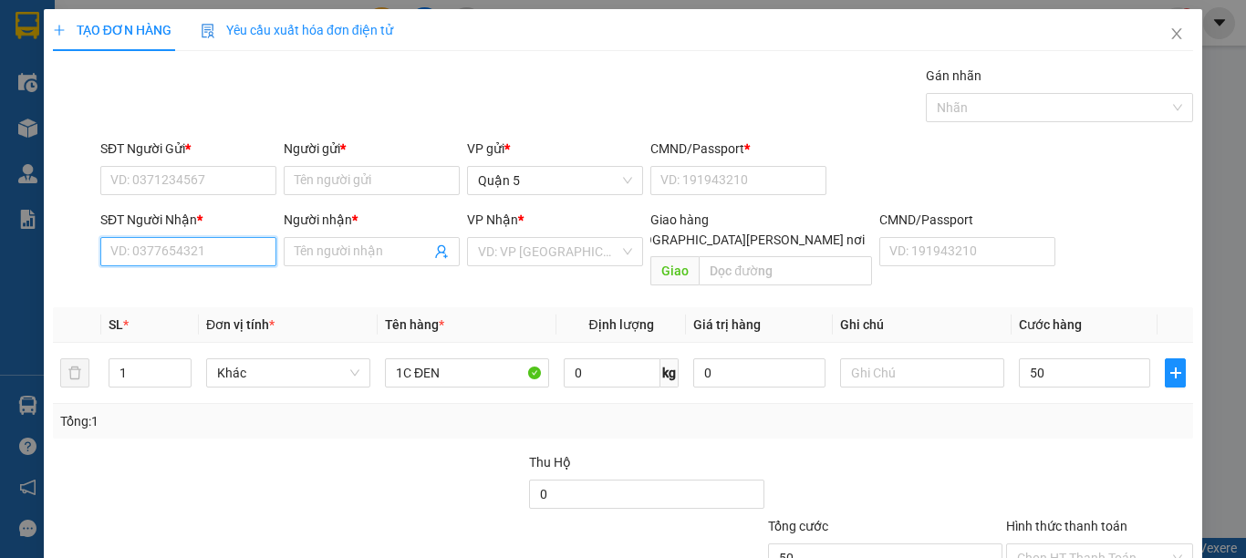
type input "50.000"
click at [194, 264] on input "SĐT Người Nhận *" at bounding box center [188, 251] width 176 height 29
type input "0912240499"
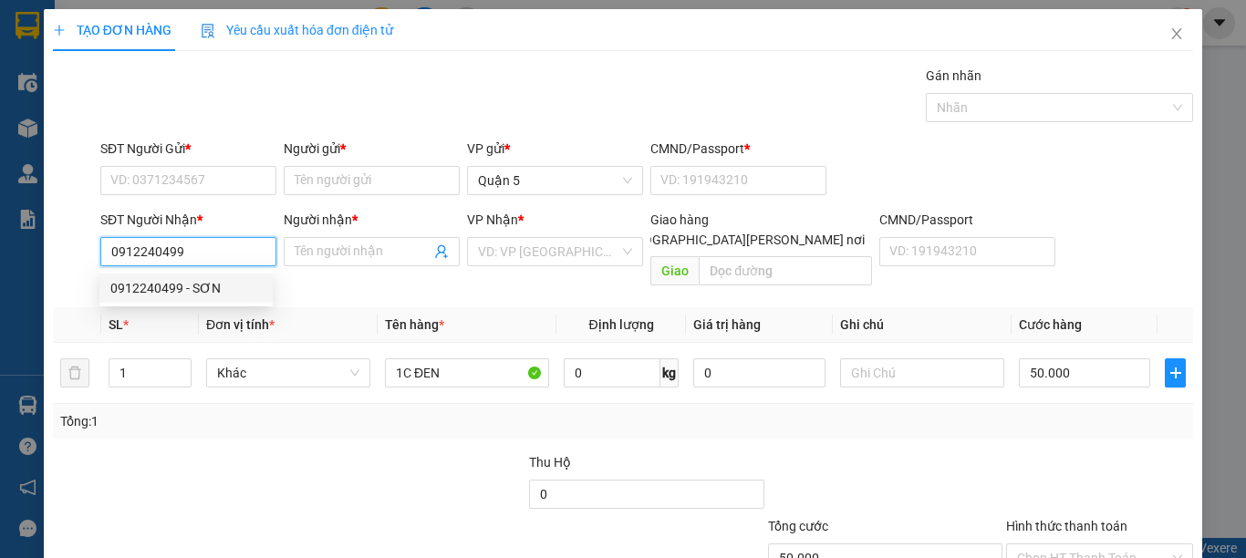
click at [194, 285] on div "0912240499 - SƠN" at bounding box center [185, 288] width 151 height 20
type input "SƠN"
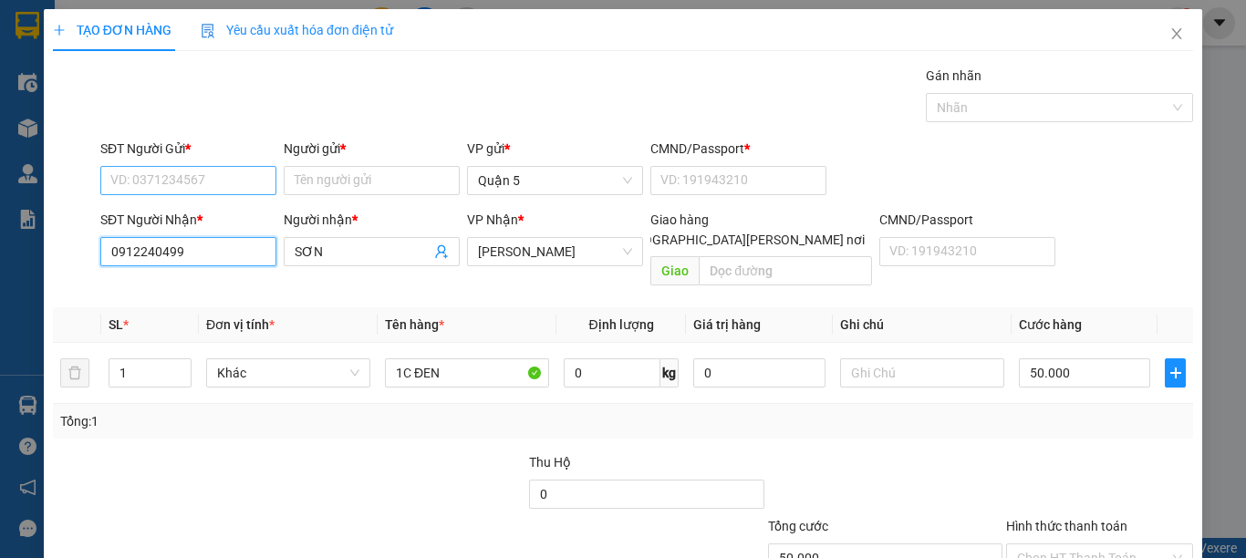
type input "0912240499"
click at [223, 192] on input "SĐT Người Gửi *" at bounding box center [188, 180] width 176 height 29
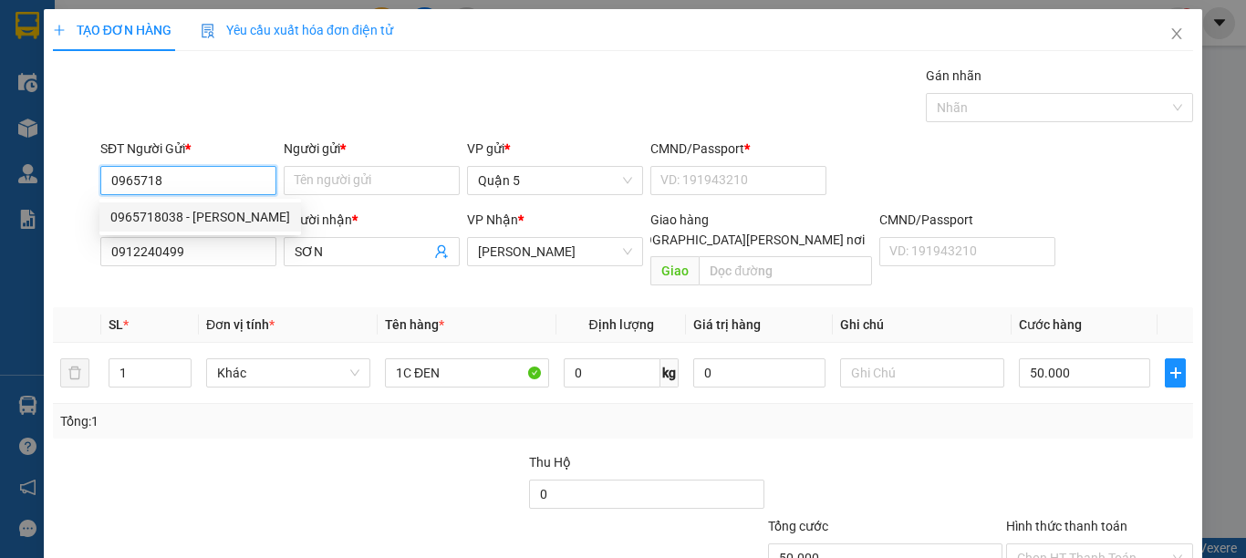
click at [181, 223] on div "0965718038 - [PERSON_NAME]" at bounding box center [200, 217] width 180 height 20
type input "0965718038"
type input "VÂN"
type input "1"
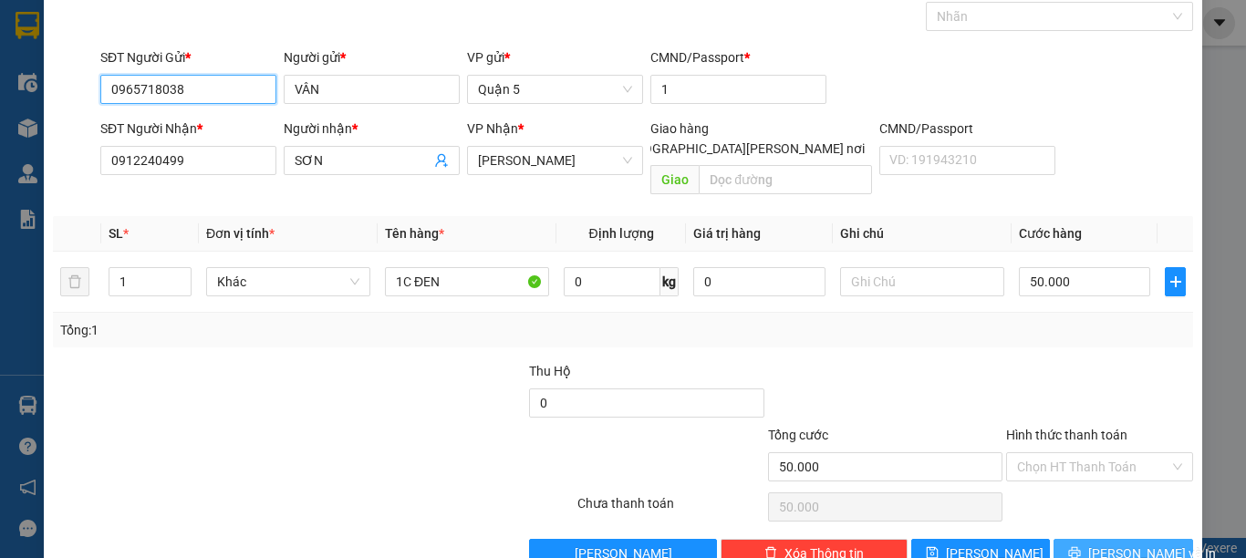
type input "0965718038"
click at [1105, 544] on span "[PERSON_NAME] và In" at bounding box center [1152, 554] width 128 height 20
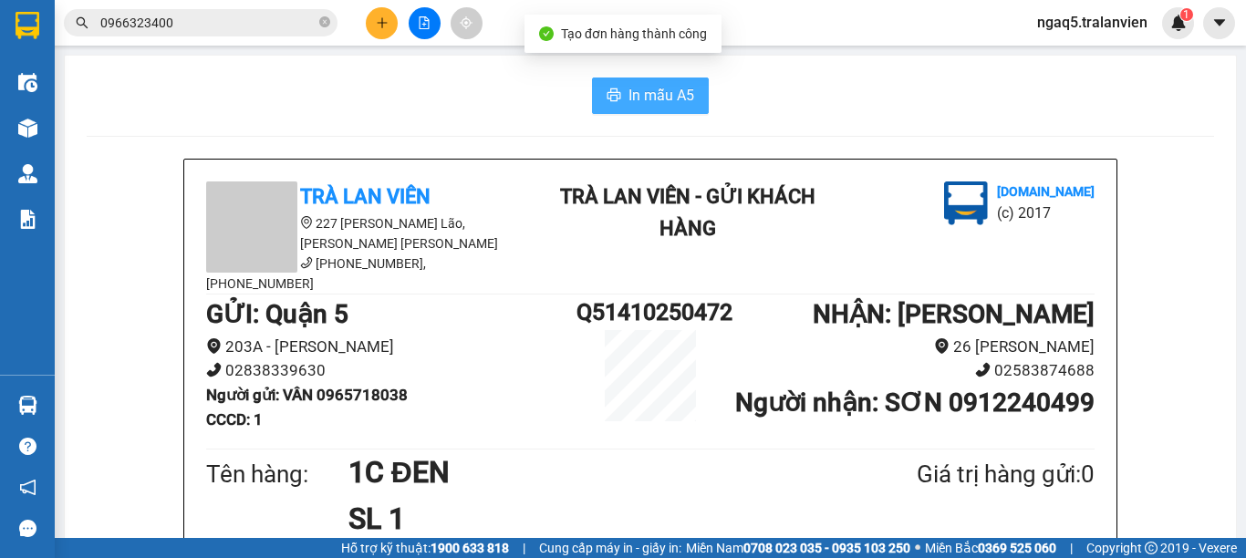
click at [628, 98] on span "In mẫu A5" at bounding box center [661, 95] width 66 height 23
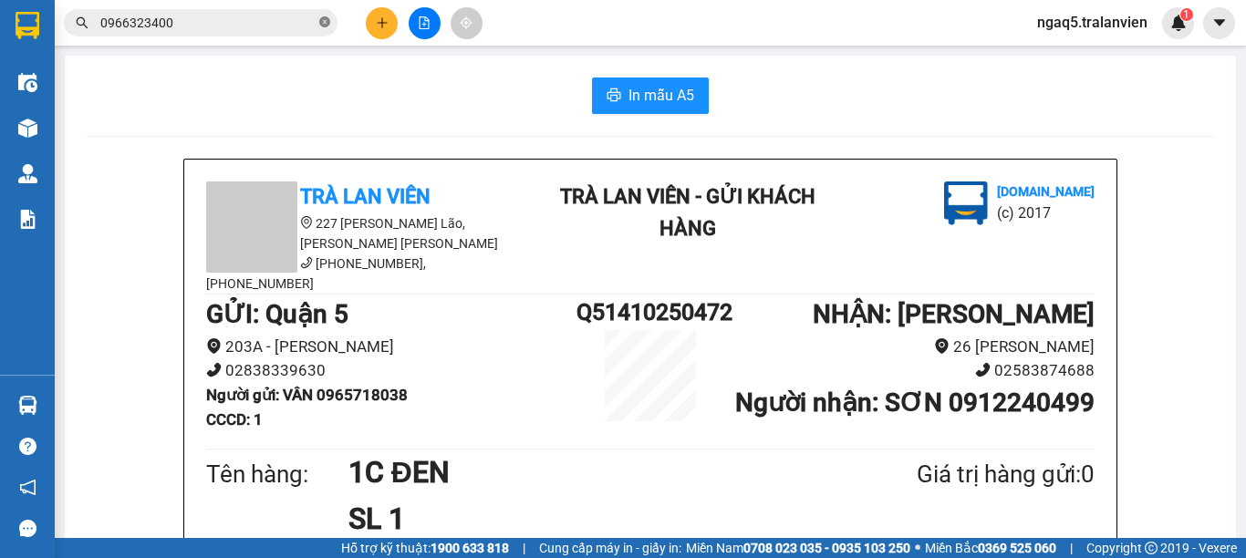
click at [329, 22] on icon "close-circle" at bounding box center [324, 21] width 11 height 11
click at [314, 22] on span at bounding box center [201, 22] width 274 height 27
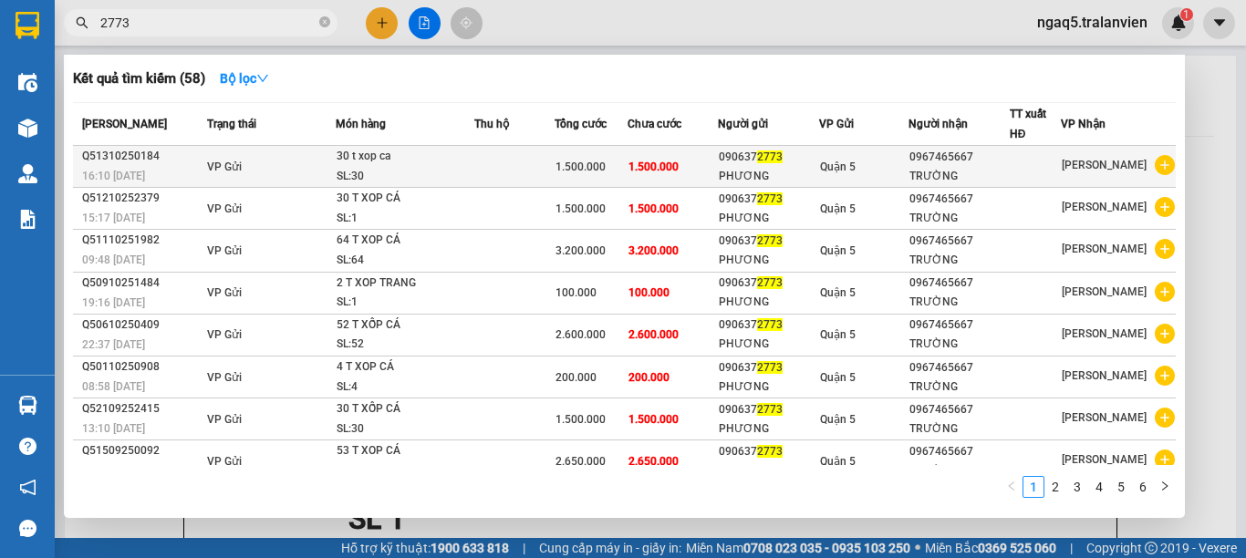
type input "2773"
click at [444, 160] on div "30 t xop ca" at bounding box center [405, 157] width 137 height 20
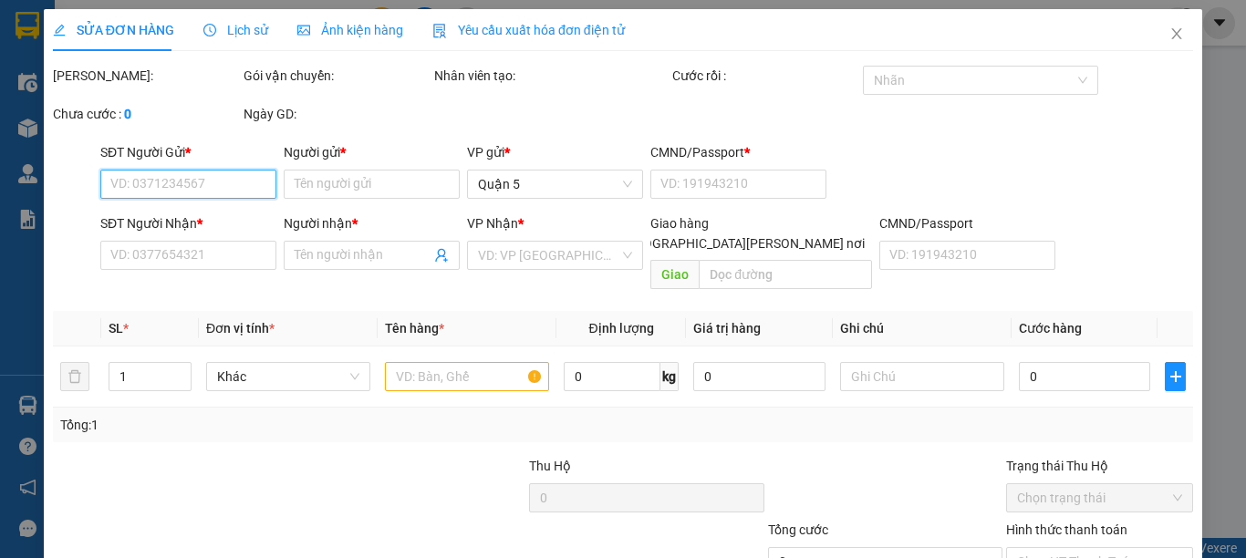
type input "0906372773"
type input "PHƯƠNG"
type input "1"
type input "0967465667"
type input "TRƯỜNG"
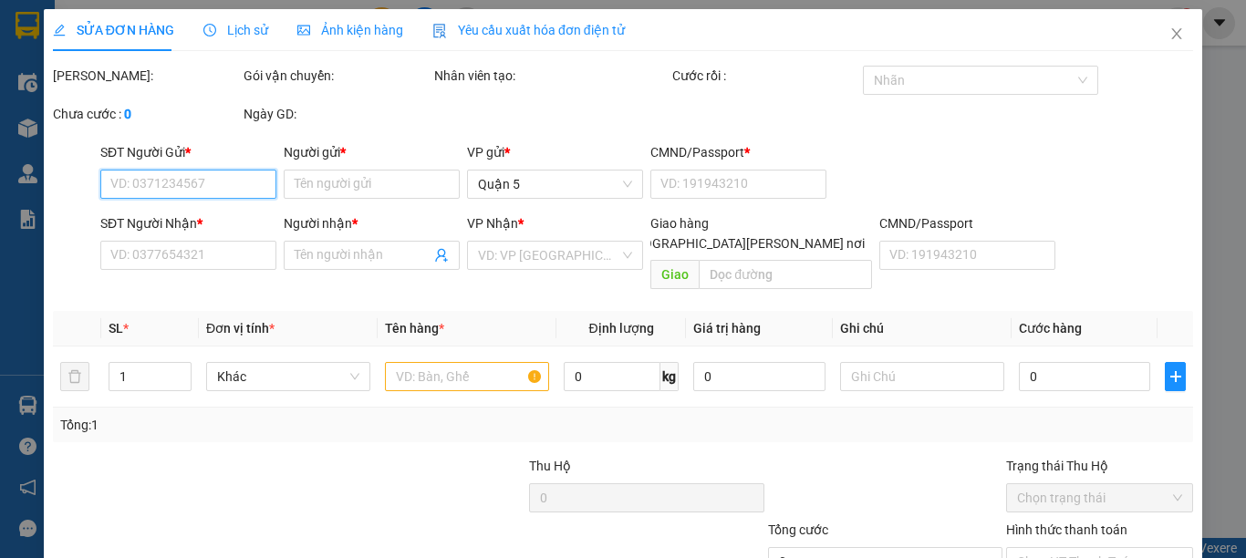
type input "1.500.000"
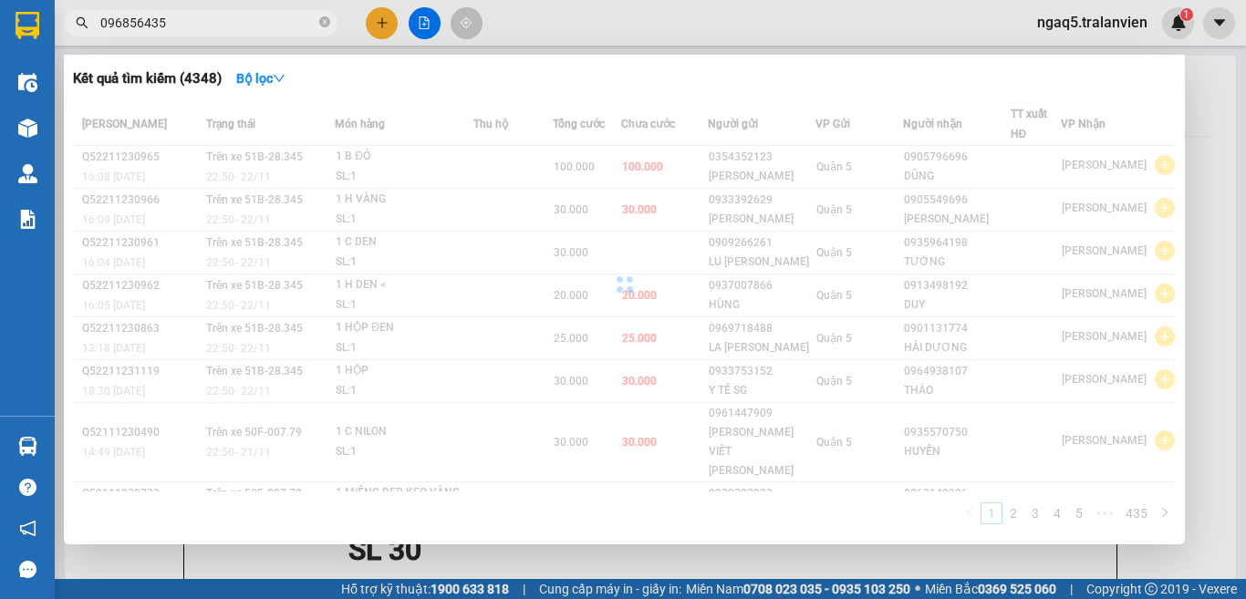
type input "0968564353"
